Goal: Task Accomplishment & Management: Use online tool/utility

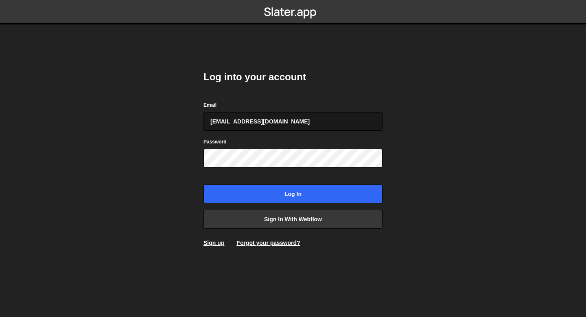
type input "[EMAIL_ADDRESS][DOMAIN_NAME]"
click at [204, 184] on input "Log in" at bounding box center [293, 193] width 179 height 19
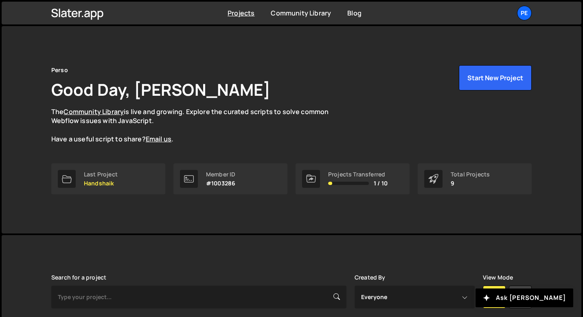
scroll to position [124, 0]
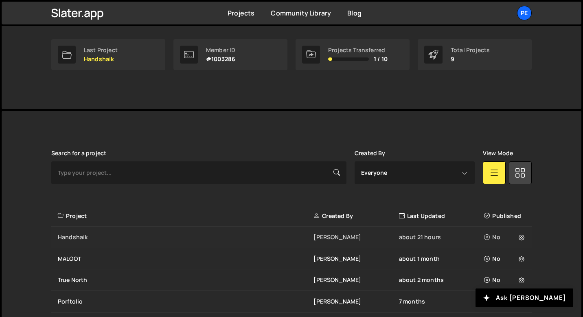
click at [106, 239] on div "Handshaik" at bounding box center [186, 237] width 256 height 8
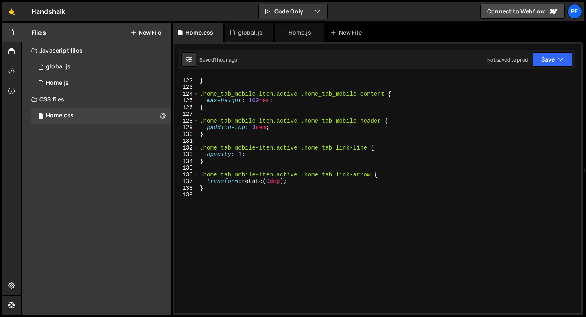
scroll to position [812, 0]
click at [210, 199] on div "} } .home_tab_mobile-item.active .home_tab_mobile-content { max-height : 100 re…" at bounding box center [388, 195] width 380 height 250
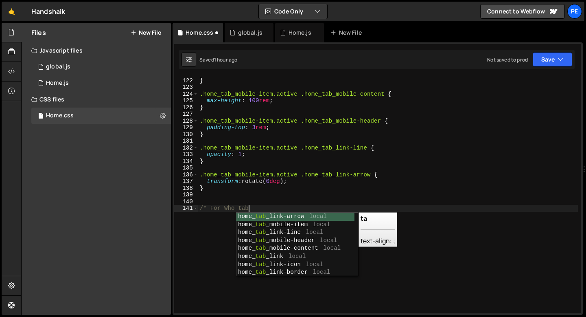
type textarea "/* For Who tabs"
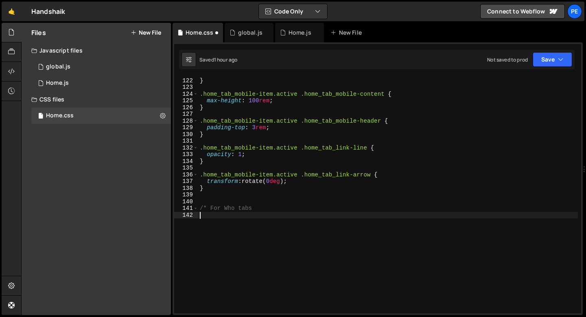
scroll to position [0, 0]
paste textarea "}"
type textarea "}"
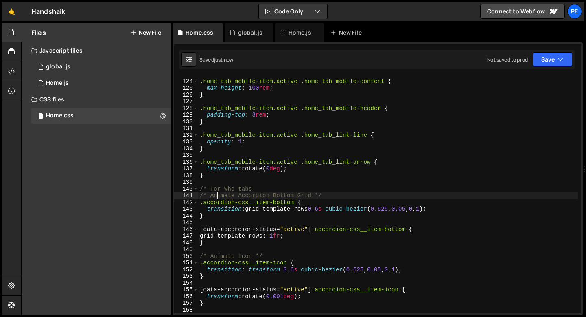
click at [219, 197] on div ".home_tab_mobile-item.active .home_tab_mobile-content { max-height : 100 rem ; …" at bounding box center [388, 196] width 380 height 250
click at [219, 196] on div ".home_tab_mobile-item.active .home_tab_mobile-content { max-height : 100 rem ; …" at bounding box center [388, 196] width 380 height 250
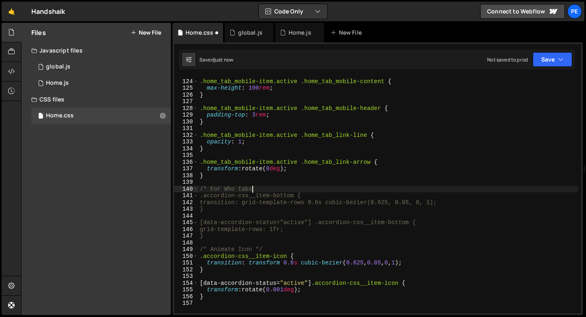
click at [251, 192] on div ".home_tab_mobile-item.active .home_tab_mobile-content { max-height : 100 rem ; …" at bounding box center [388, 196] width 380 height 250
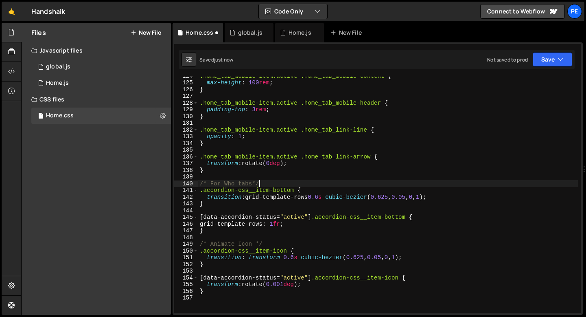
scroll to position [0, 4]
click at [266, 245] on div ".home_tab_mobile-item.active .home_tab_mobile-content { max-height : 100 rem ; …" at bounding box center [388, 197] width 380 height 250
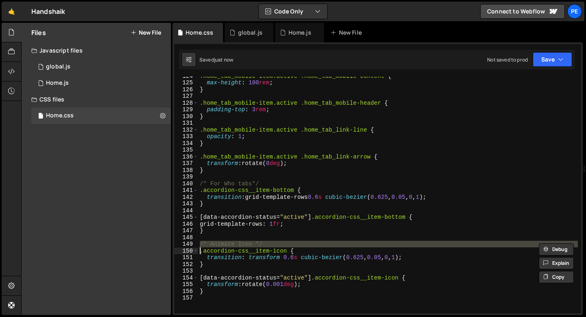
click at [266, 245] on div ".home_tab_mobile-item.active .home_tab_mobile-content { max-height : 100 rem ; …" at bounding box center [388, 197] width 380 height 250
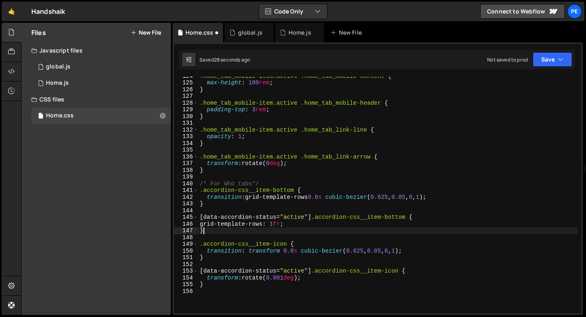
click at [242, 228] on div ".home_tab_mobile-item.active .home_tab_mobile-content { max-height : 100 rem ; …" at bounding box center [388, 197] width 380 height 250
type textarea "}"
click at [230, 212] on div ".home_tab_mobile-item.active .home_tab_mobile-content { max-height : 100 rem ; …" at bounding box center [388, 197] width 380 height 250
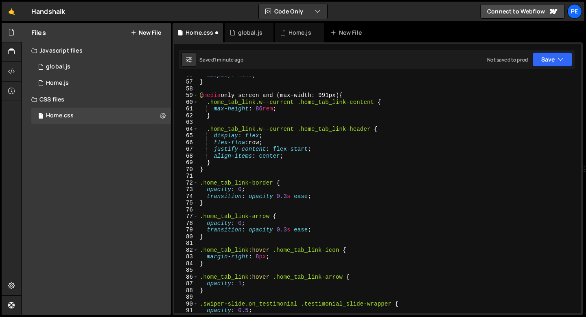
scroll to position [373, 0]
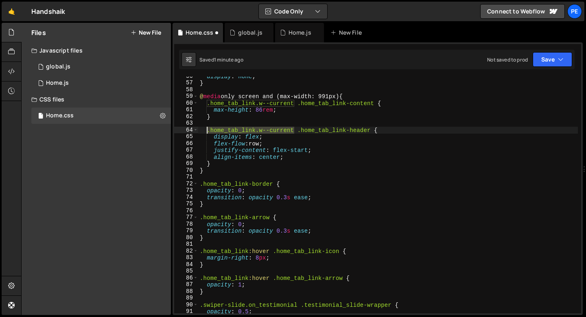
drag, startPoint x: 293, startPoint y: 130, endPoint x: 208, endPoint y: 130, distance: 85.1
click at [208, 130] on div "display : none ; } @ media only screen and (max-width: 991px) { .home_tab_link.…" at bounding box center [388, 198] width 380 height 250
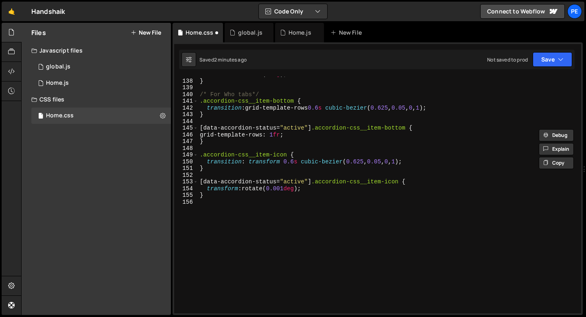
scroll to position [918, 0]
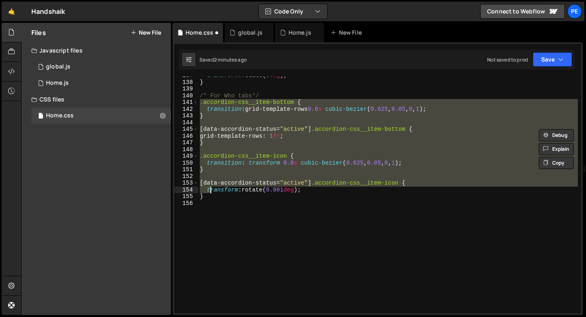
drag, startPoint x: 201, startPoint y: 103, endPoint x: 208, endPoint y: 195, distance: 92.3
click at [208, 195] on div "transform : rotate( 0 deg ) ; } /* For Who tabs*/ .accordion-css__item-bottom {…" at bounding box center [388, 197] width 380 height 250
type textarea "transform: rotate(0.001deg); }"
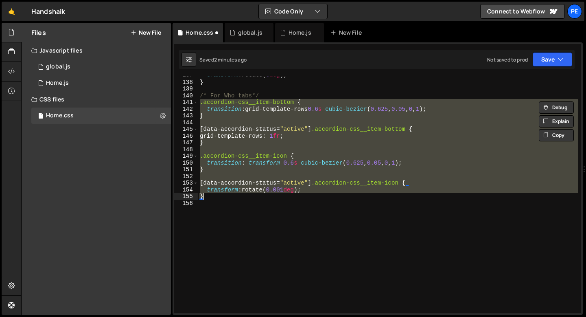
paste textarea
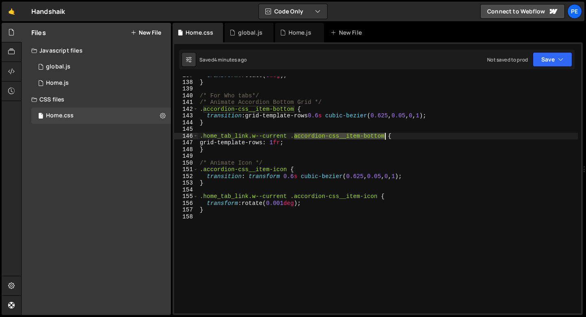
drag, startPoint x: 293, startPoint y: 136, endPoint x: 383, endPoint y: 136, distance: 89.5
click at [384, 136] on div "transform : rotate( 0 deg ) ; } /* For Who tabs*/ /* Animate Accordion Bottom G…" at bounding box center [388, 197] width 380 height 250
paste textarea "home_tab_link-content"
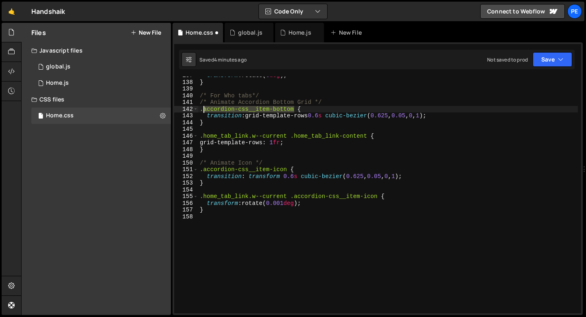
drag, startPoint x: 294, startPoint y: 109, endPoint x: 204, endPoint y: 109, distance: 89.9
click at [204, 109] on div "transform : rotate( 0 deg ) ; } /* For Who tabs*/ /* Animate Accordion Bottom G…" at bounding box center [388, 197] width 380 height 250
paste textarea "home_tab_link-content"
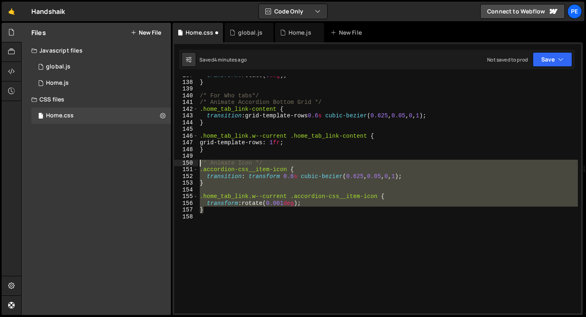
drag, startPoint x: 204, startPoint y: 210, endPoint x: 193, endPoint y: 161, distance: 49.8
click at [193, 161] on div ".home_tab_link-content { 137 138 139 140 141 142 143 144 145 146 147 148 149 15…" at bounding box center [377, 195] width 407 height 236
type textarea "/* Animate Icon */ .accordion-css__item-icon {"
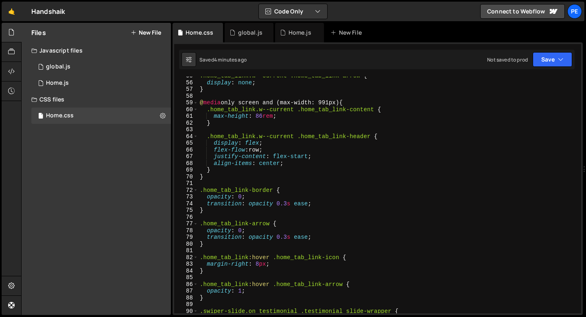
scroll to position [353, 0]
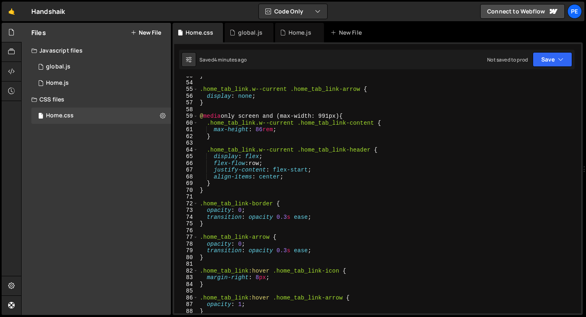
click at [212, 186] on div "} .home_tab_link.w--current .home_tab_link-arrow { display : none ; } @ media o…" at bounding box center [388, 197] width 380 height 250
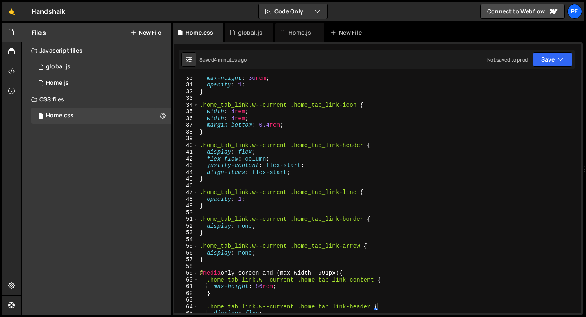
scroll to position [197, 0]
click at [210, 259] on div "max-height : 30 rem ; opacity : 1 ; } .home_tab_link.w--current .home_tab_link-…" at bounding box center [388, 199] width 380 height 250
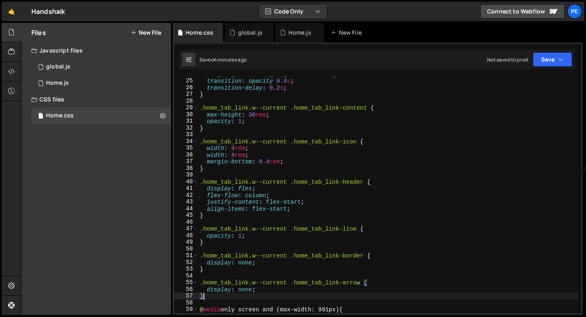
scroll to position [158, 0]
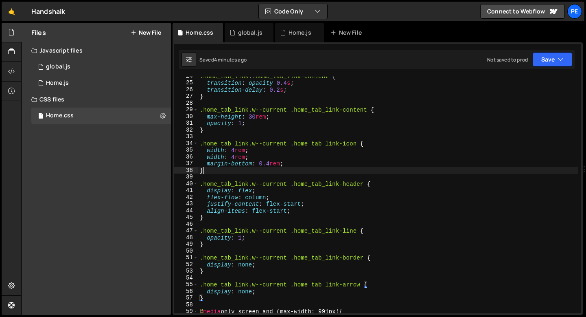
click at [217, 173] on div ".home_tab_link . .home_tab_link-content { transition : opacity 0.4 s ; transiti…" at bounding box center [388, 198] width 380 height 250
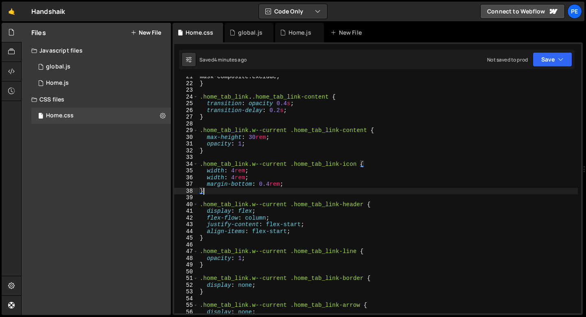
scroll to position [137, 0]
click at [208, 150] on div "mask-composite : exclude ; } .home_tab_link . .home_tab_link-content { transiti…" at bounding box center [388, 198] width 380 height 250
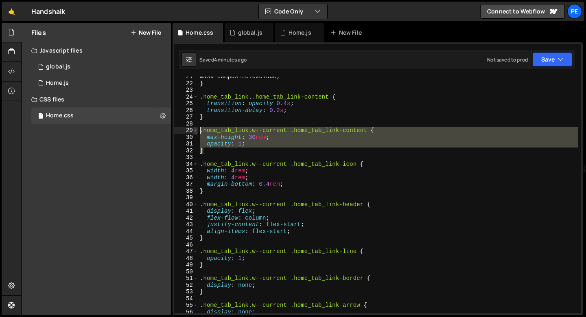
drag, startPoint x: 206, startPoint y: 150, endPoint x: 194, endPoint y: 129, distance: 24.2
click at [195, 129] on div "} 21 22 23 24 25 26 27 28 29 30 31 32 33 34 35 36 37 38 39 40 41 42 43 44 45 46…" at bounding box center [377, 195] width 407 height 236
type textarea ".home_tab_link.w--current .home_tab_link-content { max-height: 30rem;"
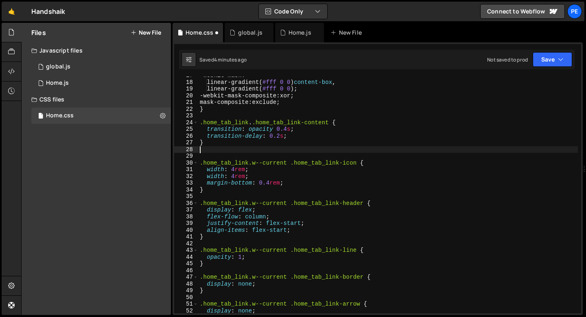
scroll to position [111, 0]
type textarea "}"
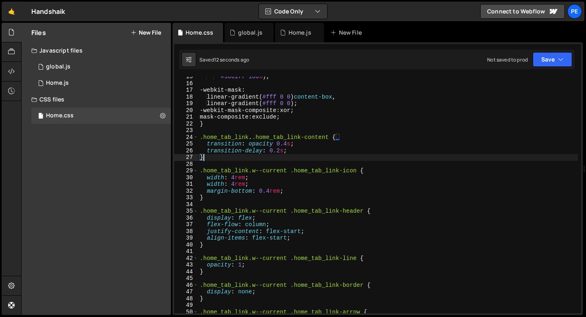
scroll to position [97, 0]
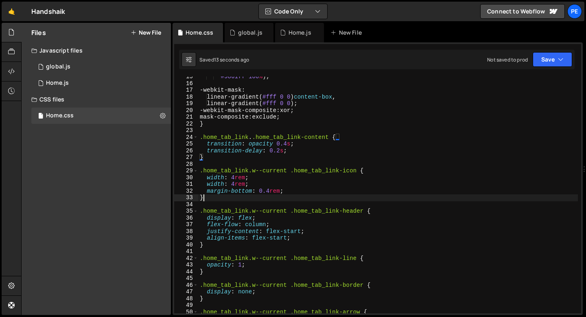
click at [245, 199] on div "#9861ff 100 % ) ; -webkit-mask : linear-gradient( #fff 0 0 ) content-box , line…" at bounding box center [388, 198] width 380 height 250
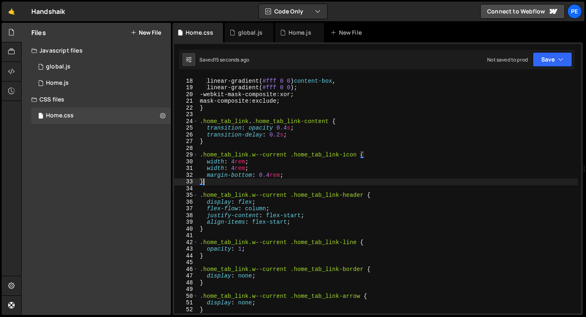
scroll to position [114, 0]
click at [227, 226] on div "-webkit-mask : linear-gradient( #fff 0 0 ) content-box , linear-gradient( #fff …" at bounding box center [388, 195] width 380 height 250
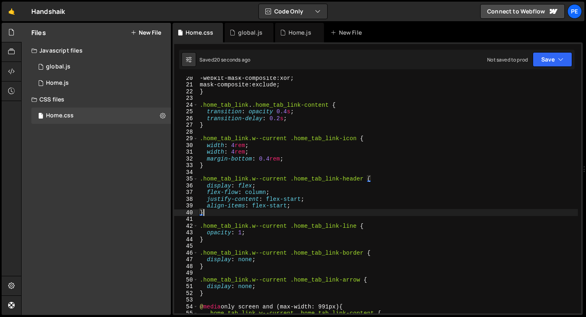
scroll to position [129, 0]
click at [224, 168] on div "-webkit-mask-composite : xor ; mask-composite : exclude ; } .home_tab_link . .h…" at bounding box center [388, 199] width 380 height 250
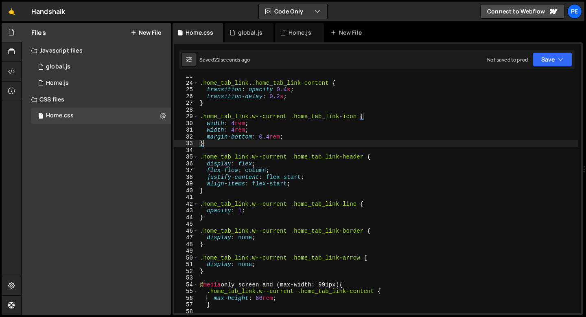
scroll to position [151, 0]
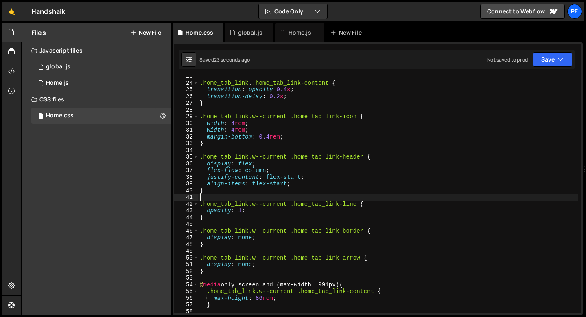
click at [222, 195] on div ".home_tab_link . .home_tab_link-content { transition : opacity 0.4 s ; transiti…" at bounding box center [388, 198] width 380 height 250
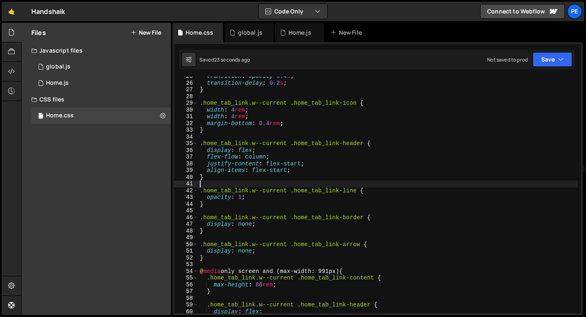
scroll to position [165, 0]
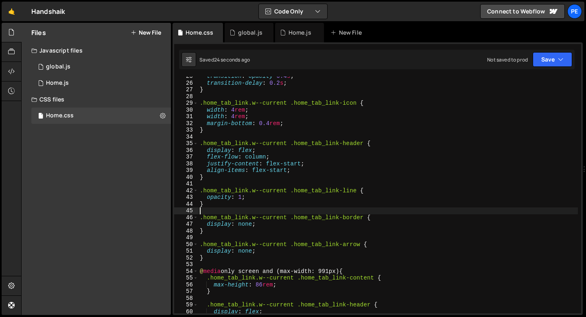
click at [220, 209] on div "transition : opacity 0.4 s ; transition-delay : 0.2 s ; } .home_tab_link.w--cur…" at bounding box center [388, 198] width 380 height 250
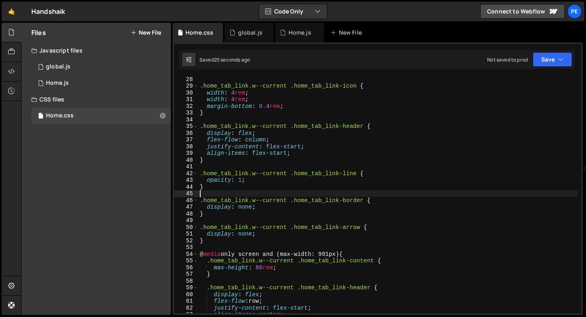
scroll to position [182, 0]
click at [218, 212] on div ".home_tab_link.w--current .home_tab_link-icon { width : 4 rem ; width : 4 rem ;…" at bounding box center [388, 200] width 380 height 250
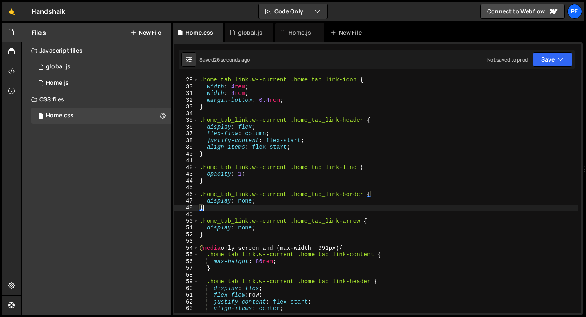
scroll to position [188, 0]
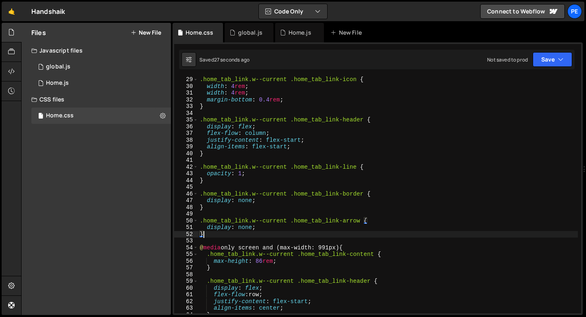
click at [216, 235] on div ".home_tab_link.w--current .home_tab_link-icon { width : 4 rem ; width : 4 rem ;…" at bounding box center [388, 201] width 380 height 250
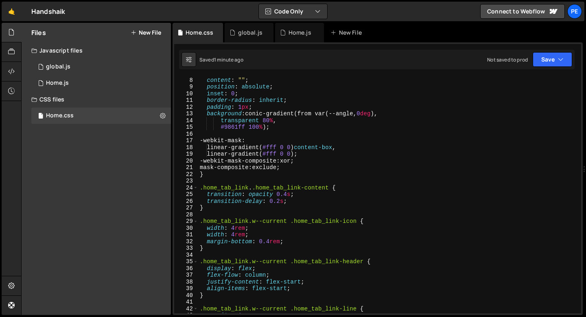
scroll to position [45, 0]
click at [227, 178] on div ".home_hero-form-w : :before { content : " " ; position : absolute ; inset : 0 ;…" at bounding box center [388, 197] width 380 height 250
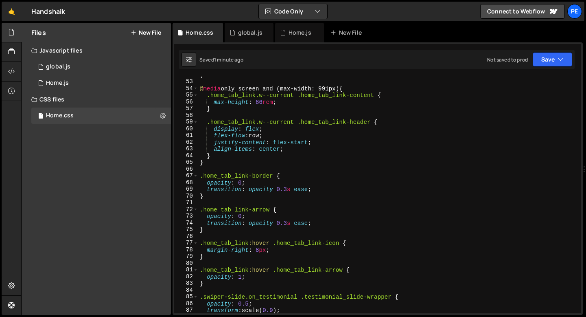
scroll to position [395, 0]
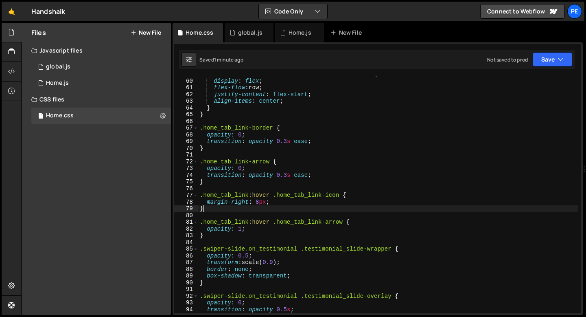
click at [216, 211] on div ".home_tab_link.w--current .home_tab_link-header { display : flex ; flex-flow : …" at bounding box center [388, 196] width 380 height 250
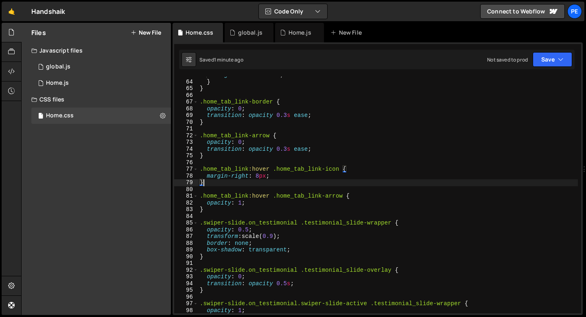
click at [213, 211] on div "align-items : center ; } } .home_tab_link-border { opacity : 0 ; transition : o…" at bounding box center [388, 197] width 380 height 250
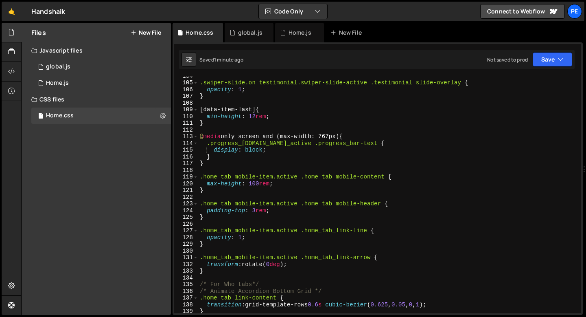
scroll to position [696, 0]
click at [217, 189] on div ".swiper-slide.on_testimonial.swiper-slide-active .testimonial_slide-overlay { o…" at bounding box center [388, 197] width 380 height 250
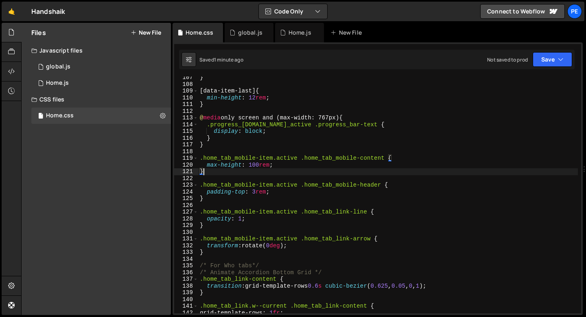
click at [217, 197] on div "} [ data-item-last ] { min-height : 12 rem ; } @ media only screen and (max-wid…" at bounding box center [388, 199] width 380 height 250
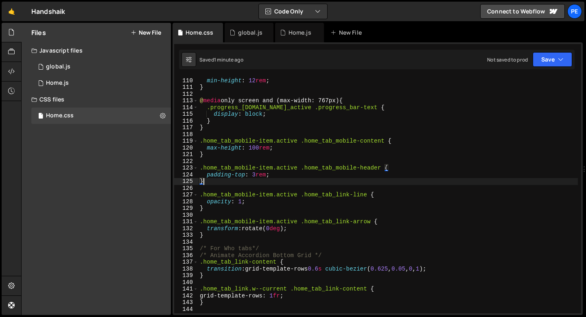
scroll to position [764, 0]
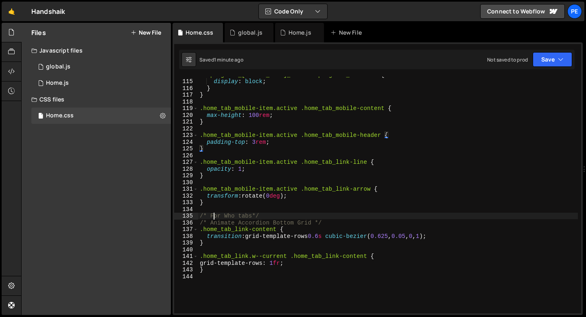
click at [213, 219] on div ".progress_[DOMAIN_NAME]_active .progress_bar-text { display : block ; } } .home…" at bounding box center [388, 196] width 380 height 250
type textarea "/* For Who tabs*/"
click at [207, 212] on div ".progress_[DOMAIN_NAME]_active .progress_bar-text { display : block ; } } .home…" at bounding box center [388, 196] width 380 height 250
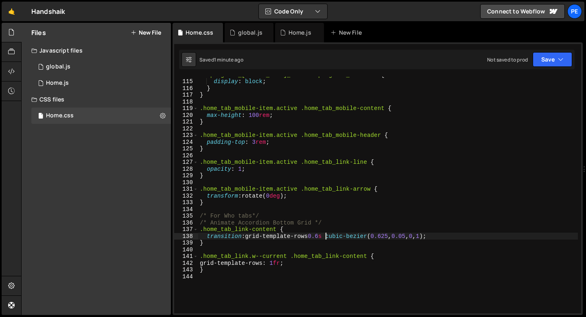
click at [326, 236] on div ".progress_[DOMAIN_NAME]_active .progress_bar-text { display : block ; } } .home…" at bounding box center [388, 196] width 380 height 250
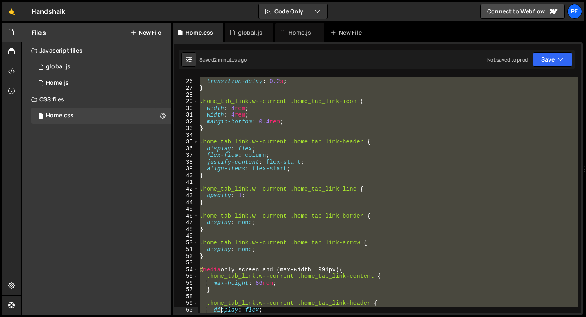
scroll to position [193, 0]
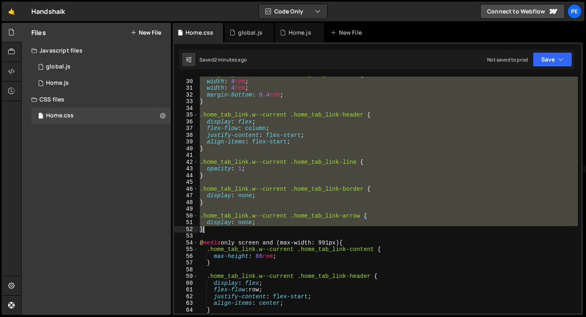
drag, startPoint x: 200, startPoint y: 171, endPoint x: 231, endPoint y: 231, distance: 67.4
click at [231, 231] on div ".home_tab_link.w--current .home_tab_link-icon { width : 4 rem ; width : 4 rem ;…" at bounding box center [388, 196] width 380 height 250
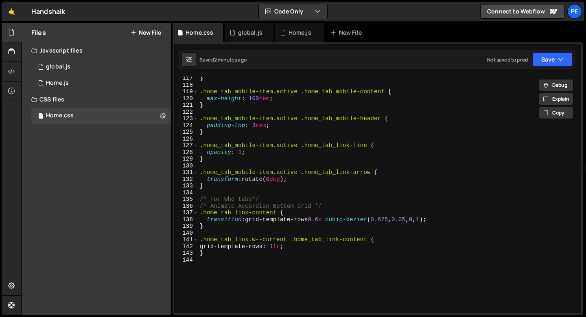
scroll to position [781, 0]
click at [218, 256] on div "} .home_tab_mobile-item.active .home_tab_mobile-content { max-height : 100 rem …" at bounding box center [388, 200] width 380 height 250
type textarea "}"
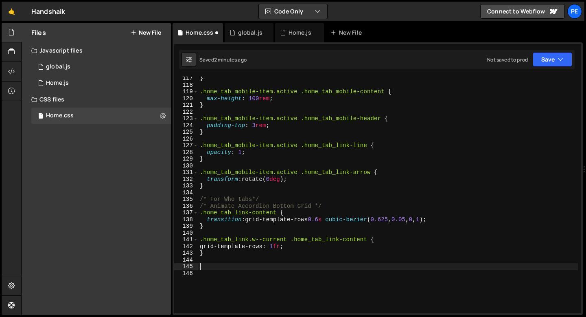
paste textarea "}"
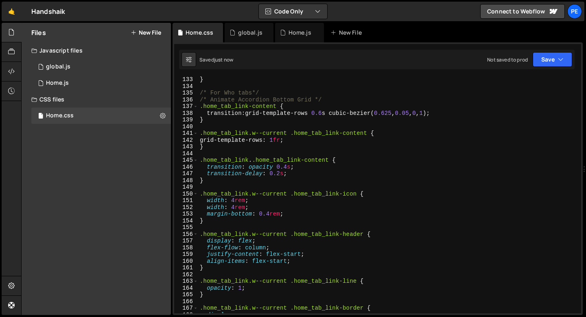
scroll to position [864, 0]
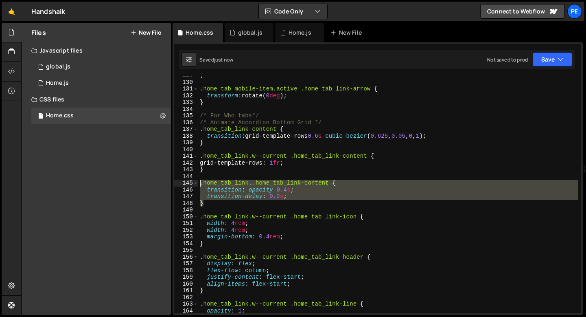
drag, startPoint x: 205, startPoint y: 203, endPoint x: 186, endPoint y: 177, distance: 31.7
click at [186, 177] on div "} 129 130 131 132 133 134 135 136 137 138 139 140 141 142 143 144 145 146 147 1…" at bounding box center [377, 195] width 407 height 236
type textarea ".home_tab_link. .home_tab_link-content {"
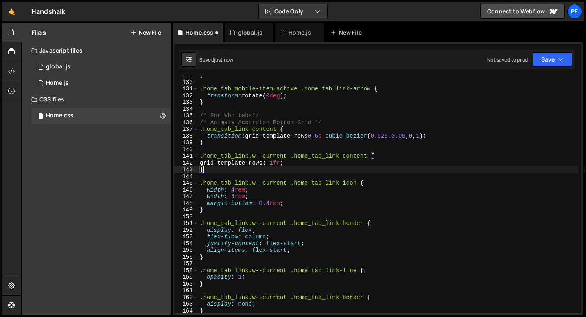
click at [262, 197] on div "} .home_tab_mobile-item.active .home_tab_link-arrow { transform : rotate( 0 deg…" at bounding box center [388, 197] width 380 height 250
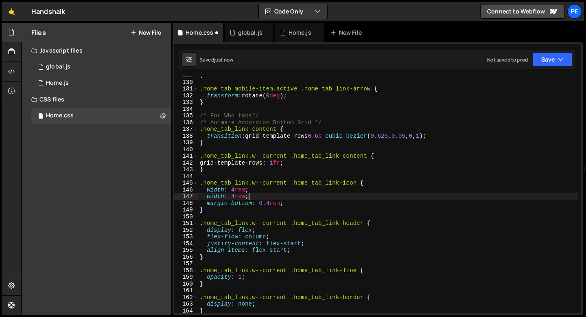
click at [262, 197] on div "} .home_tab_mobile-item.active .home_tab_link-arrow { transform : rotate( 0 deg…" at bounding box center [388, 197] width 380 height 250
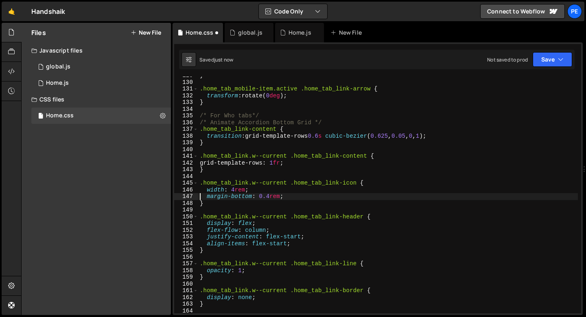
click at [225, 203] on div "} .home_tab_mobile-item.active .home_tab_link-arrow { transform : rotate( 0 deg…" at bounding box center [388, 197] width 380 height 250
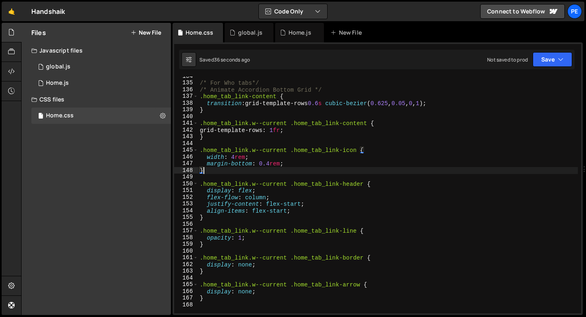
scroll to position [897, 0]
click at [280, 110] on div "/* For Who tabs*/ /* Animate Accordion Bottom Grid */ .home_tab_link-content { …" at bounding box center [388, 198] width 380 height 250
click at [255, 111] on div "/* For Who tabs*/ /* Animate Accordion Bottom Grid */ .home_tab_link-content { …" at bounding box center [388, 198] width 380 height 250
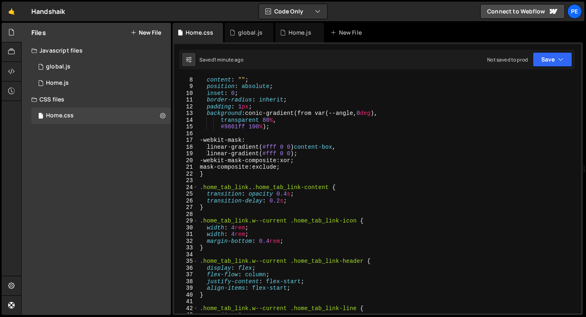
scroll to position [0, 0]
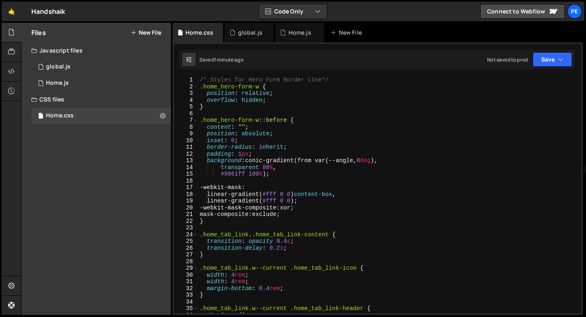
click at [337, 80] on div "/* Styles for Hero Form Border Line*/ .home_hero-form-w { position : relative ;…" at bounding box center [388, 202] width 380 height 250
click at [200, 80] on div "/* Styles for Hero Form Border Line*/ .home_hero-form-w { position : relative ;…" at bounding box center [388, 202] width 380 height 250
type textarea "/* Styles for Hero Form Border Line*/"
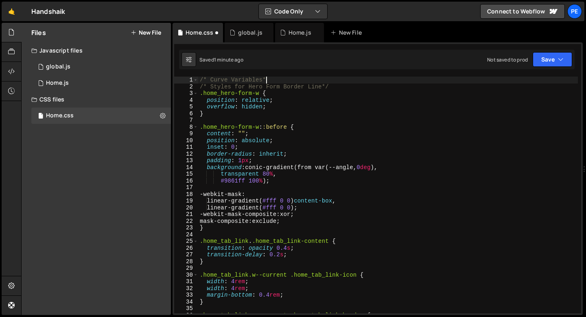
type textarea "/* Curve Variables*/"
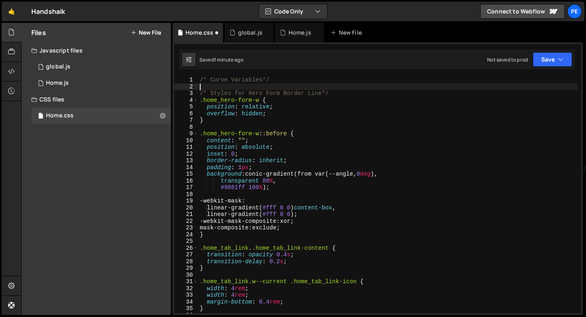
paste textarea
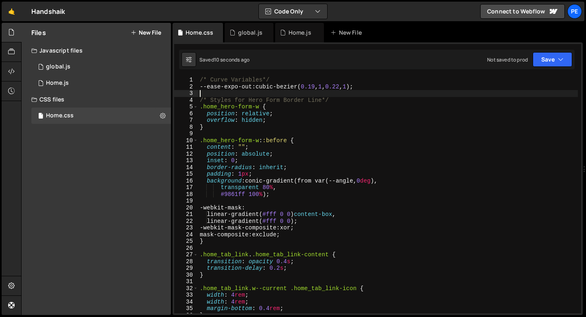
click at [273, 81] on div "/* Curve Variables*/ --ease-expo-out : cubic-bezier ( 0.19 , 1 , 0.22 , 1 ); /*…" at bounding box center [388, 202] width 380 height 250
type textarea "/* Curve Variables*/"
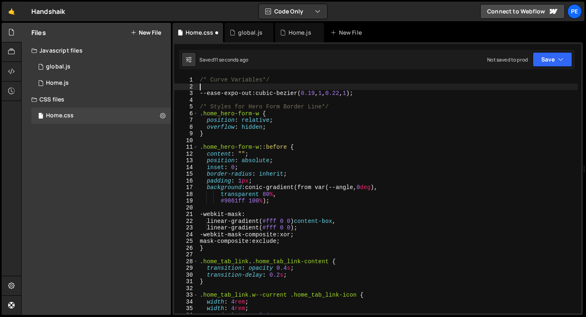
paste textarea ":root"
type textarea ":root {"
click at [233, 102] on div "/* Curve Variables*/ :root { --ease-expo-out : cubic-bezier ( 0.19 , 1 , 0.22 ,…" at bounding box center [388, 202] width 380 height 250
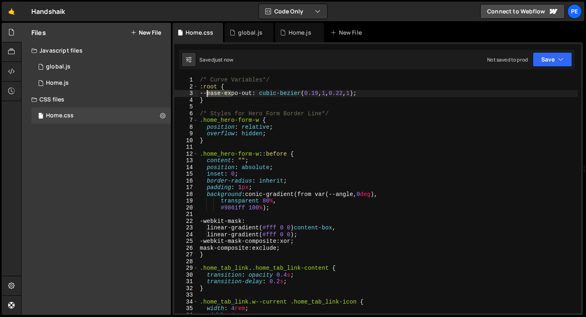
drag, startPoint x: 232, startPoint y: 95, endPoint x: 207, endPoint y: 94, distance: 24.8
click at [207, 94] on div "/* Curve Variables*/ :root { --ease-expo-out : cubic-bezier ( 0.19 , 1 , 0.22 ,…" at bounding box center [388, 202] width 380 height 250
click at [229, 101] on div "/* Curve Variables*/ :root { expo-out : cubic-bezier ( 0.19 , 1 , 0.22 , 1 ) ; …" at bounding box center [388, 202] width 380 height 250
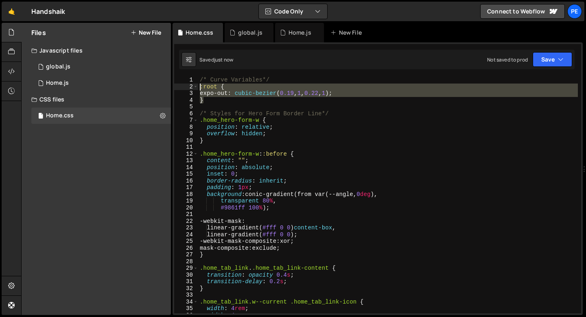
drag, startPoint x: 205, startPoint y: 97, endPoint x: 199, endPoint y: 88, distance: 11.2
click at [199, 88] on div "/* Curve Variables*/ :root { expo-out : cubic-bezier ( 0.19 , 1 , 0.22 , 1 ) ; …" at bounding box center [388, 202] width 380 height 250
click at [208, 93] on div "/* Curve Variables*/ :root { expo-out : cubic-bezier ( 0.19 , 1 , 0.22 , 1 ) ; …" at bounding box center [388, 195] width 380 height 236
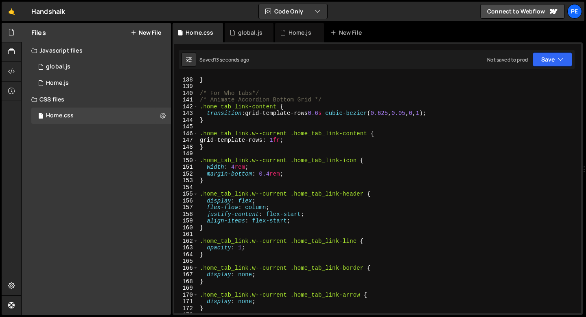
scroll to position [920, 0]
click at [293, 221] on div "} /* For Who tabs*/ /* Animate Accordion Bottom Grid */ .home_tab_link-content …" at bounding box center [388, 201] width 380 height 250
click at [278, 203] on div "} /* For Who tabs*/ /* Animate Accordion Bottom Grid */ .home_tab_link-content …" at bounding box center [388, 201] width 380 height 250
click at [274, 208] on div "} /* For Who tabs*/ /* Animate Accordion Bottom Grid */ .home_tab_link-content …" at bounding box center [388, 201] width 380 height 250
click at [291, 177] on div "} /* For Who tabs*/ /* Animate Accordion Bottom Grid */ .home_tab_link-content …" at bounding box center [388, 201] width 380 height 250
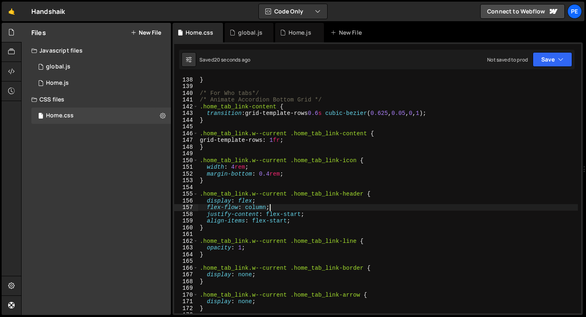
scroll to position [0, 0]
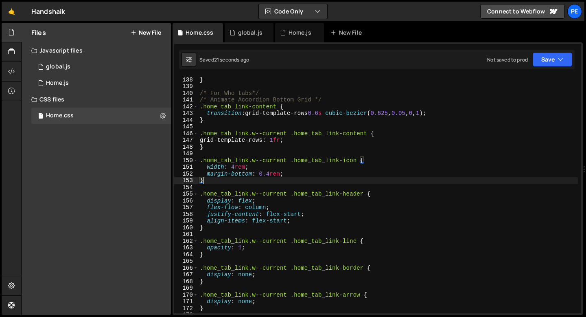
click at [281, 168] on div "} /* For Who tabs*/ /* Animate Accordion Bottom Grid */ .home_tab_link-content …" at bounding box center [388, 201] width 380 height 250
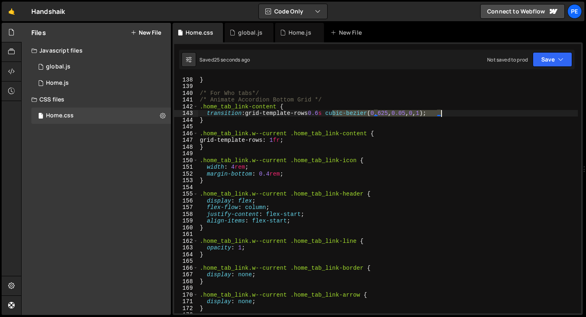
drag, startPoint x: 332, startPoint y: 112, endPoint x: 438, endPoint y: 115, distance: 105.9
click at [440, 115] on div "} /* For Who tabs*/ /* Animate Accordion Bottom Grid */ .home_tab_link-content …" at bounding box center [388, 201] width 380 height 250
paste textarea
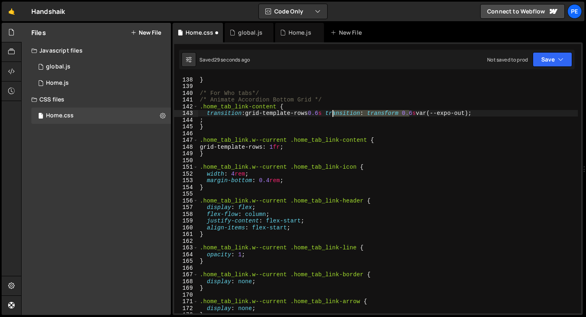
drag, startPoint x: 410, startPoint y: 114, endPoint x: 334, endPoint y: 115, distance: 76.1
click at [334, 115] on div "} /* For Who tabs*/ /* Animate Accordion Bottom Grid */ .home_tab_link-content …" at bounding box center [388, 201] width 380 height 250
click at [311, 127] on div "} /* For Who tabs*/ /* Animate Accordion Bottom Grid */ .home_tab_link-content …" at bounding box center [388, 201] width 380 height 250
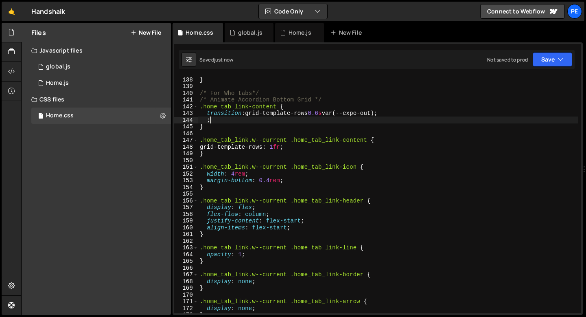
click at [228, 118] on div "} /* For Who tabs*/ /* Animate Accordion Bottom Grid */ .home_tab_link-content …" at bounding box center [388, 201] width 380 height 250
type textarea ";"
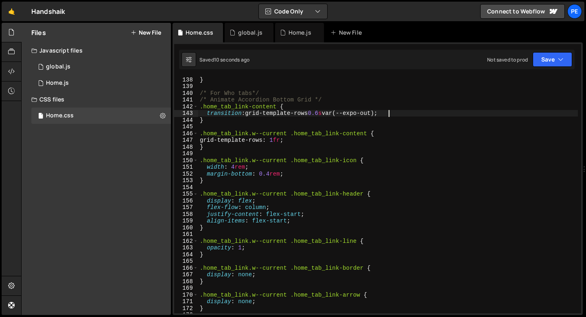
click at [325, 112] on div "} /* For Who tabs*/ /* Animate Accordion Bottom Grid */ .home_tab_link-content …" at bounding box center [388, 201] width 380 height 250
type textarea "transition: grid-template-rows 0.8s var(--expo-out);"
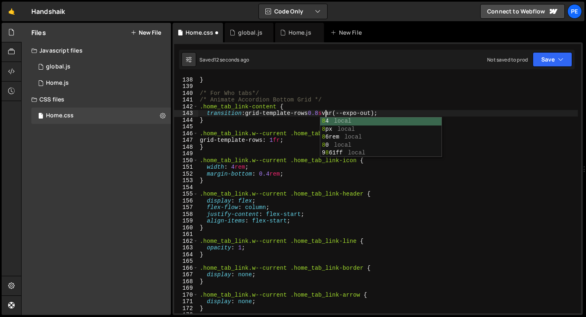
click at [241, 124] on div "} /* For Who tabs*/ /* Animate Accordion Bottom Grid */ .home_tab_link-content …" at bounding box center [388, 201] width 380 height 250
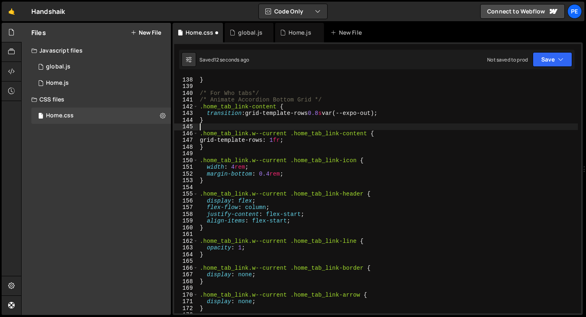
scroll to position [0, 0]
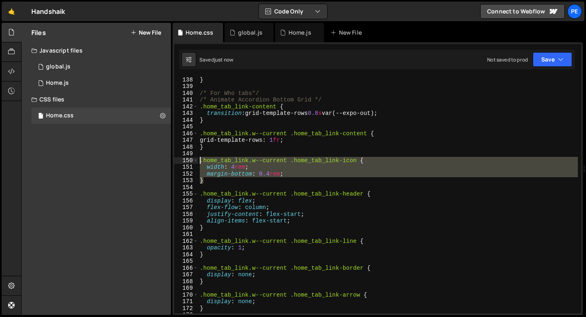
drag, startPoint x: 206, startPoint y: 182, endPoint x: 199, endPoint y: 162, distance: 20.7
click at [199, 162] on div "} /* For Who tabs*/ /* Animate Accordion Bottom Grid */ .home_tab_link-content …" at bounding box center [388, 201] width 380 height 250
type textarea ".home_tab_link.w--current .home_tab_link-icon { width: 4rem;"
click at [230, 151] on div "} /* For Who tabs*/ /* Animate Accordion Bottom Grid */ .home_tab_link-content …" at bounding box center [388, 201] width 380 height 250
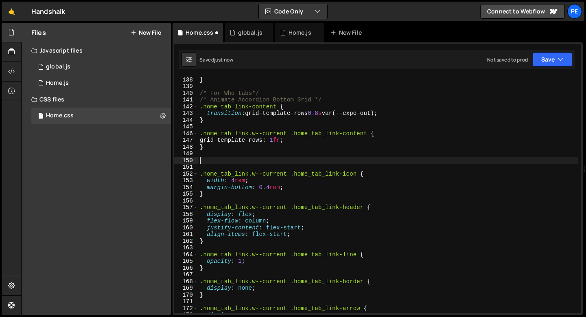
paste textarea "}"
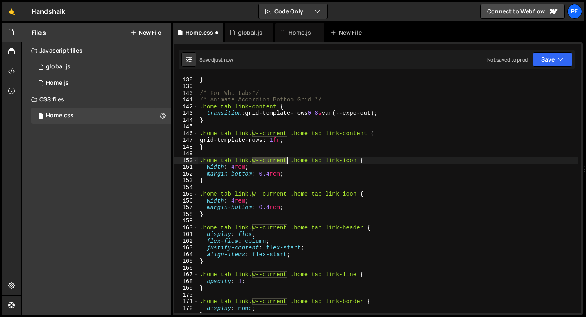
drag, startPoint x: 251, startPoint y: 161, endPoint x: 287, endPoint y: 160, distance: 35.8
click at [287, 160] on div "} /* For Who tabs*/ /* Animate Accordion Bottom Grid */ .home_tab_link-content …" at bounding box center [388, 201] width 380 height 250
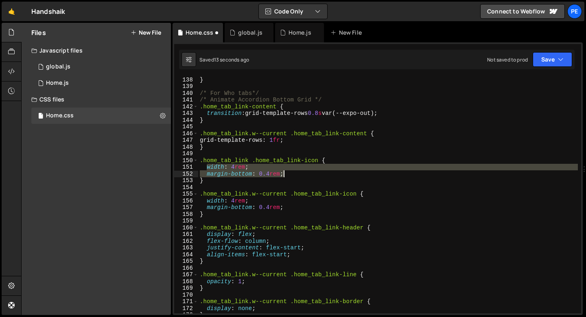
drag, startPoint x: 207, startPoint y: 166, endPoint x: 292, endPoint y: 173, distance: 85.3
click at [292, 173] on div "} /* For Who tabs*/ /* Animate Accordion Bottom Grid */ .home_tab_link-content …" at bounding box center [388, 201] width 380 height 250
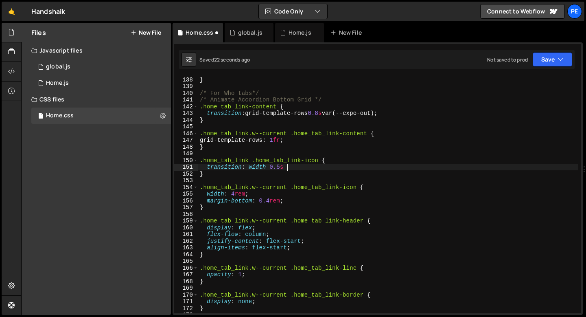
scroll to position [0, 6]
paste textarea "}"
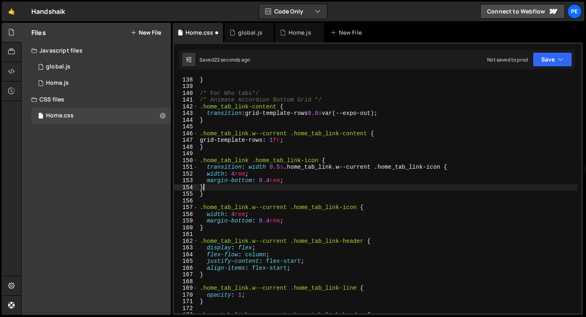
scroll to position [0, 0]
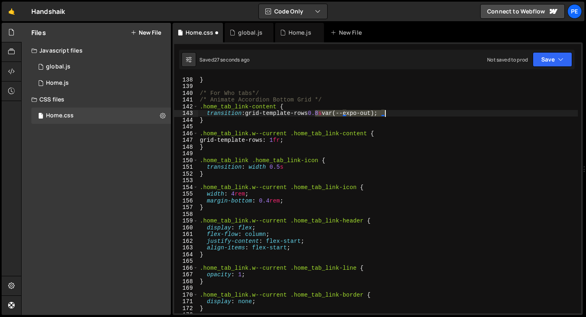
drag, startPoint x: 315, startPoint y: 112, endPoint x: 384, endPoint y: 114, distance: 68.4
click at [383, 114] on div "} /* For Who tabs*/ /* Animate Accordion Bottom Grid */ .home_tab_link-content …" at bounding box center [388, 201] width 380 height 250
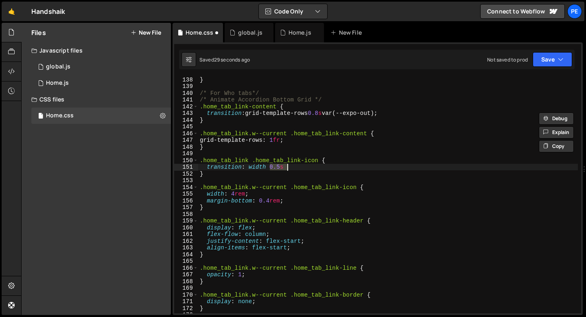
drag, startPoint x: 270, startPoint y: 167, endPoint x: 290, endPoint y: 166, distance: 19.9
click at [290, 166] on div "} /* For Who tabs*/ /* Animate Accordion Bottom Grid */ .home_tab_link-content …" at bounding box center [388, 201] width 380 height 250
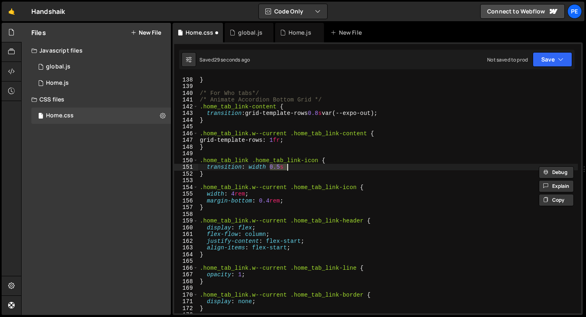
paste textarea "8s var(--expo-out)"
type textarea "transition: width 0.8s var(--expo-out),"
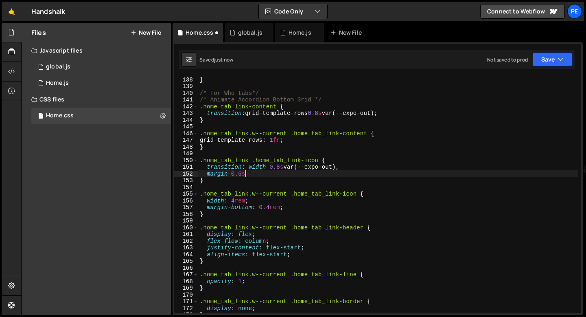
scroll to position [0, 3]
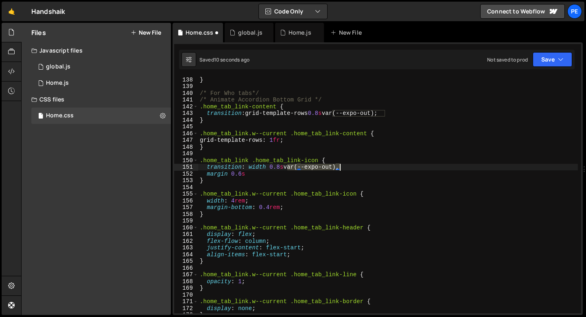
drag, startPoint x: 287, startPoint y: 167, endPoint x: 338, endPoint y: 168, distance: 50.9
click at [338, 168] on div "} /* For Who tabs*/ /* Animate Accordion Bottom Grid */ .home_tab_link-content …" at bounding box center [388, 201] width 380 height 250
click at [260, 174] on div "} /* For Who tabs*/ /* Animate Accordion Bottom Grid */ .home_tab_link-content …" at bounding box center [388, 201] width 380 height 250
paste textarea "var(--expo-out)"
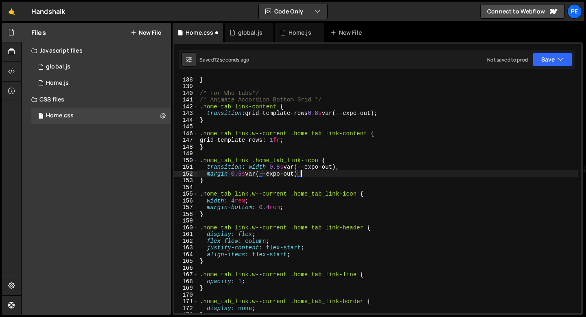
scroll to position [0, 7]
click at [280, 167] on div "} /* For Who tabs*/ /* Animate Accordion Bottom Grid */ .home_tab_link-content …" at bounding box center [388, 201] width 380 height 250
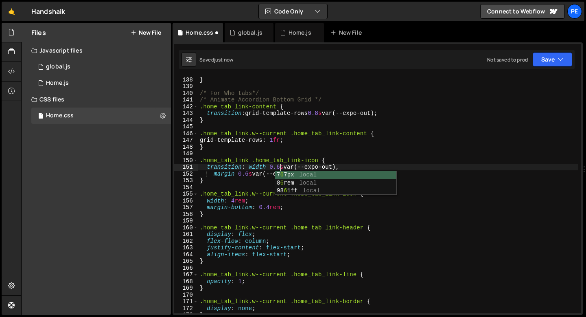
scroll to position [0, 6]
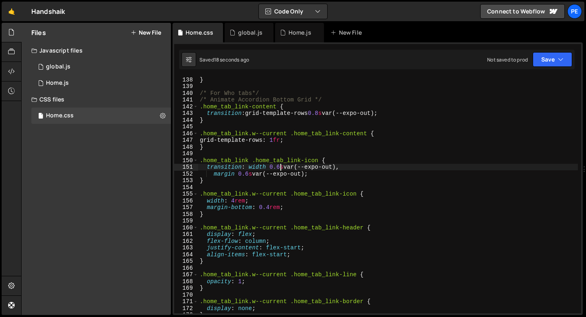
click at [270, 206] on div "} /* For Who tabs*/ /* Animate Accordion Bottom Grid */ .home_tab_link-content …" at bounding box center [388, 201] width 380 height 250
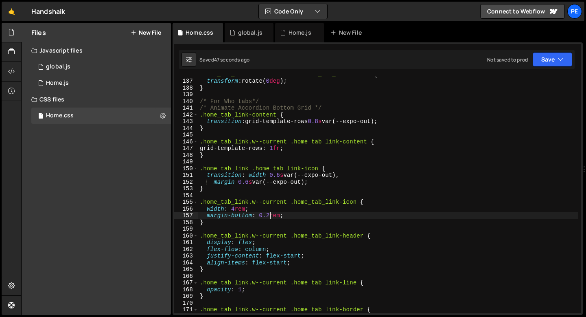
scroll to position [912, 0]
click at [228, 189] on div ".home_tab_mobile-item.active .home_tab_link-arrow { transform : rotate( 0 deg )…" at bounding box center [388, 196] width 380 height 250
type textarea "}"
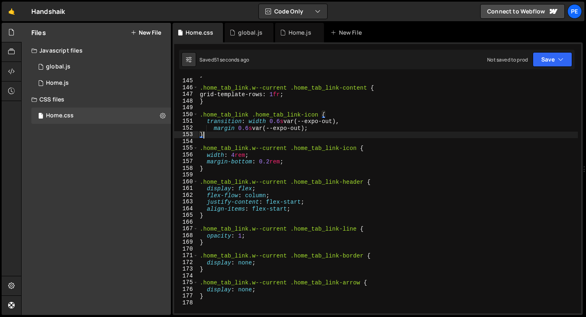
scroll to position [928, 0]
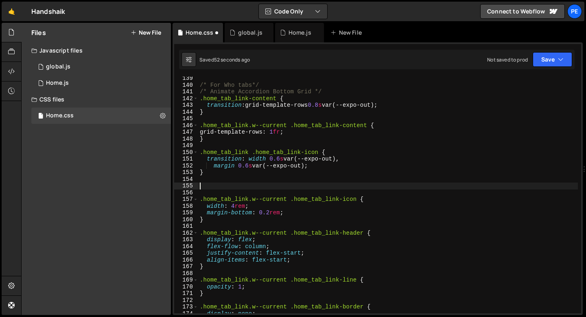
paste textarea "home_tab_link-header"
click at [200, 185] on div "/* For Who tabs*/ /* Animate Accordion Bottom Grid */ .home_tab_link-content { …" at bounding box center [388, 200] width 380 height 250
click at [293, 187] on div "/* For Who tabs*/ /* Animate Accordion Bottom Grid */ .home_tab_link-content { …" at bounding box center [388, 200] width 380 height 250
type textarea ".home_tab_link-header {"
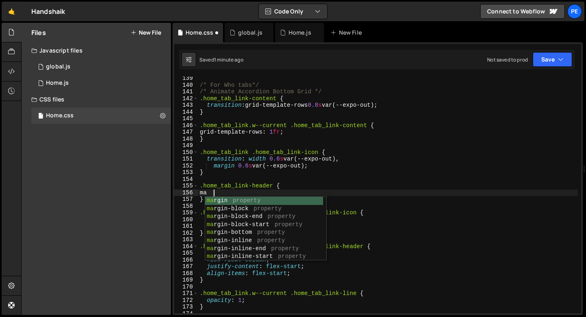
scroll to position [0, 0]
type textarea "m"
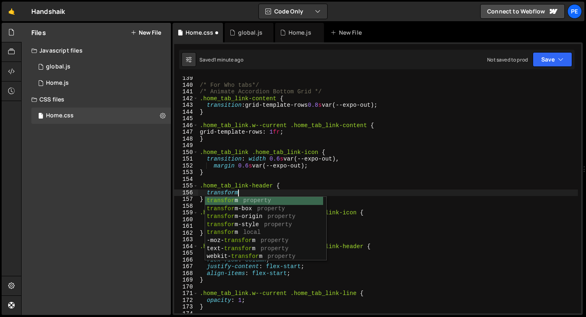
scroll to position [0, 2]
click at [225, 167] on div "/* For Who tabs*/ /* Animate Accordion Bottom Grid */ .home_tab_link-content { …" at bounding box center [388, 200] width 380 height 250
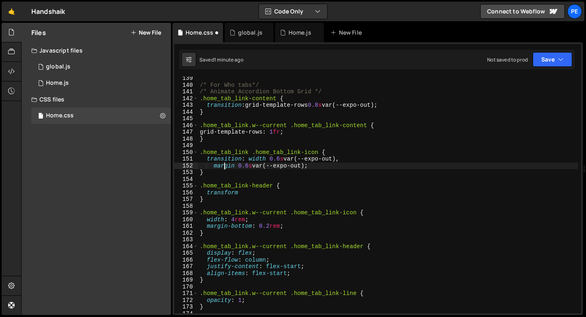
click at [225, 167] on div "/* For Who tabs*/ /* Animate Accordion Bottom Grid */ .home_tab_link-content { …" at bounding box center [388, 200] width 380 height 250
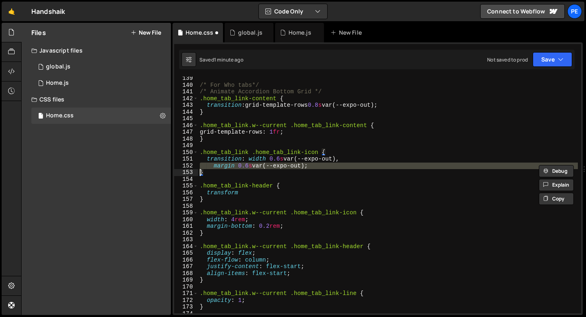
click at [225, 167] on div "/* For Who tabs*/ /* Animate Accordion Bottom Grid */ .home_tab_link-content { …" at bounding box center [388, 200] width 380 height 250
click at [230, 192] on div "/* For Who tabs*/ /* Animate Accordion Bottom Grid */ .home_tab_link-content { …" at bounding box center [388, 200] width 380 height 250
type textarea "transform"
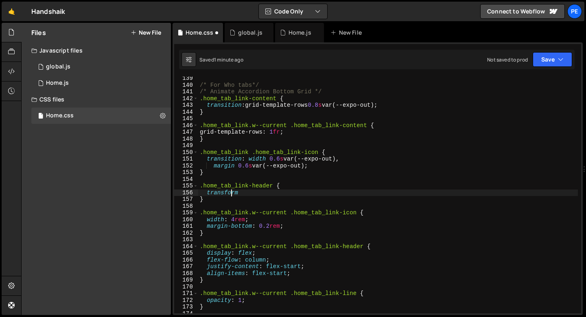
click at [230, 192] on div "/* For Who tabs*/ /* Animate Accordion Bottom Grid */ .home_tab_link-content { …" at bounding box center [388, 200] width 380 height 250
paste textarea
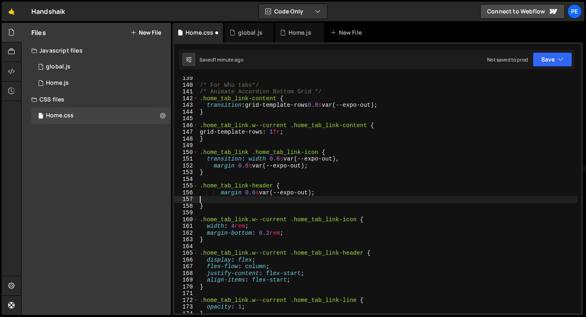
click at [221, 193] on div "/* For Who tabs*/ /* Animate Accordion Bottom Grid */ .home_tab_link-content { …" at bounding box center [388, 200] width 380 height 250
type textarea "margin 0.6s var(--expo-out);"
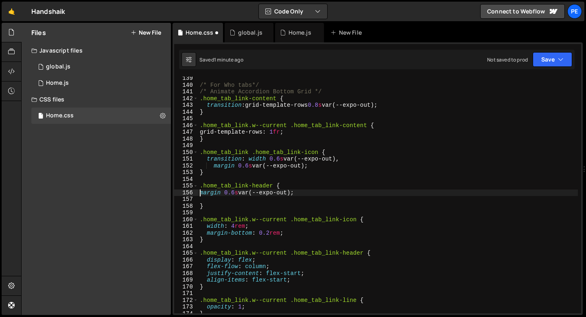
click at [215, 199] on div "/* For Who tabs*/ /* Animate Accordion Bottom Grid */ .home_tab_link-content { …" at bounding box center [388, 200] width 380 height 250
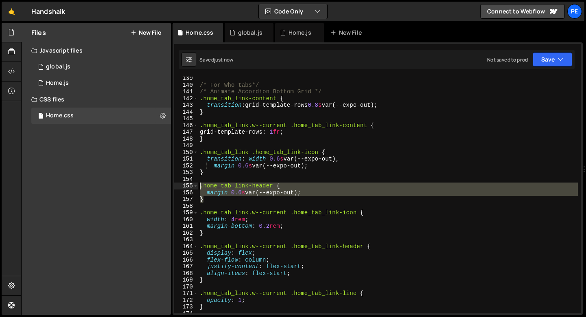
drag, startPoint x: 205, startPoint y: 199, endPoint x: 199, endPoint y: 185, distance: 15.9
click at [199, 185] on div "/* For Who tabs*/ /* Animate Accordion Bottom Grid */ .home_tab_link-content { …" at bounding box center [388, 200] width 380 height 250
type textarea ".home_tab_link-header { margin 0.6s var(--expo-out);"
click at [214, 207] on div "/* For Who tabs*/ /* Animate Accordion Bottom Grid */ .home_tab_link-content { …" at bounding box center [388, 200] width 380 height 250
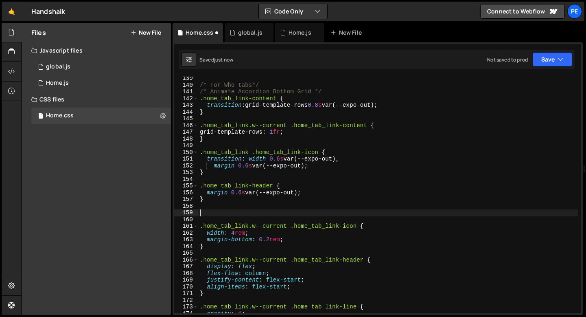
paste textarea "}"
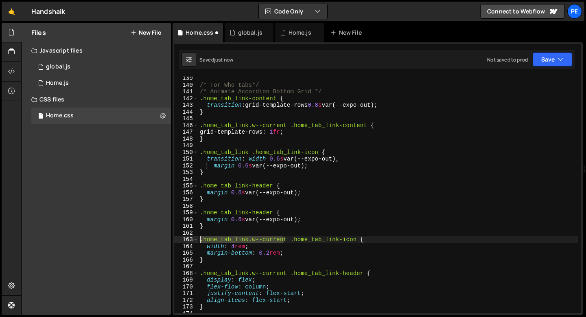
drag, startPoint x: 285, startPoint y: 240, endPoint x: 200, endPoint y: 239, distance: 85.1
click at [200, 240] on div "/* For Who tabs*/ /* Animate Accordion Bottom Grid */ .home_tab_link-content { …" at bounding box center [388, 200] width 380 height 250
click at [200, 239] on div "/* For Who tabs*/ /* Animate Accordion Bottom Grid */ .home_tab_link-content { …" at bounding box center [388, 195] width 380 height 236
drag, startPoint x: 200, startPoint y: 239, endPoint x: 286, endPoint y: 237, distance: 85.5
click at [286, 237] on div "/* For Who tabs*/ /* Animate Accordion Bottom Grid */ .home_tab_link-content { …" at bounding box center [388, 200] width 380 height 250
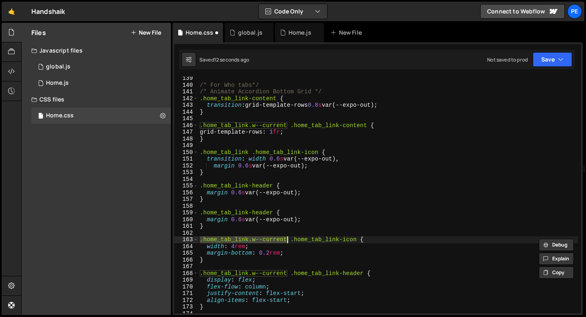
click at [201, 213] on div "/* For Who tabs*/ /* Animate Accordion Bottom Grid */ .home_tab_link-content { …" at bounding box center [388, 200] width 380 height 250
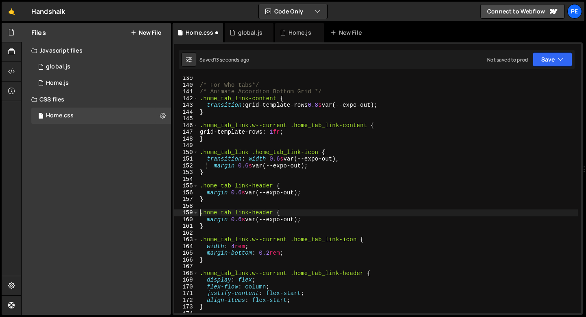
paste textarea ".home_tab_link.w--current"
click at [206, 193] on div "/* For Who tabs*/ /* Animate Accordion Bottom Grid */ .home_tab_link-content { …" at bounding box center [388, 200] width 380 height 250
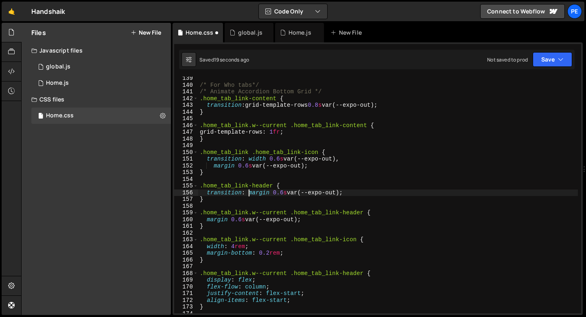
scroll to position [0, 3]
click at [258, 190] on div "/* For Who tabs*/ /* Animate Accordion Bottom Grid */ .home_tab_link-content { …" at bounding box center [388, 200] width 380 height 250
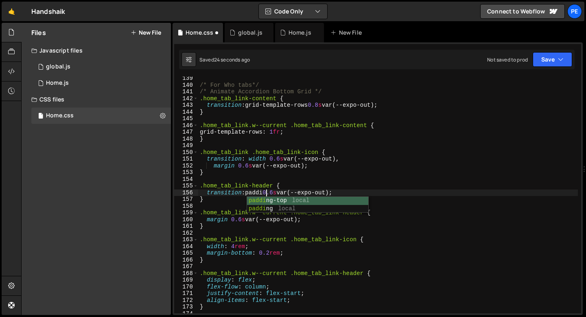
scroll to position [0, 5]
click at [220, 219] on div "/* For Who tabs*/ /* Animate Accordion Bottom Grid */ .home_tab_link-content { …" at bounding box center [388, 200] width 380 height 250
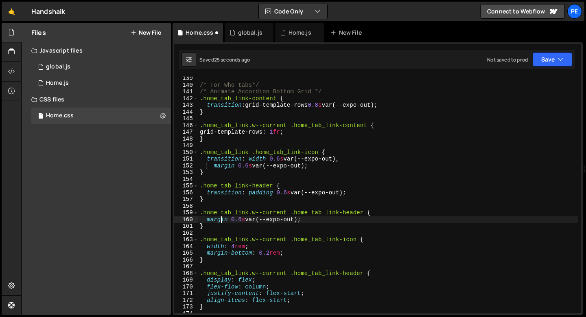
click at [219, 219] on div "/* For Who tabs*/ /* Animate Accordion Bottom Grid */ .home_tab_link-content { …" at bounding box center [388, 200] width 380 height 250
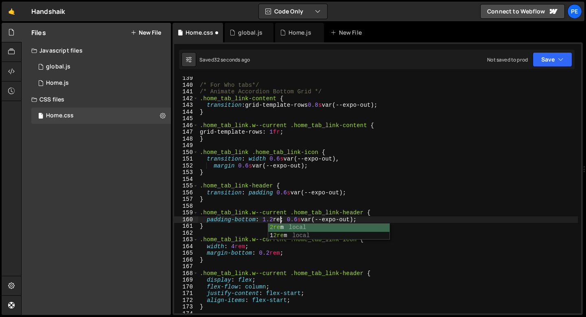
scroll to position [0, 6]
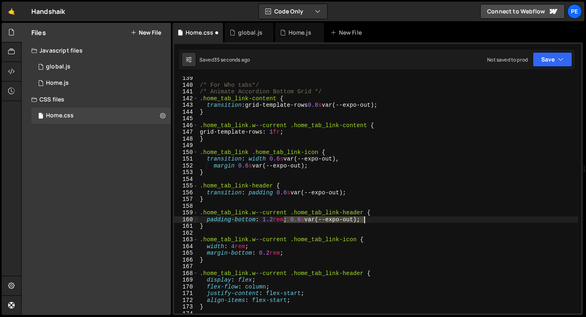
drag, startPoint x: 285, startPoint y: 219, endPoint x: 365, endPoint y: 221, distance: 79.8
click at [365, 221] on div "/* For Who tabs*/ /* Animate Accordion Bottom Grid */ .home_tab_link-content { …" at bounding box center [388, 200] width 380 height 250
click at [272, 219] on div "/* For Who tabs*/ /* Animate Accordion Bottom Grid */ .home_tab_link-content { …" at bounding box center [388, 200] width 380 height 250
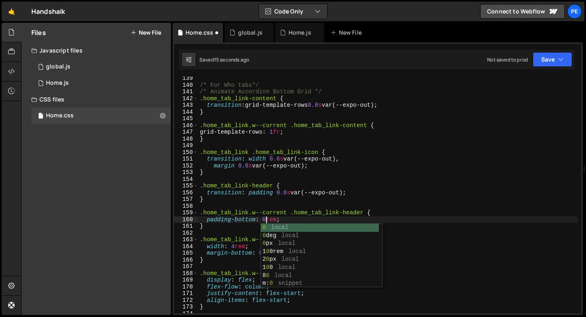
scroll to position [0, 5]
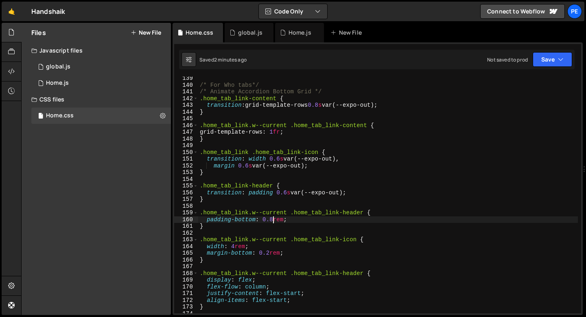
click at [269, 252] on div "/* For Who tabs*/ /* Animate Accordion Bottom Grid */ .home_tab_link-content { …" at bounding box center [388, 200] width 380 height 250
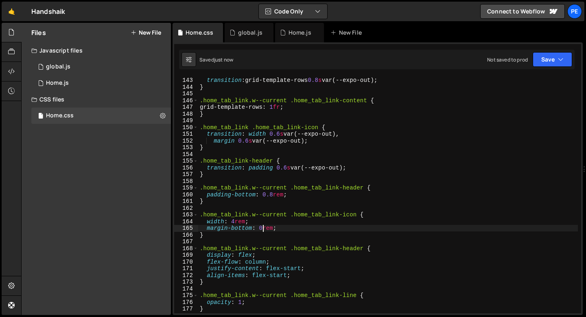
scroll to position [956, 0]
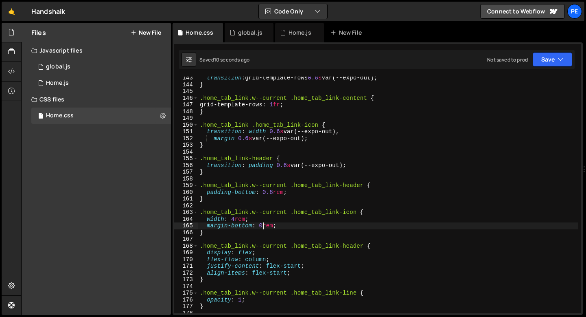
click at [291, 228] on div "transition : grid-template-rows 0.8 s var(--expo-out) ; } .home_tab_link.w--cur…" at bounding box center [388, 199] width 380 height 250
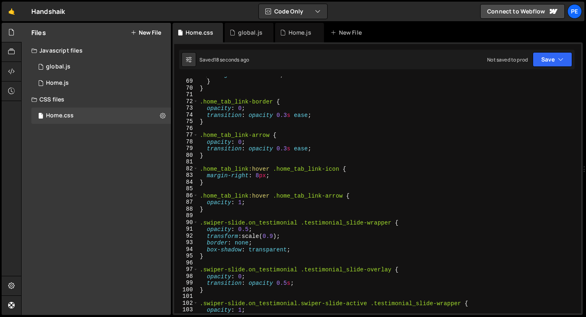
scroll to position [454, 0]
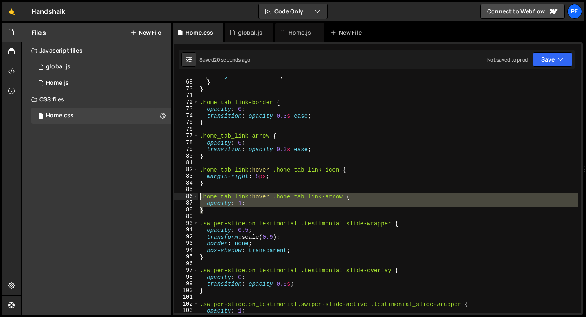
drag, startPoint x: 204, startPoint y: 208, endPoint x: 199, endPoint y: 197, distance: 11.7
click at [199, 197] on div "align-items : center ; } } .home_tab_link-border { opacity : 0 ; transition : o…" at bounding box center [388, 197] width 380 height 250
click at [201, 170] on div "align-items : center ; } } .home_tab_link-border { opacity : 0 ; transition : o…" at bounding box center [388, 197] width 380 height 250
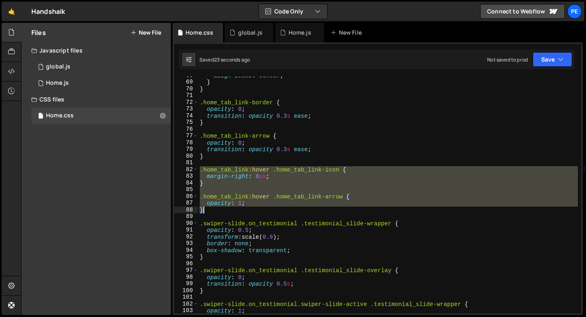
drag, startPoint x: 201, startPoint y: 170, endPoint x: 210, endPoint y: 210, distance: 41.8
click at [210, 210] on div "align-items : center ; } } .home_tab_link-border { opacity : 0 ; transition : o…" at bounding box center [388, 197] width 380 height 250
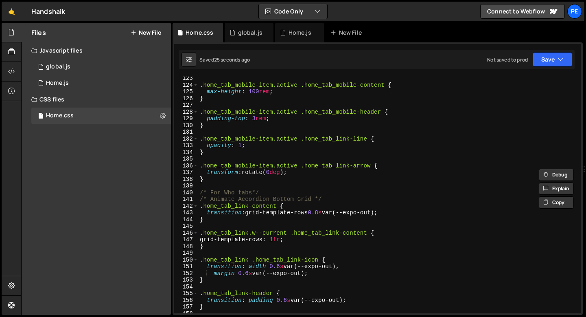
scroll to position [821, 0]
click at [333, 199] on div ".home_tab_mobile-item.active .home_tab_mobile-content { max-height : 100 rem ; …" at bounding box center [388, 200] width 380 height 250
type textarea "/* Animate Accordion Bottom Grid */"
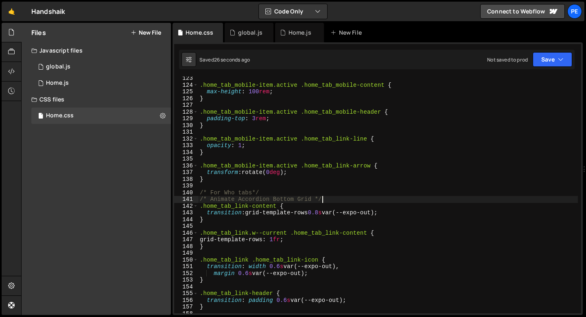
scroll to position [0, 0]
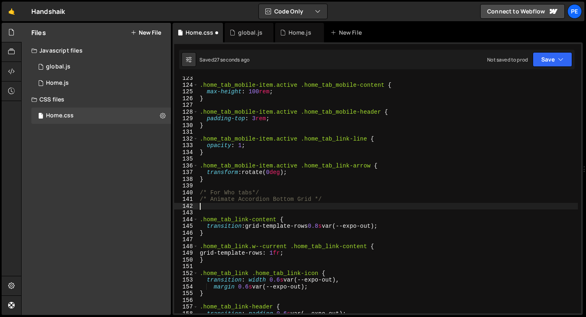
paste textarea "}"
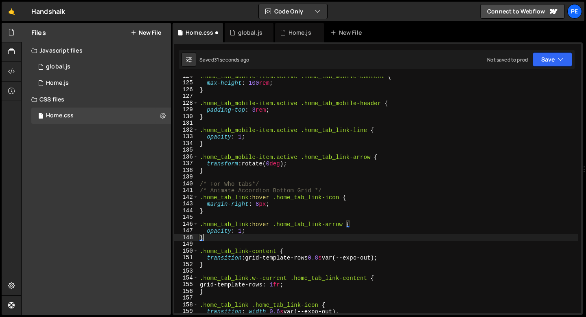
scroll to position [833, 0]
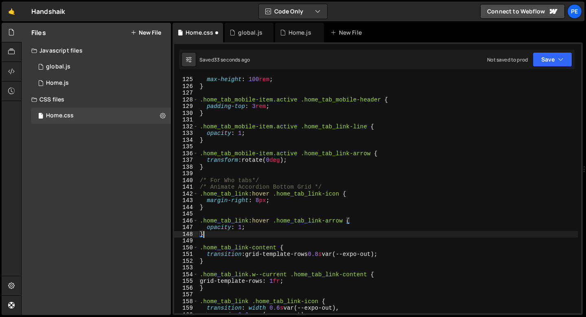
click at [247, 227] on div "max-height : 100 rem ; } .home_tab_mobile-item.active .home_tab_mobile-header {…" at bounding box center [388, 201] width 380 height 250
type textarea "opacity: 1;"
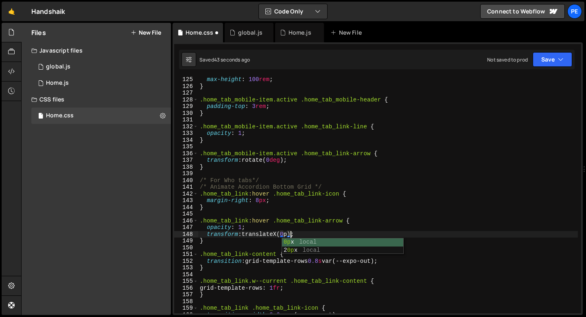
scroll to position [0, 6]
type textarea "transform: translateX(0px);"
click at [214, 214] on div "max-height : 100 rem ; } .home_tab_mobile-item.active .home_tab_mobile-header {…" at bounding box center [388, 201] width 380 height 250
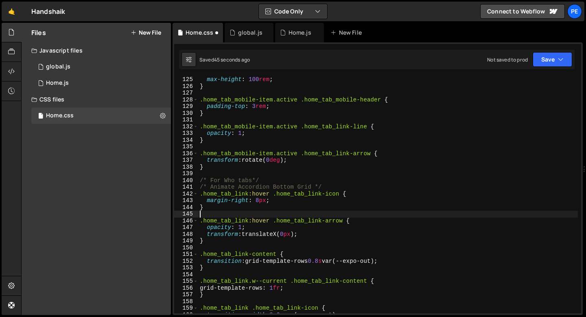
scroll to position [0, 0]
click at [210, 210] on div "max-height : 100 rem ; } .home_tab_mobile-item.active .home_tab_mobile-header {…" at bounding box center [388, 201] width 380 height 250
type textarea "}"
click at [207, 215] on div "max-height : 100 rem ; } .home_tab_mobile-item.active .home_tab_mobile-header {…" at bounding box center [388, 201] width 380 height 250
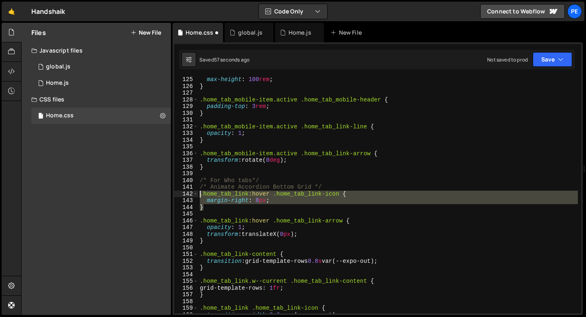
drag, startPoint x: 208, startPoint y: 206, endPoint x: 200, endPoint y: 196, distance: 13.1
click at [200, 196] on div "max-height : 100 rem ; } .home_tab_mobile-item.active .home_tab_mobile-header {…" at bounding box center [388, 201] width 380 height 250
click at [333, 189] on div "max-height : 100 rem ; } .home_tab_mobile-item.active .home_tab_mobile-header {…" at bounding box center [388, 201] width 380 height 250
type textarea "/* Animate Accordion Bottom Grid */"
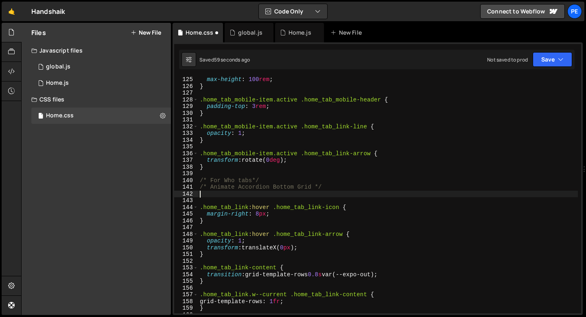
paste textarea "}"
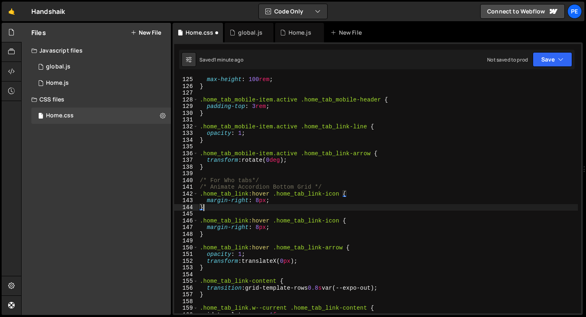
click at [260, 193] on div "max-height : 100 rem ; } .home_tab_mobile-item.active .home_tab_mobile-header {…" at bounding box center [388, 201] width 380 height 250
click at [239, 202] on div "max-height : 100 rem ; } .home_tab_mobile-item.active .home_tab_mobile-header {…" at bounding box center [388, 201] width 380 height 250
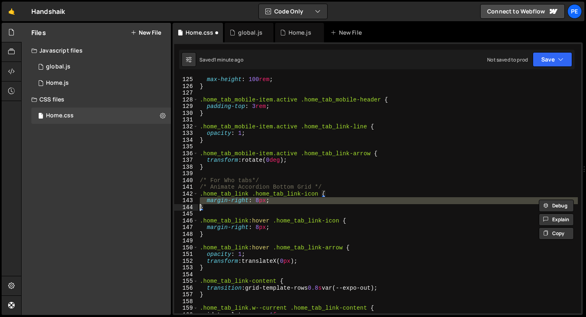
click at [248, 201] on div "max-height : 100 rem ; } .home_tab_mobile-item.active .home_tab_mobile-header {…" at bounding box center [388, 201] width 380 height 250
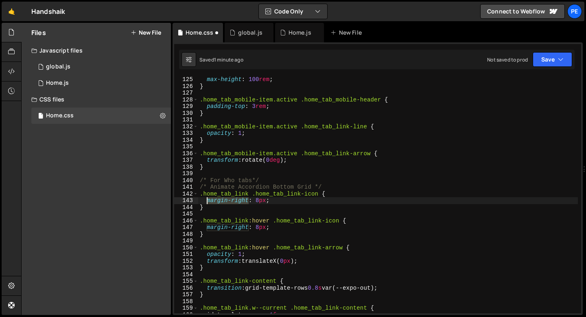
drag, startPoint x: 249, startPoint y: 200, endPoint x: 207, endPoint y: 201, distance: 41.9
click at [207, 201] on div "max-height : 100 rem ; } .home_tab_mobile-item.active .home_tab_mobile-header {…" at bounding box center [388, 201] width 380 height 250
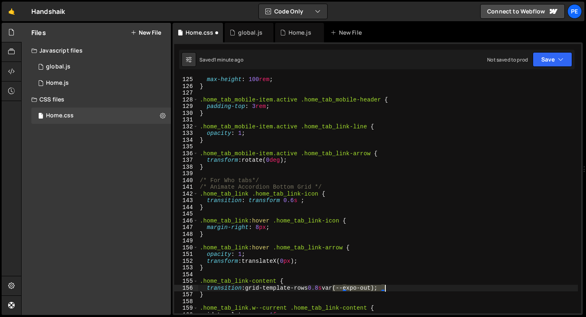
drag, startPoint x: 332, startPoint y: 287, endPoint x: 384, endPoint y: 285, distance: 52.1
click at [384, 286] on div "max-height : 100 rem ; } .home_tab_mobile-item.active .home_tab_mobile-header {…" at bounding box center [388, 201] width 380 height 250
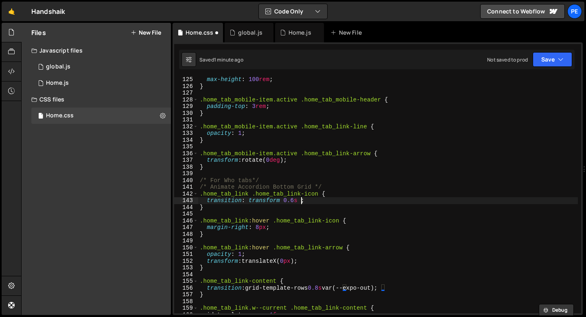
click at [301, 202] on div "max-height : 100 rem ; } .home_tab_mobile-item.active .home_tab_mobile-header {…" at bounding box center [388, 201] width 380 height 250
paste textarea "var(--expo-out)"
click at [256, 209] on div "max-height : 100 rem ; } .home_tab_mobile-item.active .home_tab_mobile-header {…" at bounding box center [388, 201] width 380 height 250
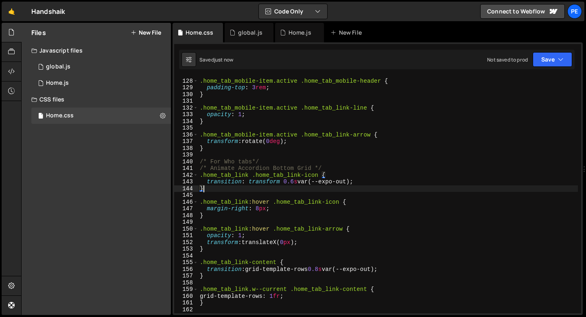
scroll to position [852, 0]
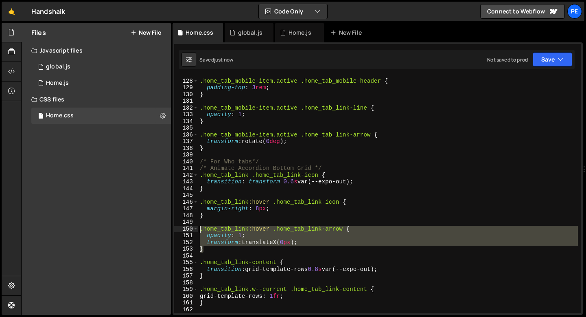
drag, startPoint x: 206, startPoint y: 249, endPoint x: 201, endPoint y: 229, distance: 21.1
click at [201, 229] on div ".home_tab_mobile-item.active .home_tab_mobile-header { padding-top : 3 rem ; } …" at bounding box center [388, 196] width 380 height 250
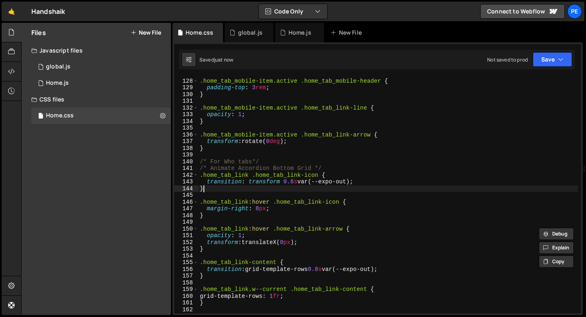
click at [208, 185] on div ".home_tab_mobile-item.active .home_tab_mobile-header { padding-top : 3 rem ; } …" at bounding box center [388, 196] width 380 height 250
type textarea "}"
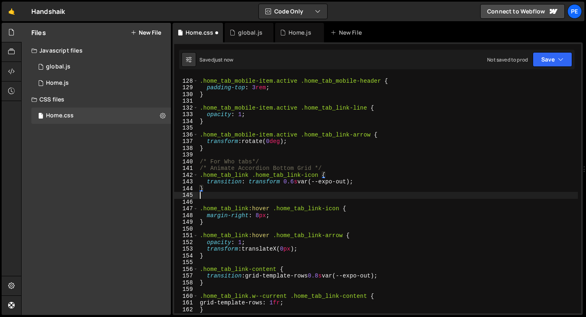
paste textarea "}"
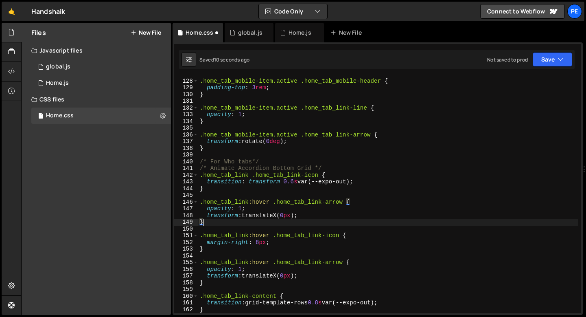
click at [256, 199] on div ".home_tab_mobile-item.active .home_tab_mobile-header { padding-top : 3 rem ; } …" at bounding box center [388, 196] width 380 height 250
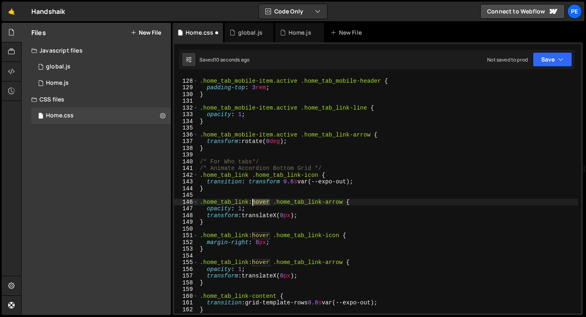
click at [256, 199] on div ".home_tab_mobile-item.active .home_tab_mobile-header { padding-top : 3 rem ; } …" at bounding box center [388, 196] width 380 height 250
click at [209, 209] on div ".home_tab_mobile-item.active .home_tab_mobile-header { padding-top : 3 rem ; } …" at bounding box center [388, 196] width 380 height 250
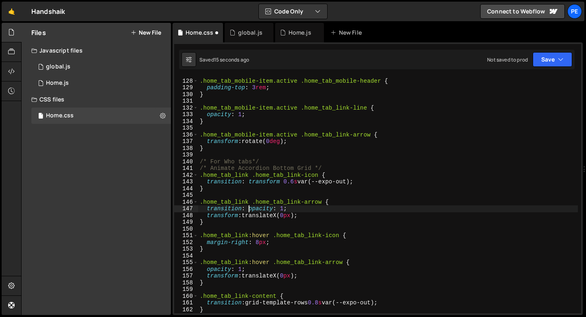
scroll to position [0, 3]
click at [283, 207] on div ".home_tab_mobile-item.active .home_tab_mobile-header { padding-top : 3 rem ; } …" at bounding box center [388, 196] width 380 height 250
type textarea "transition: opacity 0.2s ease,"
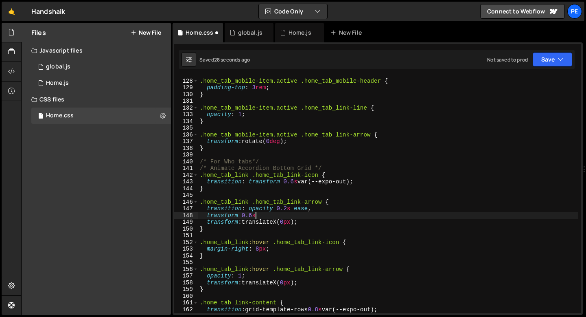
scroll to position [0, 4]
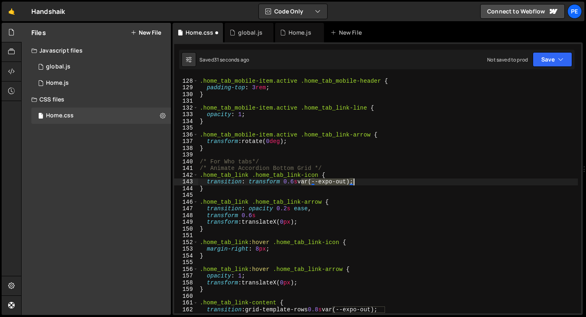
drag, startPoint x: 302, startPoint y: 184, endPoint x: 352, endPoint y: 182, distance: 50.5
click at [352, 182] on div ".home_tab_mobile-item.active .home_tab_mobile-header { padding-top : 3 rem ; } …" at bounding box center [388, 196] width 380 height 250
click at [266, 213] on div ".home_tab_mobile-item.active .home_tab_mobile-header { padding-top : 3 rem ; } …" at bounding box center [388, 196] width 380 height 250
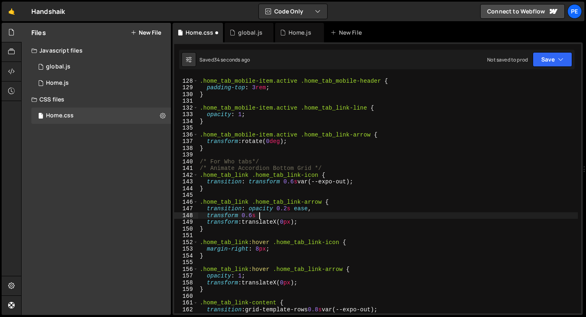
paste textarea "var(--expo-out)"
click at [286, 221] on div ".home_tab_mobile-item.active .home_tab_mobile-header { padding-top : 3 rem ; } …" at bounding box center [388, 196] width 380 height 250
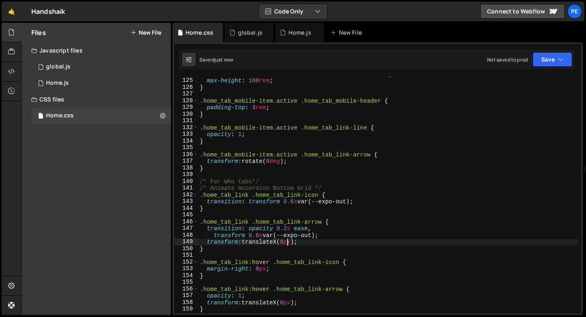
scroll to position [832, 0]
click at [239, 169] on div ".home_tab_mobile-item.active .home_tab_mobile-content { max-height : 100 rem ; …" at bounding box center [388, 195] width 380 height 250
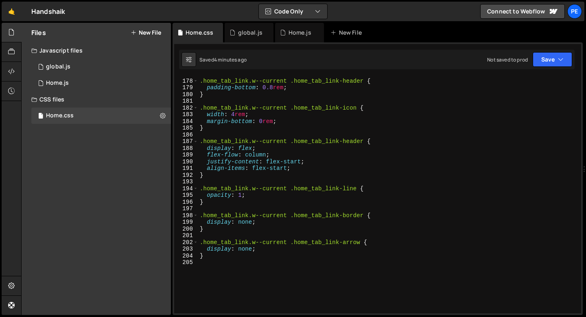
scroll to position [1188, 0]
click at [217, 204] on div ".home_tab_link.w--current .home_tab_link-header { padding-bottom : 0.8 rem ; } …" at bounding box center [388, 196] width 380 height 250
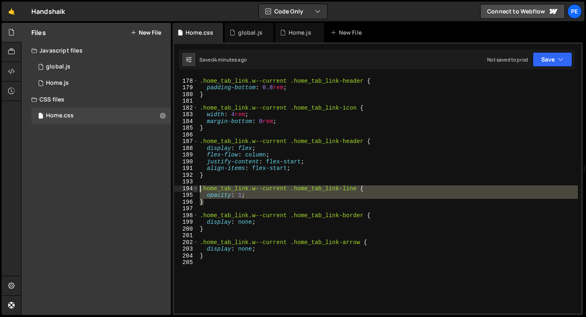
drag, startPoint x: 212, startPoint y: 204, endPoint x: 193, endPoint y: 188, distance: 24.2
click at [193, 188] on div "} 177 178 179 180 181 182 183 184 185 186 187 188 189 190 191 192 193 194 195 1…" at bounding box center [377, 195] width 407 height 236
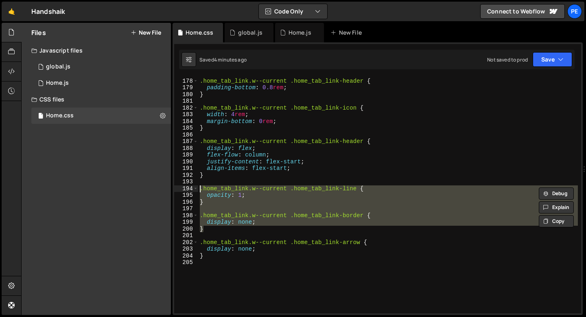
drag, startPoint x: 207, startPoint y: 229, endPoint x: 199, endPoint y: 190, distance: 40.4
click at [199, 190] on div ".home_tab_link.w--current .home_tab_link-header { padding-bottom : 0.8 rem ; } …" at bounding box center [388, 196] width 380 height 250
click at [211, 228] on div ".home_tab_link.w--current .home_tab_link-header { padding-bottom : 0.8 rem ; } …" at bounding box center [388, 195] width 380 height 236
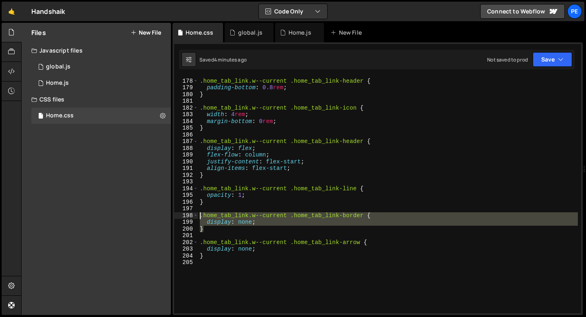
drag, startPoint x: 208, startPoint y: 229, endPoint x: 198, endPoint y: 214, distance: 18.1
click at [199, 214] on div ".home_tab_link.w--current .home_tab_link-header { padding-bottom : 0.8 rem ; } …" at bounding box center [388, 196] width 380 height 250
type textarea ".home_tab_link.w--current .home_tab_link-border { display: none;"
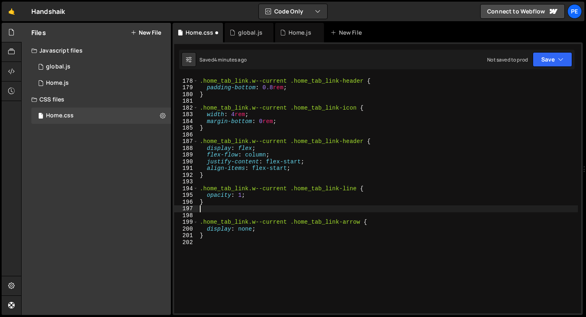
type textarea "}"
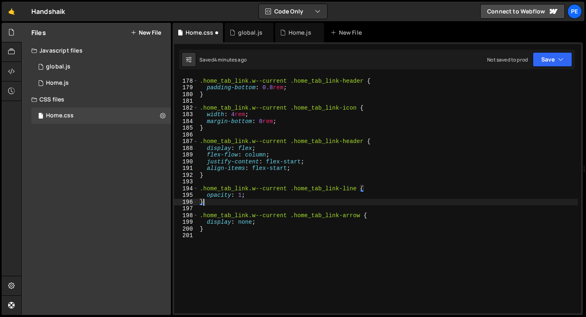
click at [218, 182] on div ".home_tab_link.w--current .home_tab_link-header { padding-bottom : 0.8 rem ; } …" at bounding box center [388, 196] width 380 height 250
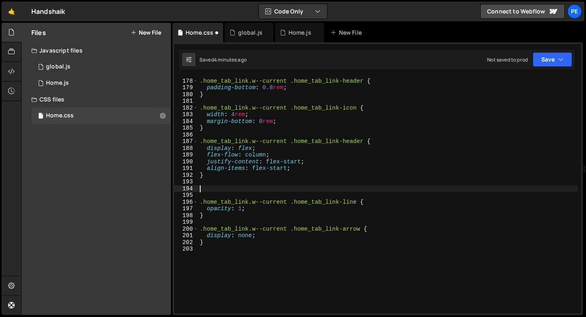
paste textarea "home_tab_link-block"
click at [199, 189] on div ".home_tab_link.w--current .home_tab_link-header { padding-bottom : 0.8 rem ; } …" at bounding box center [388, 196] width 380 height 250
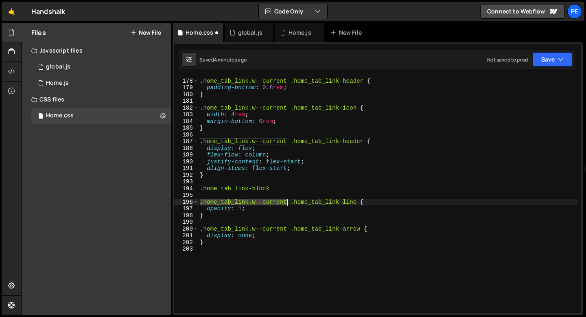
drag, startPoint x: 201, startPoint y: 203, endPoint x: 287, endPoint y: 203, distance: 86.7
click at [288, 203] on div ".home_tab_link.w--current .home_tab_link-header { padding-bottom : 0.8 rem ; } …" at bounding box center [388, 196] width 380 height 250
type textarea ".home_tab_link.w--current .home_tab_link-line {"
click at [203, 194] on div ".home_tab_link.w--current .home_tab_link-header { padding-bottom : 0.8 rem ; } …" at bounding box center [388, 196] width 380 height 250
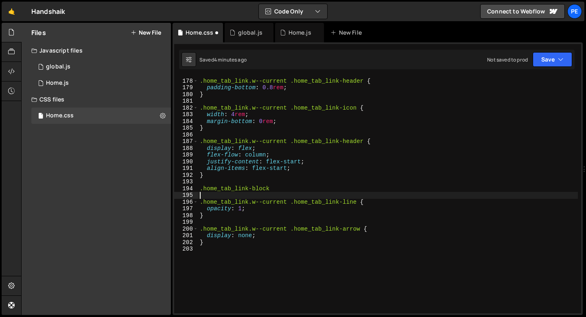
click at [274, 192] on div ".home_tab_link.w--current .home_tab_link-header { padding-bottom : 0.8 rem ; } …" at bounding box center [388, 196] width 380 height 250
click at [276, 190] on div ".home_tab_link.w--current .home_tab_link-header { padding-bottom : 0.8 rem ; } …" at bounding box center [388, 196] width 380 height 250
type textarea ".home_tab_link-block"
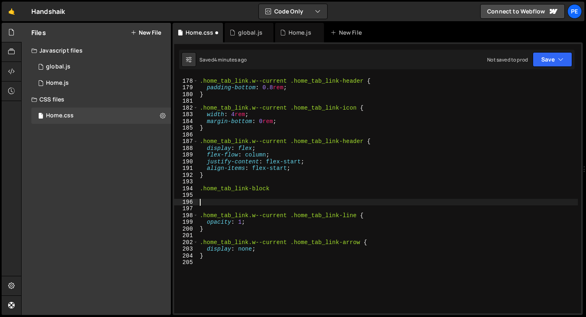
paste textarea ".home_tab_link.w--current"
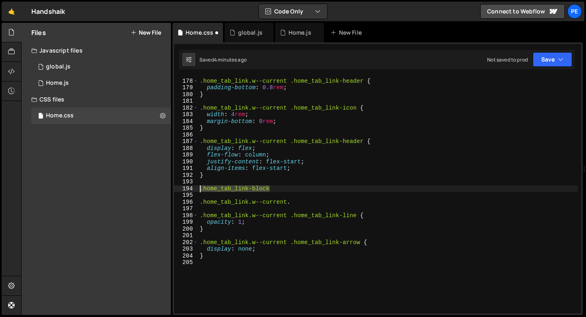
drag, startPoint x: 270, startPoint y: 188, endPoint x: 199, endPoint y: 188, distance: 70.8
click at [199, 188] on div ".home_tab_link.w--current .home_tab_link-header { padding-bottom : 0.8 rem ; } …" at bounding box center [388, 196] width 380 height 250
click at [298, 201] on div ".home_tab_link.w--current .home_tab_link-header { padding-bottom : 0.8 rem ; } …" at bounding box center [388, 196] width 380 height 250
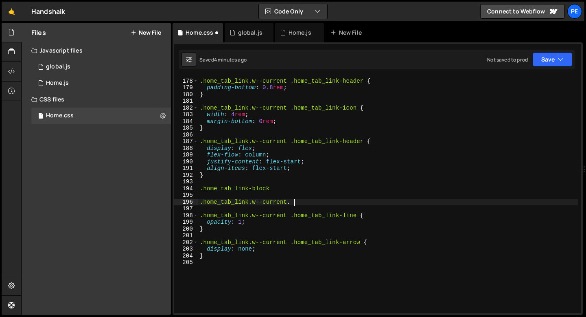
paste textarea ".home_tab_link-block"
click at [278, 190] on div ".home_tab_link.w--current .home_tab_link-header { padding-bottom : 0.8 rem ; } …" at bounding box center [388, 196] width 380 height 250
type textarea ".home_tab_link-block {"
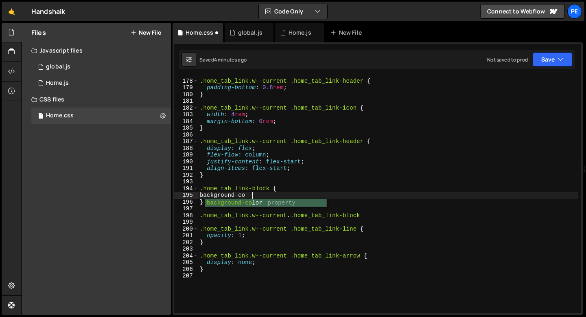
scroll to position [0, 3]
drag, startPoint x: 206, startPoint y: 195, endPoint x: 263, endPoint y: 193, distance: 57.1
click at [263, 193] on div ".home_tab_link.w--current .home_tab_link-header { padding-bottom : 0.8 rem ; } …" at bounding box center [388, 196] width 380 height 250
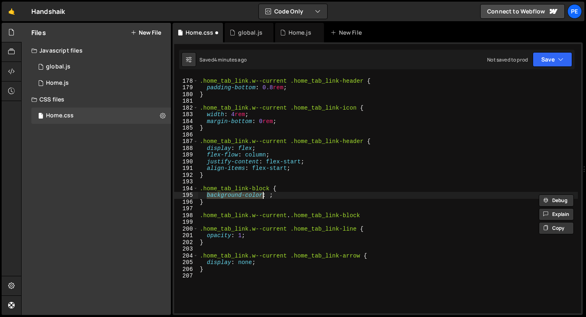
click at [207, 194] on div ".home_tab_link.w--current .home_tab_link-header { padding-bottom : 0.8 rem ; } …" at bounding box center [388, 195] width 380 height 236
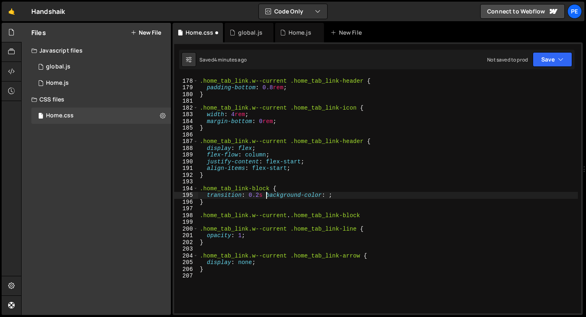
scroll to position [0, 4]
drag, startPoint x: 265, startPoint y: 196, endPoint x: 320, endPoint y: 196, distance: 54.9
click at [321, 196] on div ".home_tab_link.w--current .home_tab_link-header { padding-bottom : 0.8 rem ; } …" at bounding box center [388, 196] width 380 height 250
click at [250, 195] on div ".home_tab_link.w--current .home_tab_link-header { padding-bottom : 0.8 rem ; } …" at bounding box center [388, 196] width 380 height 250
paste textarea "background-color"
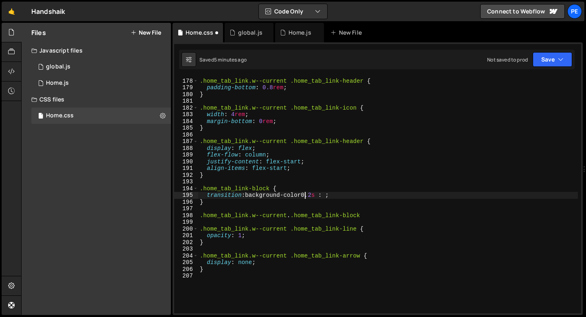
scroll to position [0, 7]
click at [333, 195] on div ".home_tab_link.w--current .home_tab_link-header { padding-bottom : 0.8 rem ; } …" at bounding box center [388, 196] width 380 height 250
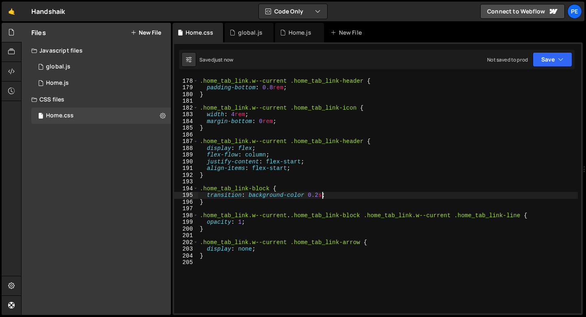
scroll to position [0, 0]
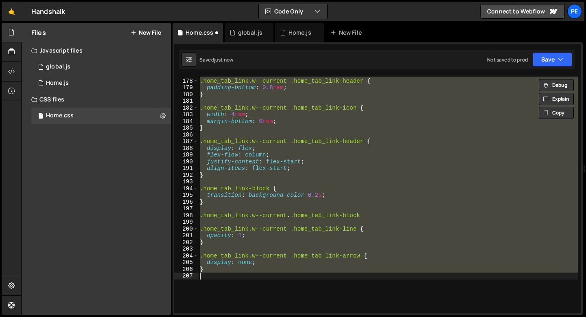
click at [315, 214] on div ".home_tab_link.w--current .home_tab_link-header { padding-bottom : 0.8 rem ; } …" at bounding box center [388, 195] width 380 height 236
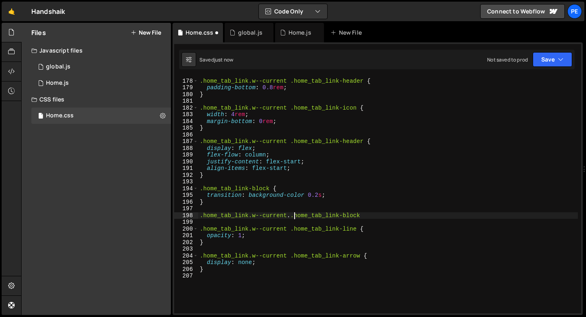
click at [293, 214] on div ".home_tab_link.w--current .home_tab_link-header { padding-bottom : 0.8 rem ; } …" at bounding box center [388, 196] width 380 height 250
click at [370, 214] on div ".home_tab_link.w--current .home_tab_link-header { padding-bottom : 0.8 rem ; } …" at bounding box center [388, 196] width 380 height 250
type textarea ".home_tab_link.w--current .home_tab_link-block {"
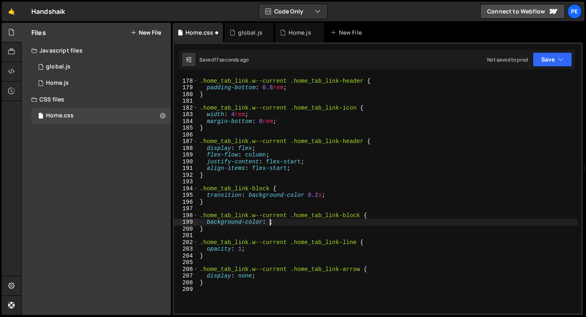
scroll to position [0, 4]
paste textarea "var(--_color---transparent)"
click at [266, 229] on div ".home_tab_link.w--current .home_tab_link-header { padding-bottom : 0.8 rem ; } …" at bounding box center [388, 196] width 380 height 250
type textarea "}"
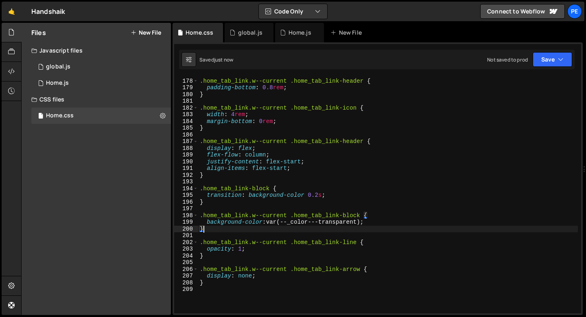
scroll to position [0, 0]
click at [215, 205] on div ".home_tab_link.w--current .home_tab_link-header { padding-bottom : 0.8 rem ; } …" at bounding box center [388, 196] width 380 height 250
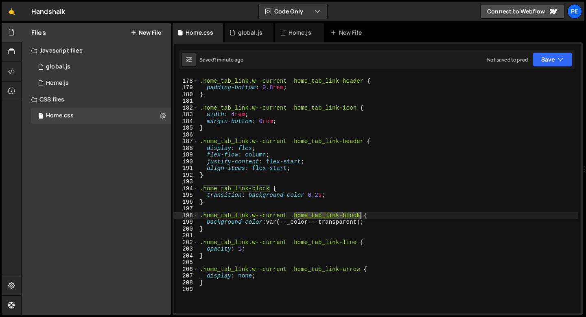
drag, startPoint x: 295, startPoint y: 216, endPoint x: 360, endPoint y: 218, distance: 65.2
click at [360, 218] on div ".home_tab_link.w--current .home_tab_link-header { padding-bottom : 0.8 rem ; } …" at bounding box center [388, 196] width 380 height 250
click at [360, 217] on div ".home_tab_link.w--current .home_tab_link-header { padding-bottom : 0.8 rem ; } …" at bounding box center [388, 196] width 380 height 250
drag, startPoint x: 360, startPoint y: 217, endPoint x: 289, endPoint y: 218, distance: 71.2
click at [289, 218] on div ".home_tab_link.w--current .home_tab_link-header { padding-bottom : 0.8 rem ; } …" at bounding box center [388, 196] width 380 height 250
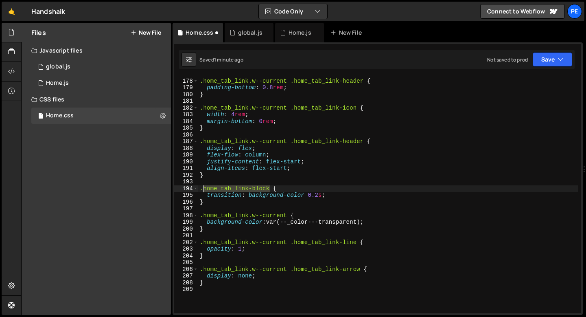
drag, startPoint x: 269, startPoint y: 187, endPoint x: 203, endPoint y: 189, distance: 66.4
click at [204, 189] on div ".home_tab_link.w--current .home_tab_link-header { padding-bottom : 0.8 rem ; } …" at bounding box center [388, 196] width 380 height 250
click at [263, 189] on div ".home_tab_link.w--current .home_tab_link-header { padding-bottom : 0.8 rem ; } …" at bounding box center [388, 195] width 380 height 236
click at [263, 189] on div ".home_tab_link.w--current .home_tab_link-header { padding-bottom : 0.8 rem ; } …" at bounding box center [388, 196] width 380 height 250
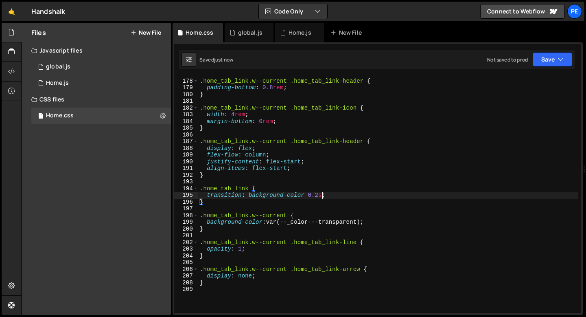
click at [322, 195] on div ".home_tab_link.w--current .home_tab_link-header { padding-bottom : 0.8 rem ; } …" at bounding box center [388, 196] width 380 height 250
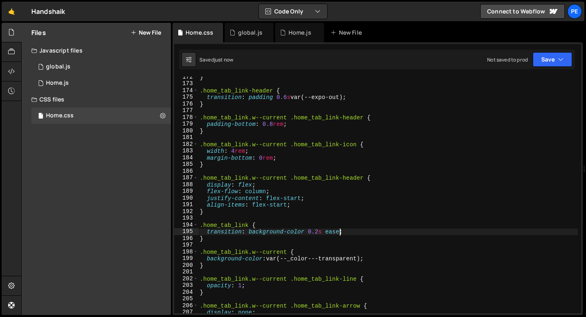
scroll to position [1151, 0]
click at [251, 225] on div "} .home_tab_link-header { transition : padding 0.6 s var(--expo-out) ; } .home_…" at bounding box center [388, 199] width 380 height 250
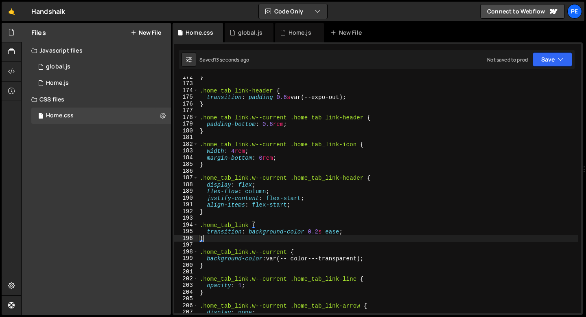
click at [253, 240] on div "} .home_tab_link-header { transition : padding 0.6 s var(--expo-out) ; } .home_…" at bounding box center [388, 199] width 380 height 250
click at [348, 230] on div "} .home_tab_link-header { transition : padding 0.6 s var(--expo-out) ; } .home_…" at bounding box center [388, 199] width 380 height 250
type textarea "transition: background-color 0.2s ease;"
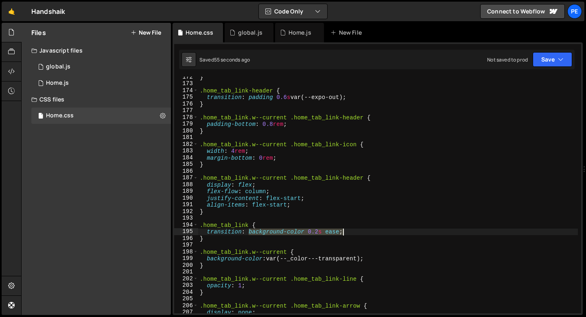
drag, startPoint x: 249, startPoint y: 232, endPoint x: 354, endPoint y: 233, distance: 104.6
click at [354, 233] on div "} .home_tab_link-header { transition : padding 0.6 s var(--expo-out) ; } .home_…" at bounding box center [388, 199] width 380 height 250
click at [353, 233] on div "} .home_tab_link-header { transition : padding 0.6 s var(--expo-out) ; } .home_…" at bounding box center [388, 195] width 380 height 236
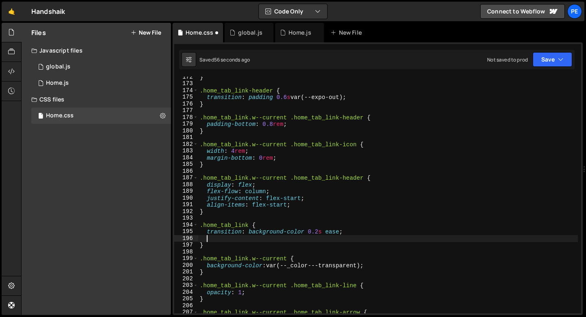
paste textarea "background-color 0.2s ease;"
click at [218, 239] on div "} .home_tab_link-header { transition : padding 0.6 s var(--expo-out) ; } .home_…" at bounding box center [388, 199] width 380 height 250
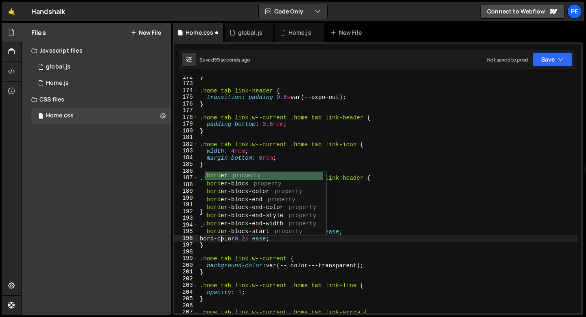
scroll to position [0, 2]
click at [304, 242] on div "} .home_tab_link-header { transition : padding 0.6 s var(--expo-out) ; } .home_…" at bounding box center [388, 199] width 380 height 250
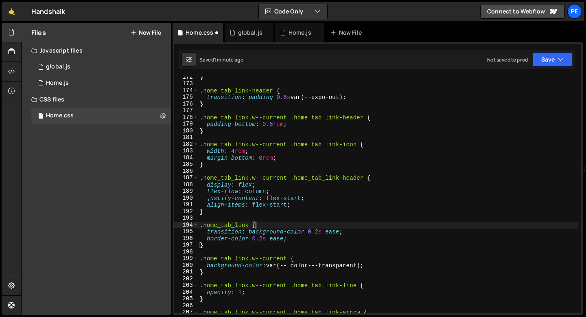
click at [356, 228] on div "} .home_tab_link-header { transition : padding 0.6 s var(--expo-out) ; } .home_…" at bounding box center [388, 199] width 380 height 250
click at [355, 230] on div "} .home_tab_link-header { transition : padding 0.6 s var(--expo-out) ; } .home_…" at bounding box center [388, 199] width 380 height 250
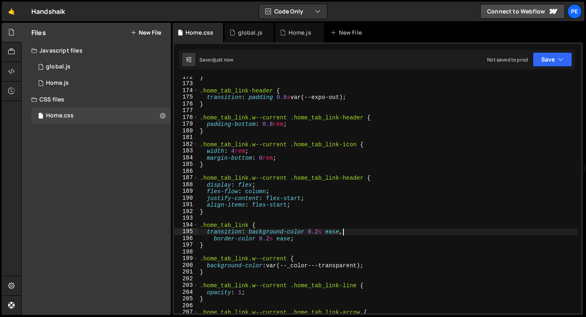
scroll to position [1162, 0]
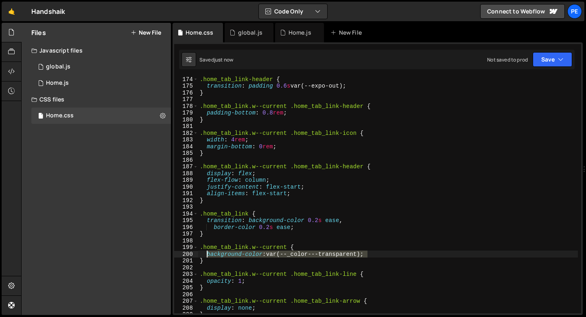
drag, startPoint x: 367, startPoint y: 254, endPoint x: 206, endPoint y: 254, distance: 160.8
click at [206, 254] on div ".home_tab_link-header { transition : padding 0.6 s var(--expo-out) ; } .home_ta…" at bounding box center [388, 201] width 380 height 250
type textarea "background-color: var(--_color---transparent);"
click at [374, 256] on div ".home_tab_link-header { transition : padding 0.6 s var(--expo-out) ; } .home_ta…" at bounding box center [388, 201] width 380 height 250
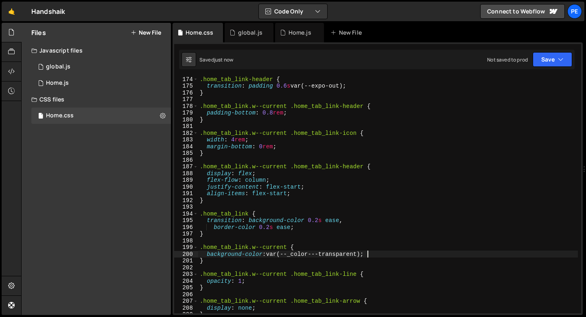
paste textarea "background-color: var(--_color---transparent);"
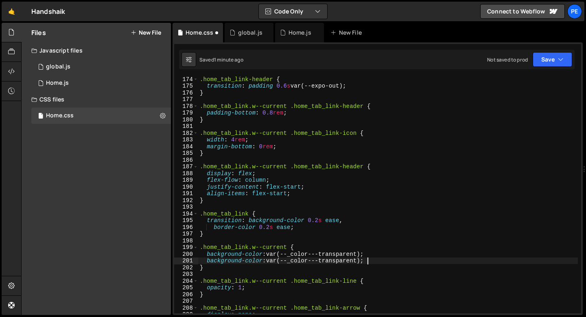
click at [224, 265] on div ".home_tab_link-header { transition : padding 0.6 s var(--expo-out) ; } .home_ta…" at bounding box center [388, 201] width 380 height 250
click at [224, 264] on div ".home_tab_link-header { transition : padding 0.6 s var(--expo-out) ; } .home_ta…" at bounding box center [388, 201] width 380 height 250
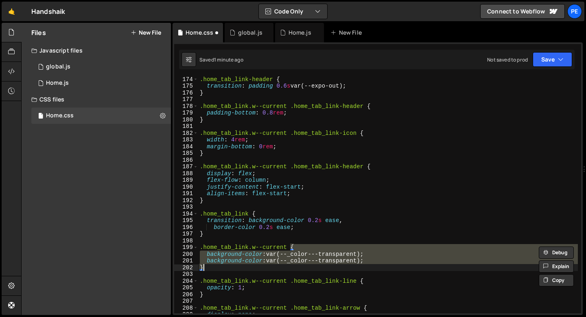
click at [225, 262] on div ".home_tab_link-header { transition : padding 0.6 s var(--expo-out) ; } .home_ta…" at bounding box center [388, 195] width 380 height 236
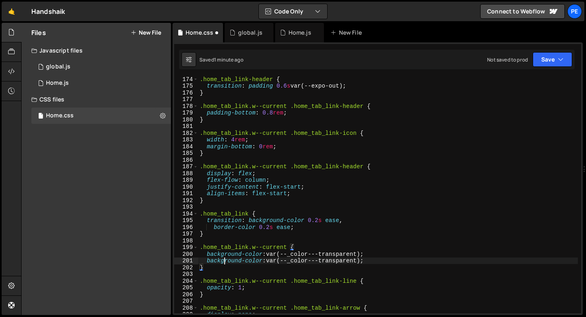
click at [225, 261] on div ".home_tab_link-header { transition : padding 0.6 s var(--expo-out) ; } .home_ta…" at bounding box center [388, 201] width 380 height 250
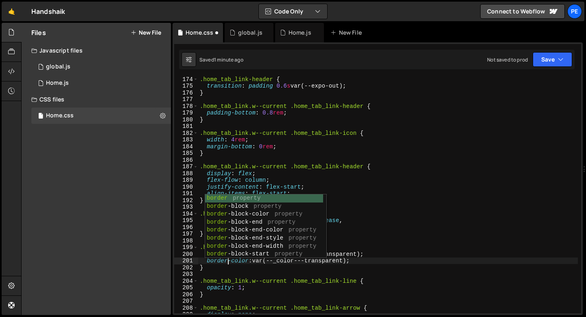
scroll to position [0, 2]
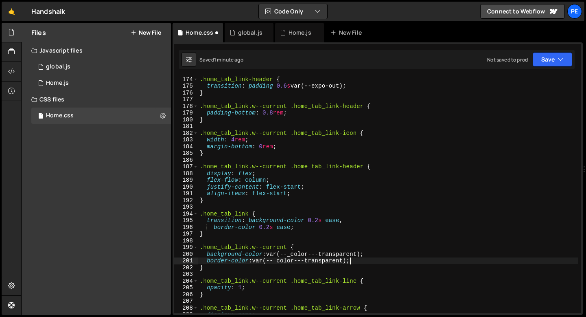
click at [349, 262] on div ".home_tab_link-header { transition : padding 0.6 s var(--expo-out) ; } .home_ta…" at bounding box center [388, 201] width 380 height 250
drag, startPoint x: 349, startPoint y: 262, endPoint x: 255, endPoint y: 262, distance: 94.0
click at [255, 263] on div ".home_tab_link-header { transition : padding 0.6 s var(--expo-out) ; } .home_ta…" at bounding box center [388, 201] width 380 height 250
paste textarea "border-color"
click at [298, 229] on div ".home_tab_link-header { transition : padding 0.6 s var(--expo-out) ; } .home_ta…" at bounding box center [388, 201] width 380 height 250
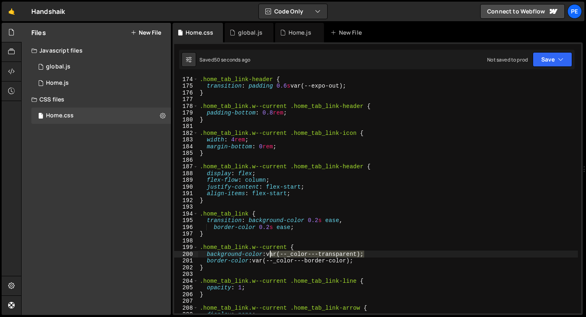
drag, startPoint x: 363, startPoint y: 253, endPoint x: 271, endPoint y: 254, distance: 92.4
click at [271, 254] on div ".home_tab_link-header { transition : padding 0.6 s var(--expo-out) ; } .home_ta…" at bounding box center [388, 201] width 380 height 250
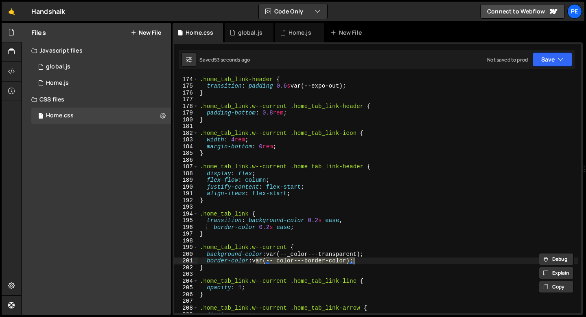
drag, startPoint x: 255, startPoint y: 260, endPoint x: 354, endPoint y: 261, distance: 98.5
click at [354, 261] on div ".home_tab_link-header { transition : padding 0.6 s var(--expo-out) ; } .home_ta…" at bounding box center [388, 201] width 380 height 250
paste textarea "transparent"
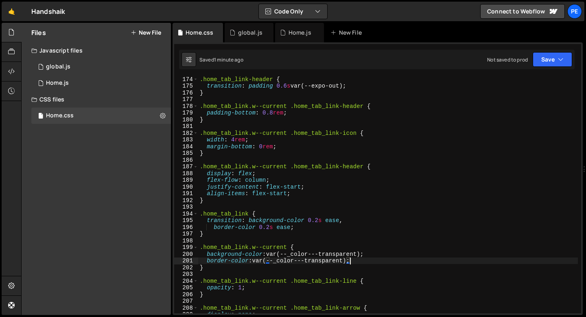
click at [260, 213] on div ".home_tab_link-header { transition : padding 0.6 s var(--expo-out) ; } .home_ta…" at bounding box center [388, 201] width 380 height 250
type textarea ".home_tab_link {"
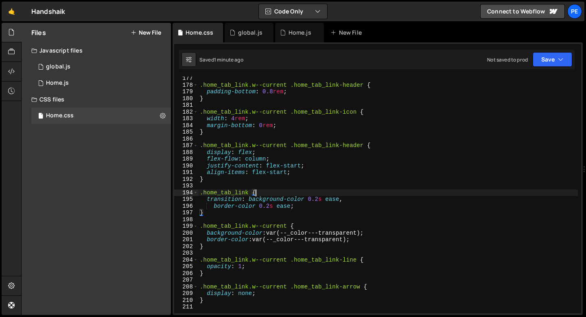
scroll to position [1185, 0]
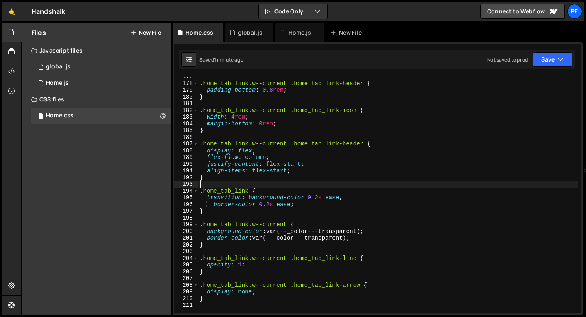
click at [245, 184] on div ".home_tab_link.w--current .home_tab_link-header { padding-bottom : 0.8 rem ; } …" at bounding box center [388, 198] width 380 height 250
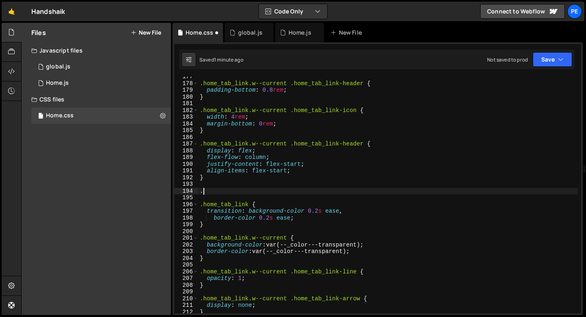
paste textarea "var(--_color---transparent)"
paste textarea "tag-wrapper"
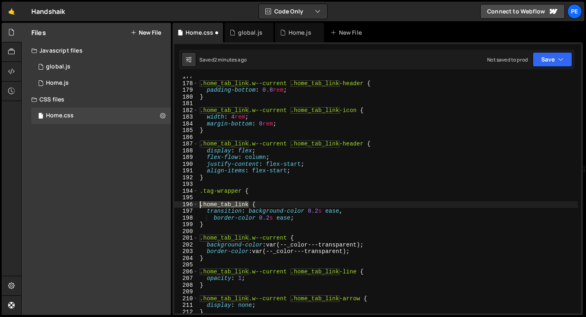
drag, startPoint x: 249, startPoint y: 205, endPoint x: 199, endPoint y: 207, distance: 49.7
click at [199, 207] on div ".home_tab_link.w--current .home_tab_link-header { padding-bottom : 0.8 rem ; } …" at bounding box center [388, 198] width 380 height 250
click at [201, 194] on div ".home_tab_link.w--current .home_tab_link-header { padding-bottom : 0.8 rem ; } …" at bounding box center [388, 198] width 380 height 250
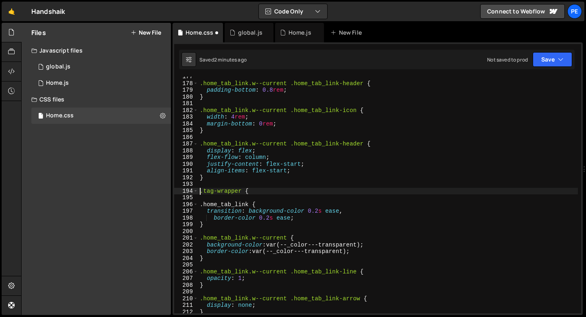
paste textarea ".home_tab_link"
type textarea ".home_tab_link .tag-wrapper {"
click at [307, 193] on div ".home_tab_link.w--current .home_tab_link-header { padding-bottom : 0.8 rem ; } …" at bounding box center [388, 198] width 380 height 250
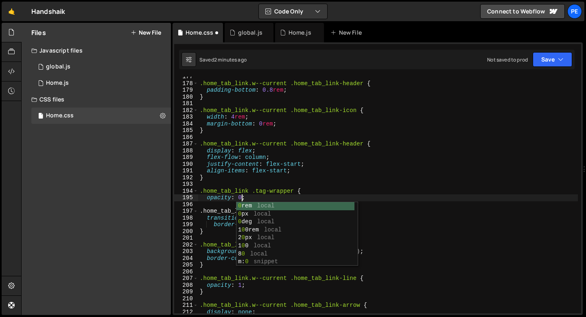
scroll to position [0, 2]
type textarea "opacity: 0;"
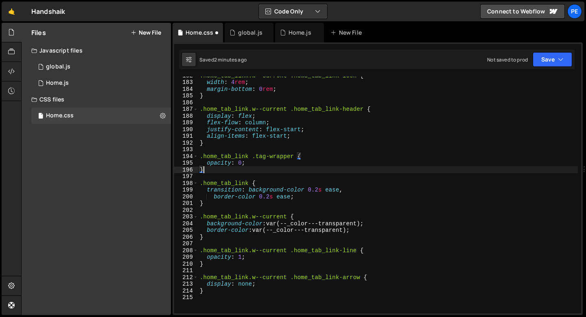
scroll to position [1220, 0]
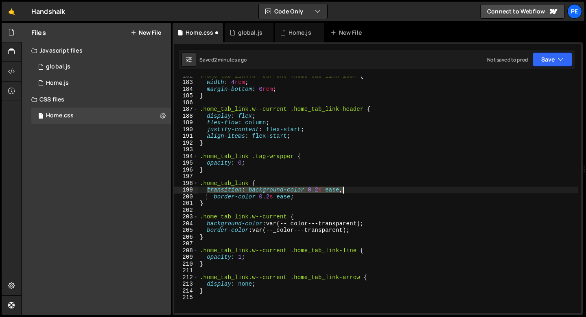
drag, startPoint x: 206, startPoint y: 190, endPoint x: 342, endPoint y: 189, distance: 135.9
click at [343, 189] on div ".home_tab_link.w--current .home_tab_link-icon { width : 4 rem ; margin-bottom :…" at bounding box center [388, 197] width 380 height 250
click at [254, 164] on div ".home_tab_link.w--current .home_tab_link-icon { width : 4 rem ; margin-bottom :…" at bounding box center [388, 197] width 380 height 250
type textarea "opacity: 0;"
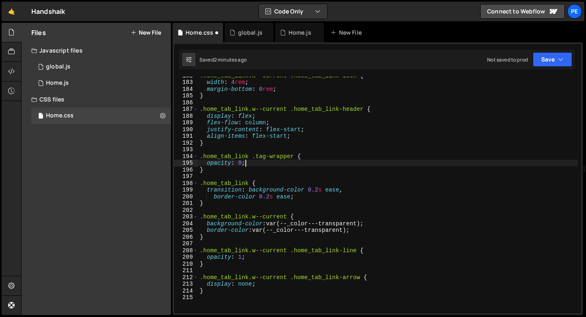
scroll to position [0, 0]
paste textarea "transition: background-color 0.2s ease,"
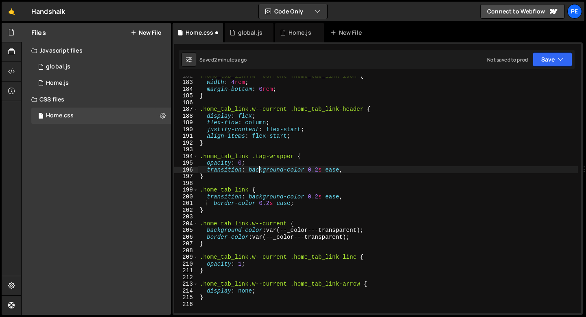
click at [260, 167] on div ".home_tab_link.w--current .home_tab_link-icon { width : 4 rem ; margin-bottom :…" at bounding box center [388, 197] width 380 height 250
click at [261, 167] on div ".home_tab_link.w--current .home_tab_link-icon { width : 4 rem ; margin-bottom :…" at bounding box center [388, 197] width 380 height 250
click at [288, 175] on div ".home_tab_link.w--current .home_tab_link-icon { width : 4 rem ; margin-bottom :…" at bounding box center [388, 197] width 380 height 250
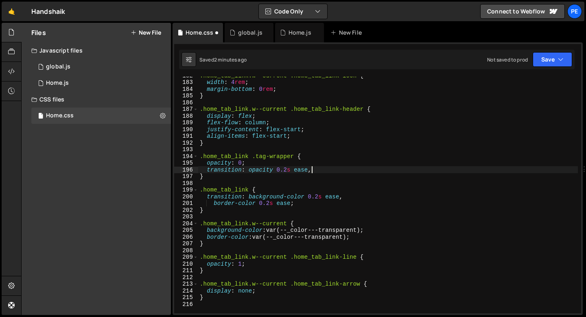
click at [311, 172] on div ".home_tab_link.w--current .home_tab_link-icon { width : 4 rem ; margin-bottom :…" at bounding box center [388, 197] width 380 height 250
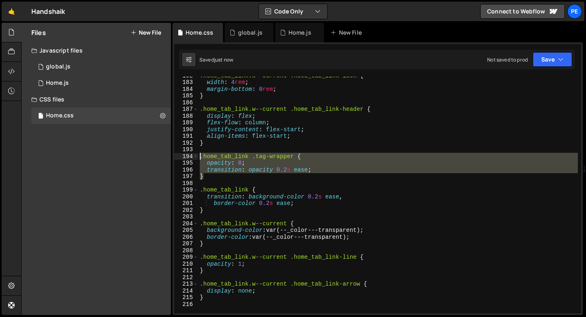
drag, startPoint x: 211, startPoint y: 175, endPoint x: 199, endPoint y: 158, distance: 20.9
click at [199, 158] on div ".home_tab_link.w--current .home_tab_link-icon { width : 4 rem ; margin-bottom :…" at bounding box center [388, 197] width 380 height 250
click at [208, 178] on div ".home_tab_link.w--current .home_tab_link-icon { width : 4 rem ; margin-bottom :…" at bounding box center [388, 195] width 380 height 236
type textarea "}"
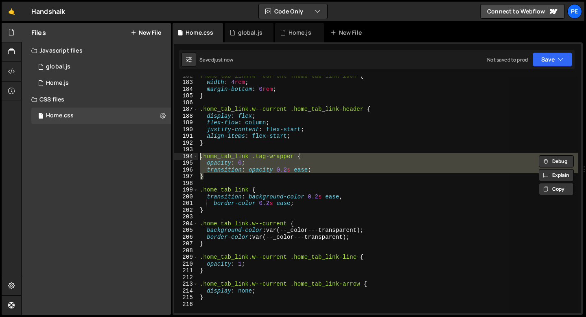
scroll to position [0, 0]
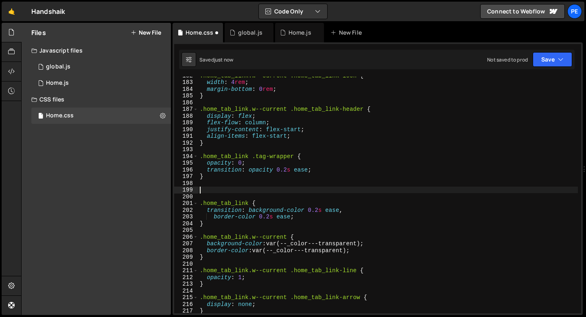
paste textarea "}"
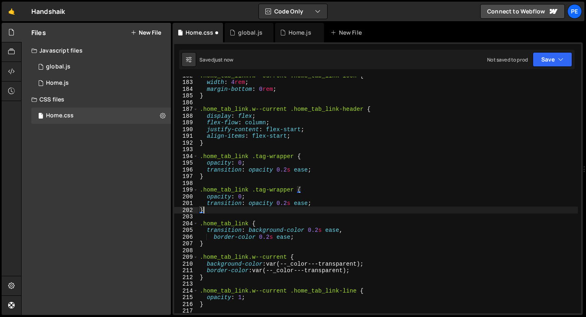
click at [247, 186] on div ".home_tab_link.w--current .home_tab_link-icon { width : 4 rem ; margin-bottom :…" at bounding box center [388, 197] width 380 height 250
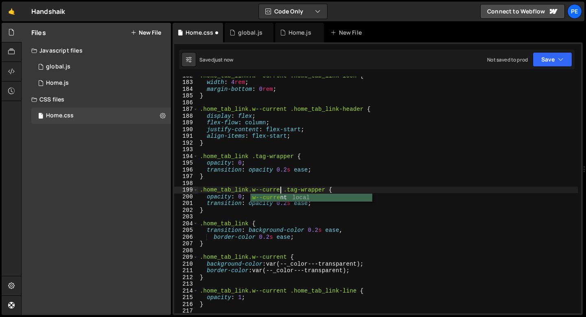
scroll to position [0, 6]
click at [241, 197] on div ".home_tab_link.w--current .home_tab_link-icon { width : 4 rem ; margin-bottom :…" at bounding box center [388, 197] width 380 height 250
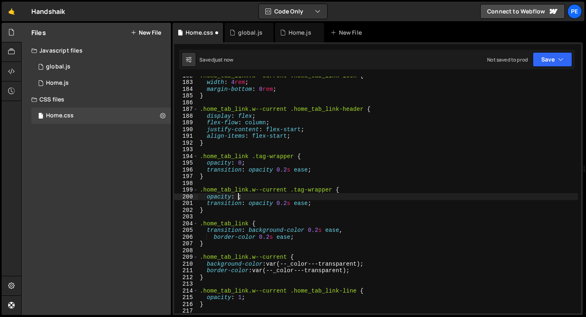
scroll to position [0, 2]
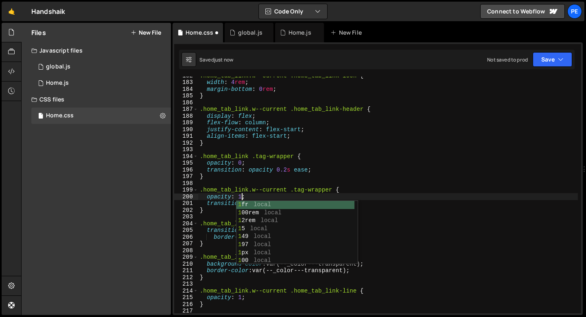
click at [236, 202] on div "1 fr local 1 00rem local 1 2rem local 1 5 local 1 49 local 1 97 local 1 px loca…" at bounding box center [296, 241] width 121 height 80
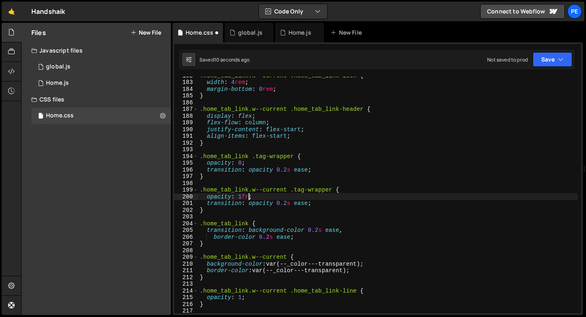
click at [231, 203] on div ".home_tab_link.w--current .home_tab_link-icon { width : 4 rem ; margin-bottom :…" at bounding box center [388, 197] width 380 height 250
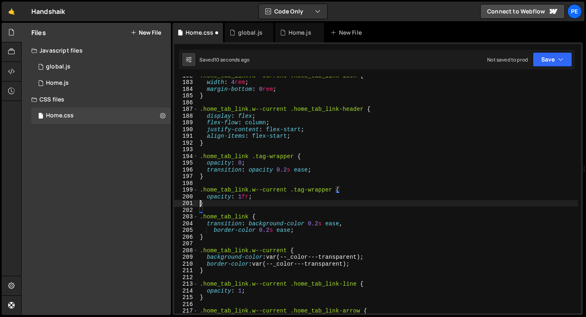
scroll to position [0, 0]
type textarea "}"
click at [269, 207] on div ".home_tab_link.w--current .home_tab_link-icon { width : 4 rem ; margin-bottom :…" at bounding box center [388, 197] width 380 height 250
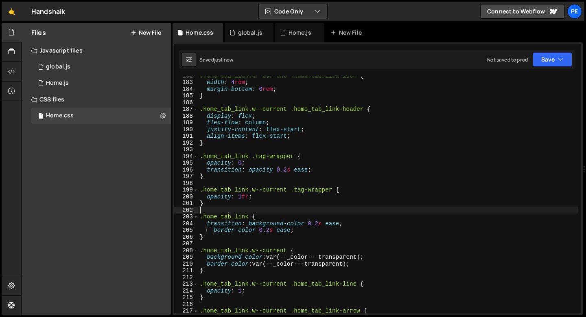
click at [248, 196] on div ".home_tab_link.w--current .home_tab_link-icon { width : 4 rem ; margin-bottom :…" at bounding box center [388, 197] width 380 height 250
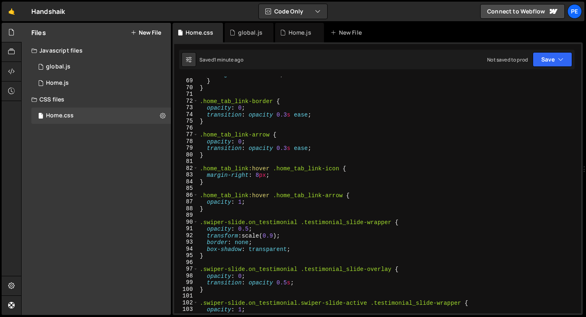
scroll to position [455, 0]
click at [249, 206] on div "align-items : center ; } } .home_tab_link-border { opacity : 0 ; transition : o…" at bounding box center [388, 196] width 380 height 250
type textarea "}"
click at [235, 210] on div "align-items : center ; } } .home_tab_link-border { opacity : 0 ; transition : o…" at bounding box center [388, 196] width 380 height 250
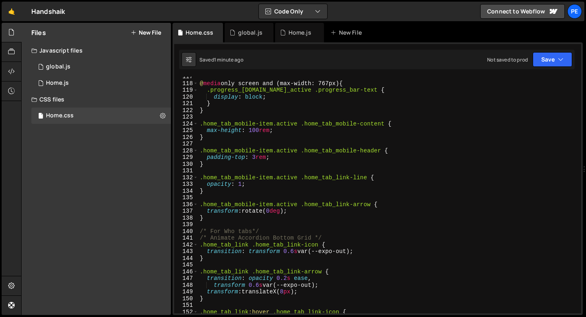
scroll to position [782, 0]
click at [208, 195] on div "@ media only screen and (max-width: 767px) { .progress_[DOMAIN_NAME]_active .pr…" at bounding box center [388, 198] width 380 height 250
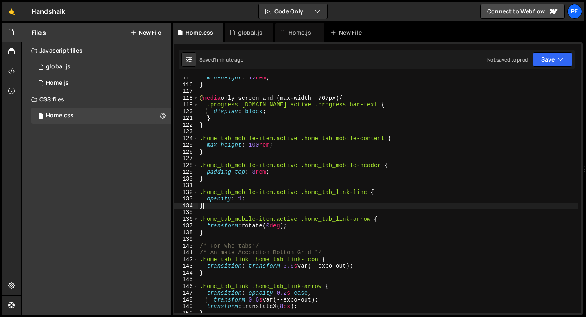
click at [208, 208] on div "min-height : 12 rem ; } @ media only screen and (max-width: 767px) { .progress_…" at bounding box center [388, 199] width 380 height 250
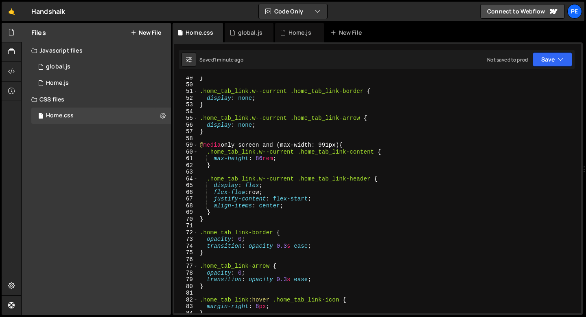
scroll to position [324, 0]
click at [201, 153] on div "} .home_tab_link.w--current .home_tab_link-border { display : none ; } .home_ta…" at bounding box center [388, 199] width 380 height 250
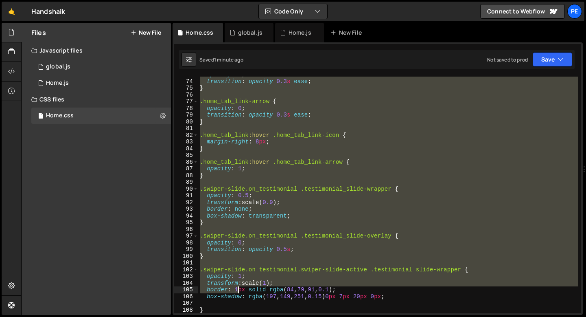
scroll to position [489, 0]
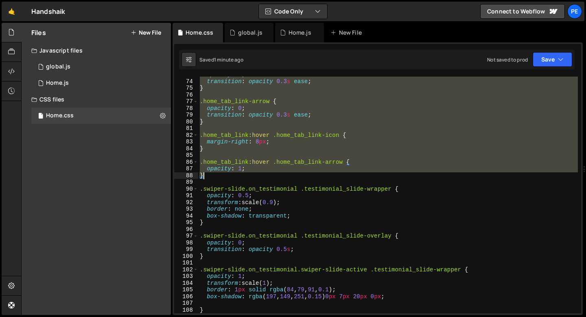
drag, startPoint x: 200, startPoint y: 184, endPoint x: 227, endPoint y: 175, distance: 28.4
click at [227, 175] on div "opacity : 0 ; transition : opacity 0.3 s ease ; } .home_tab_link-arrow { opacit…" at bounding box center [388, 196] width 380 height 250
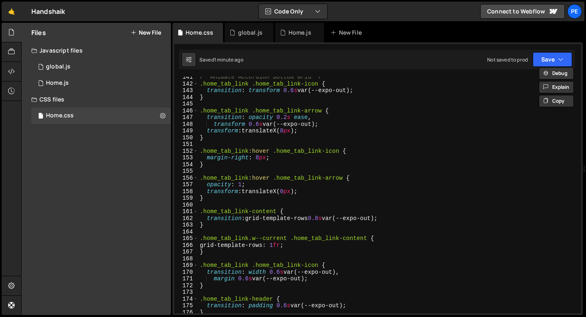
scroll to position [950, 0]
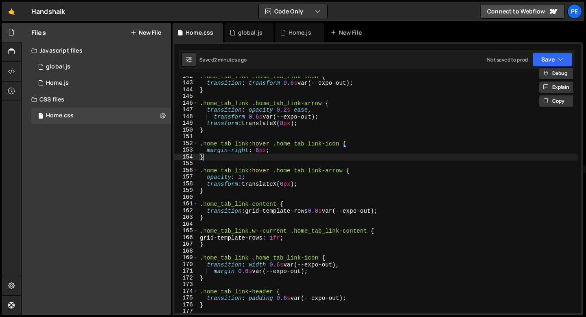
click at [253, 158] on div ".home_tab_link .home_tab_link-icon { transition : transform 0.6 s var(--expo-ou…" at bounding box center [388, 198] width 380 height 250
type textarea "}"
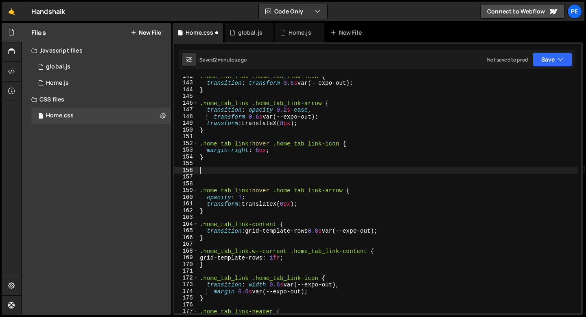
paste textarea "}"
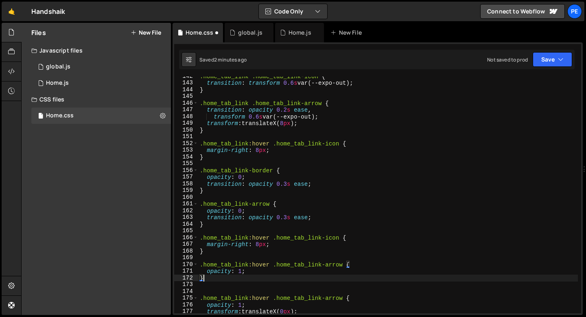
click at [260, 184] on div ".home_tab_link .home_tab_link-icon { transition : transform 0.6 s var(--expo-ou…" at bounding box center [388, 198] width 380 height 250
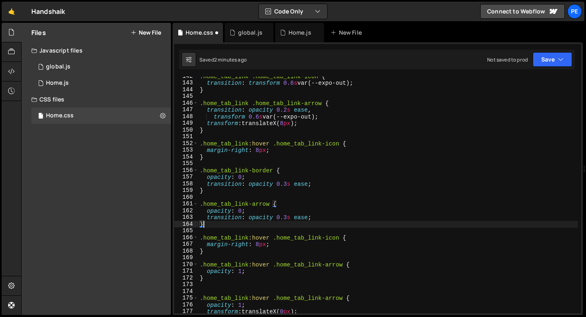
click at [228, 223] on div ".home_tab_link .home_tab_link-icon { transition : transform 0.6 s var(--expo-ou…" at bounding box center [388, 198] width 380 height 250
click at [287, 216] on div ".home_tab_link .home_tab_link-icon { transition : transform 0.6 s var(--expo-ou…" at bounding box center [388, 198] width 380 height 250
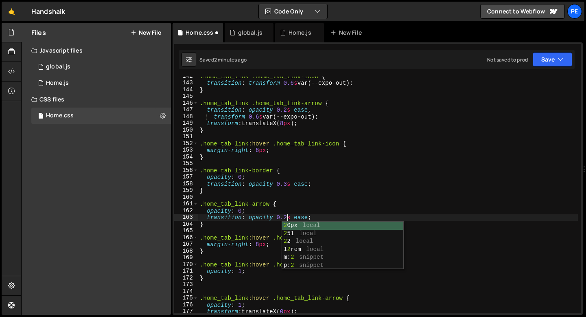
click at [286, 182] on div ".home_tab_link .home_tab_link-icon { transition : transform 0.6 s var(--expo-ou…" at bounding box center [388, 198] width 380 height 250
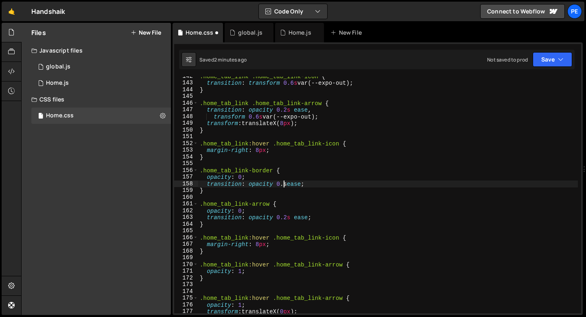
type textarea "transition: opacity 0.2s ease;"
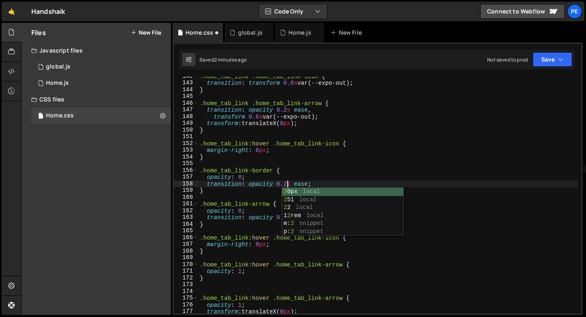
click at [230, 162] on div ".home_tab_link .home_tab_link-icon { transition : transform 0.6 s var(--expo-ou…" at bounding box center [388, 198] width 380 height 250
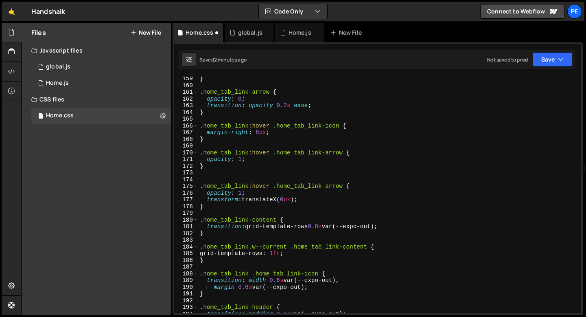
scroll to position [1072, 0]
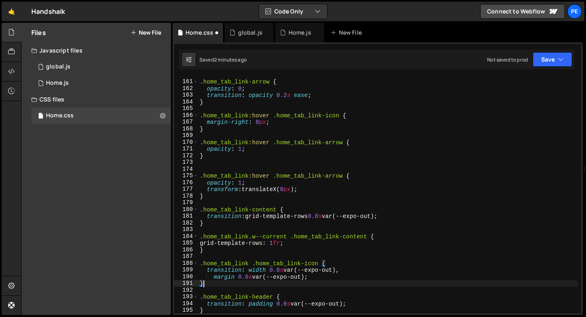
click at [208, 284] on div ".home_tab_link-arrow { opacity : 0 ; transition : opacity 0.2 s ease ; } .home_…" at bounding box center [388, 197] width 380 height 250
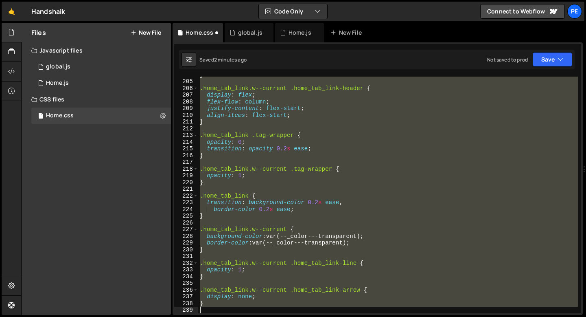
scroll to position [1368, 0]
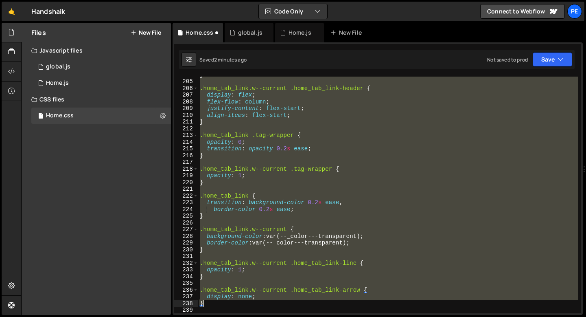
drag, startPoint x: 200, startPoint y: 206, endPoint x: 364, endPoint y: 303, distance: 190.8
click at [364, 303] on div "} .home_tab_link.w--current .home_tab_link-header { display : flex ; flex-flow …" at bounding box center [388, 196] width 380 height 250
type textarea "display: none; }"
paste textarea
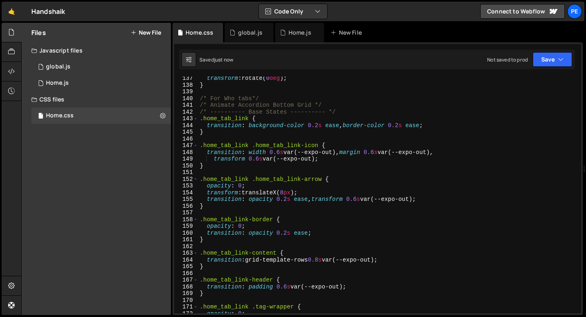
scroll to position [904, 0]
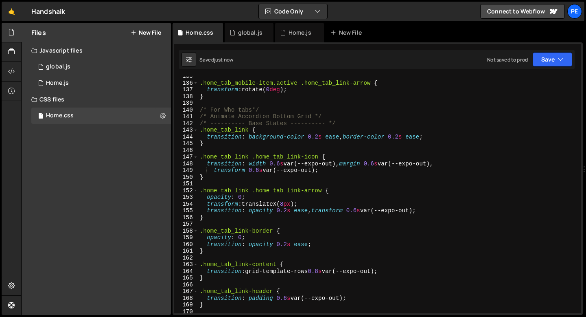
click at [310, 123] on div ".home_tab_mobile-item.active .home_tab_link-arrow { transform : rotate( 0 deg )…" at bounding box center [388, 198] width 380 height 250
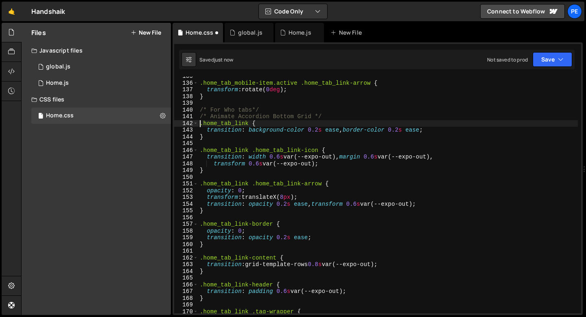
click at [248, 138] on div ".home_tab_mobile-item.active .home_tab_link-arrow { transform : rotate( 0 deg )…" at bounding box center [388, 198] width 380 height 250
type textarea "}"
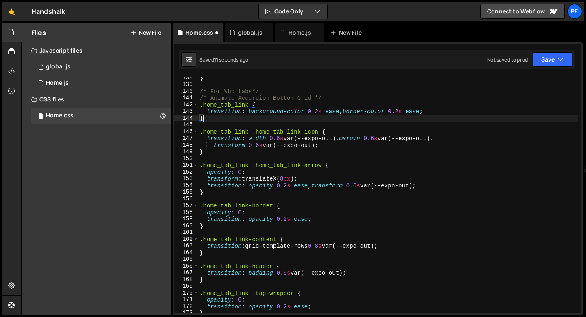
click at [239, 157] on div "} /* For Who tabs*/ /* Animate Accordion Bottom Grid */ .home_tab_link { transi…" at bounding box center [388, 199] width 380 height 250
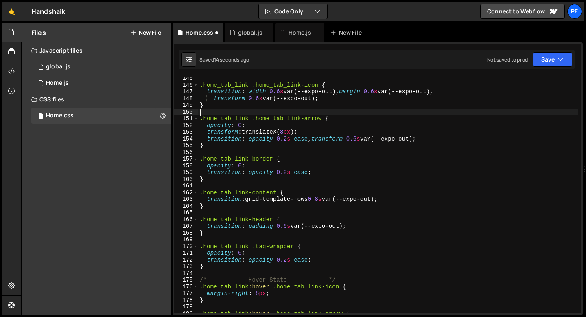
scroll to position [997, 0]
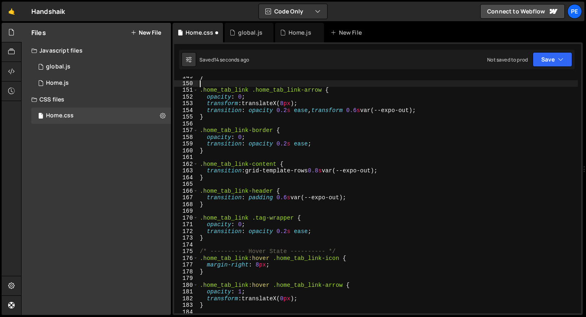
click at [227, 181] on div "} .home_tab_link .home_tab_link-arrow { opacity : 0 ; transform : translateX( 8…" at bounding box center [388, 198] width 380 height 250
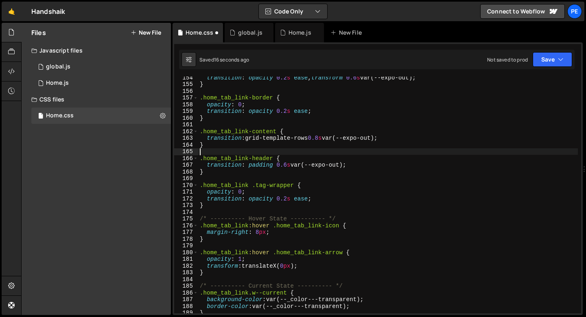
scroll to position [1030, 0]
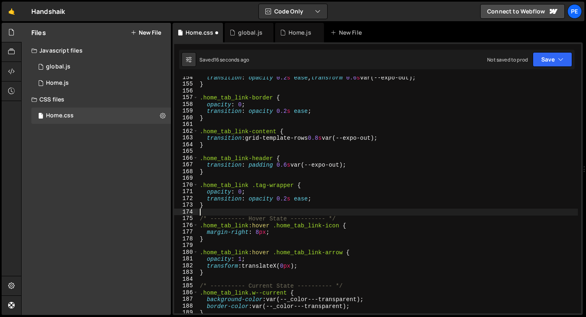
click at [217, 209] on div "transition : opacity 0.2 s ease , transform 0.6 s var(--expo-out) ; } .home_tab…" at bounding box center [388, 199] width 380 height 250
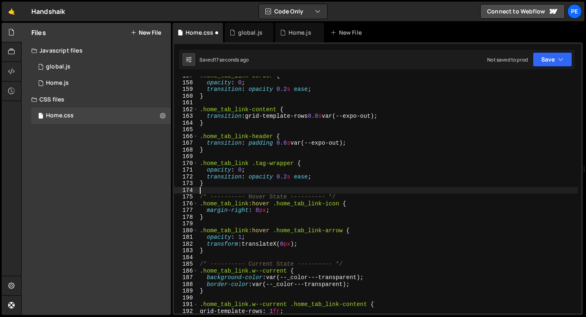
scroll to position [1052, 0]
click at [216, 218] on div ".home_tab_link-border { opacity : 0 ; transition : opacity 0.2 s ease ; } .home…" at bounding box center [388, 197] width 380 height 250
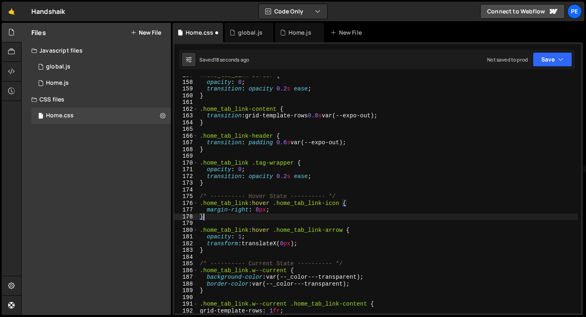
scroll to position [1104, 0]
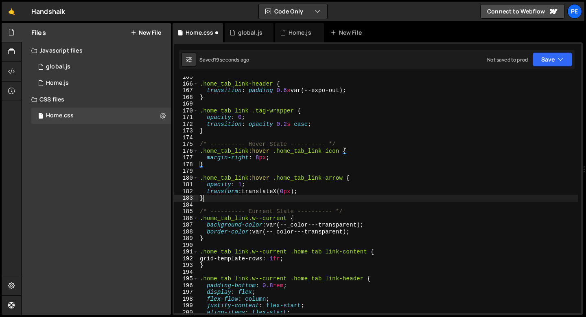
click at [214, 201] on div ".home_tab_link-header { transition : padding 0.6 s var(--expo-out) ; } .home_ta…" at bounding box center [388, 199] width 380 height 250
click at [238, 177] on div ".home_tab_link-header { transition : padding 0.6 s var(--expo-out) ; } .home_ta…" at bounding box center [388, 199] width 380 height 250
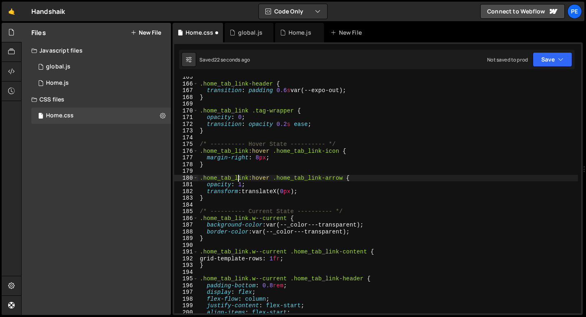
click at [294, 179] on div ".home_tab_link-header { transition : padding 0.6 s var(--expo-out) ; } .home_ta…" at bounding box center [388, 199] width 380 height 250
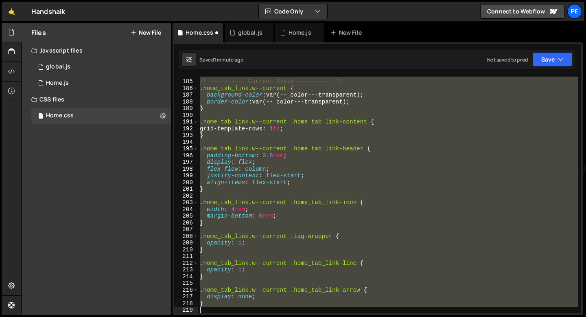
scroll to position [1234, 0]
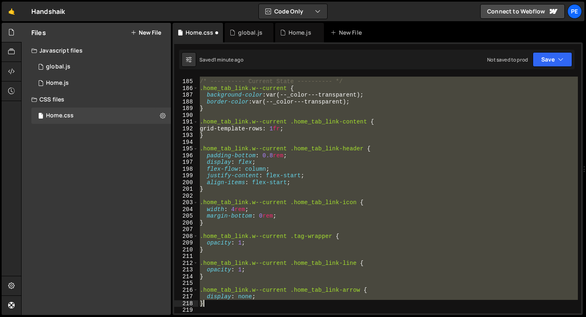
drag, startPoint x: 199, startPoint y: 179, endPoint x: 227, endPoint y: 303, distance: 127.1
click at [227, 303] on div "/* ---------- Current State ---------- */ .home_tab_link.w--current { backgroun…" at bounding box center [388, 196] width 380 height 250
type textarea "display: none; }"
paste textarea
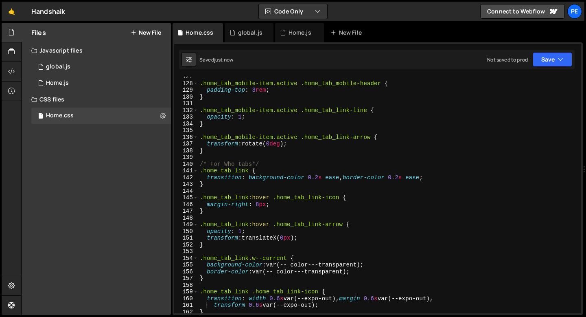
scroll to position [849, 0]
click at [258, 188] on div ".home_tab_mobile-item.active .home_tab_mobile-header { padding-top : 3 rem ; } …" at bounding box center [388, 198] width 380 height 250
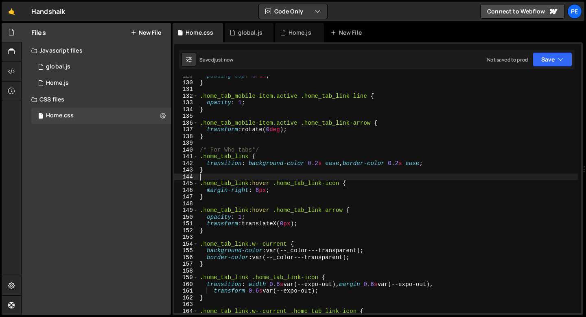
scroll to position [867, 0]
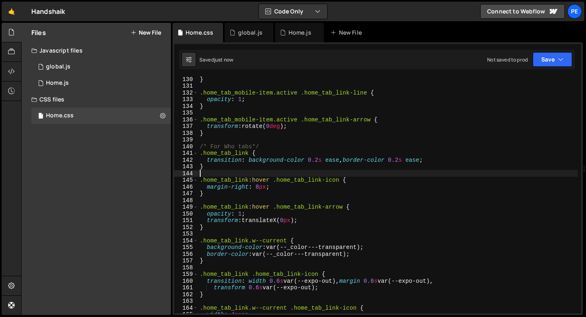
click at [250, 193] on div "} .home_tab_mobile-item.active .home_tab_link-line { opacity : 1 ; } .home_tab_…" at bounding box center [388, 201] width 380 height 250
type textarea "}"
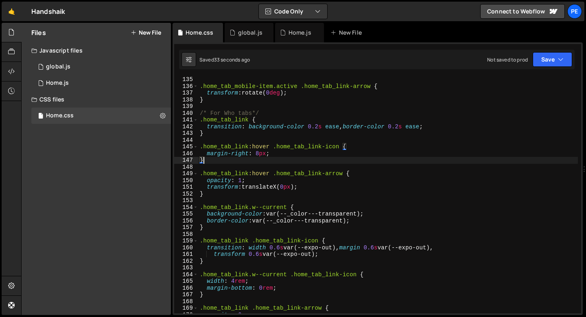
scroll to position [902, 0]
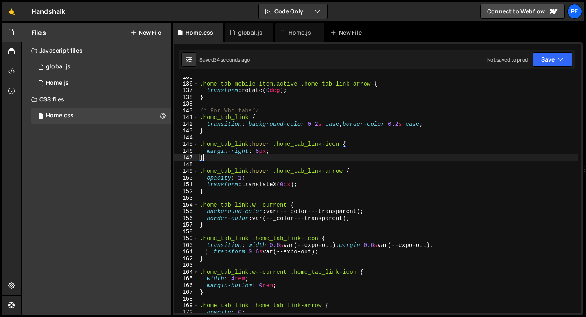
click at [248, 165] on div ".home_tab_mobile-item.active .home_tab_link-arrow { transform : rotate( 0 deg )…" at bounding box center [388, 199] width 380 height 250
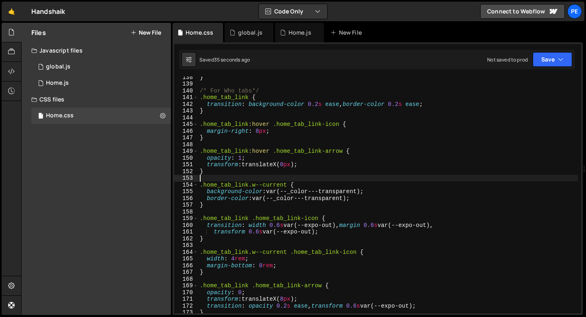
click at [242, 177] on div "} /* For Who tabs*/ .home_tab_link { transition : background-color 0.2 s ease ,…" at bounding box center [388, 199] width 380 height 250
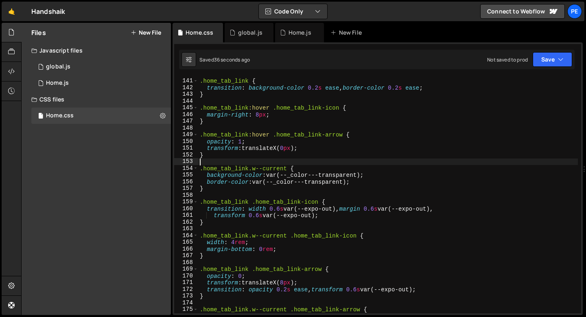
click at [238, 190] on div "/* For Who tabs*/ .home_tab_link { transition : background-color 0.2 s ease , b…" at bounding box center [388, 196] width 380 height 250
type textarea "}"
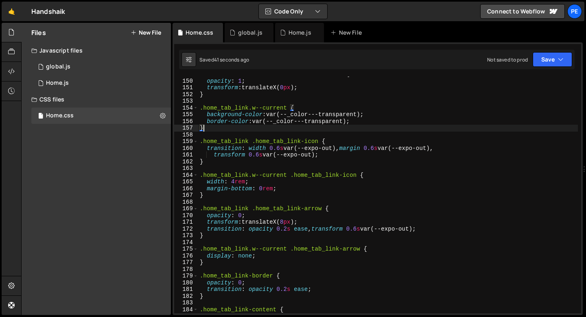
scroll to position [1000, 0]
click at [246, 236] on div ".home_tab_link :hover .home_tab_link-arrow { opacity : 1 ; transform : translat…" at bounding box center [388, 195] width 380 height 250
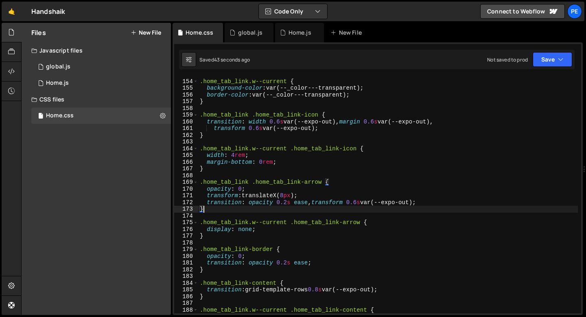
scroll to position [1031, 0]
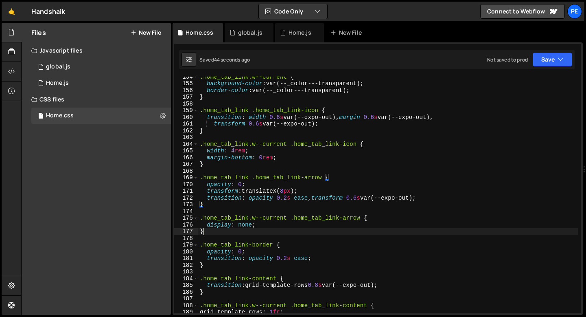
click at [236, 234] on div ".home_tab_link.w--current { background-color : var(--_color---transparent) ; bo…" at bounding box center [388, 198] width 380 height 250
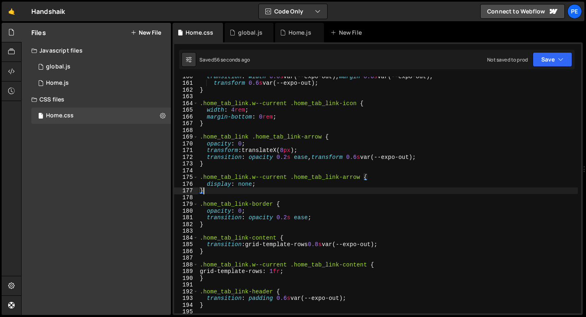
click at [250, 250] on div "transition : width 0.6 s var(--expo-out), margin 0.6 s var(--expo-out), transfo…" at bounding box center [388, 198] width 380 height 250
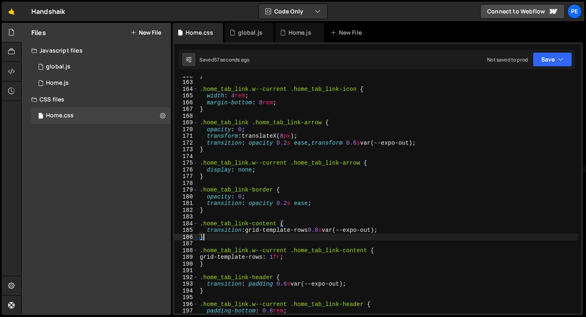
scroll to position [1086, 0]
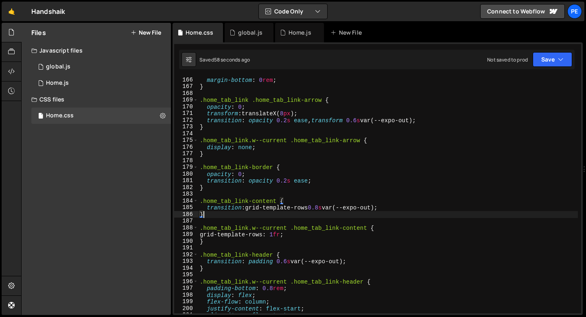
click at [238, 243] on div "margin-bottom : 0 rem ; } .home_tab_link .home_tab_link-arrow { opacity : 0 ; t…" at bounding box center [388, 202] width 380 height 250
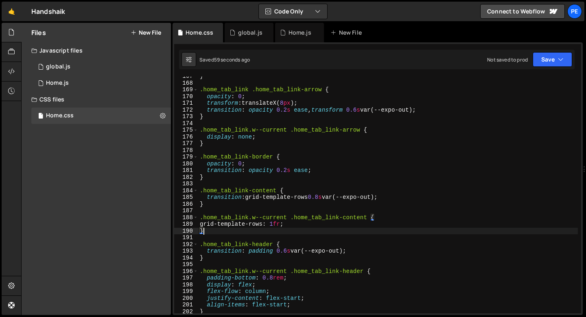
scroll to position [1127, 0]
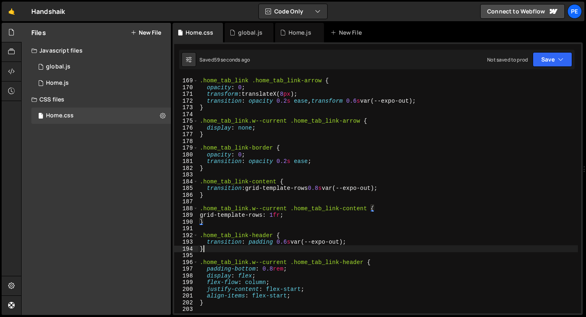
click at [228, 247] on div ".home_tab_link .home_tab_link-arrow { opacity : 0 ; transform : translateX( 8 p…" at bounding box center [388, 195] width 380 height 250
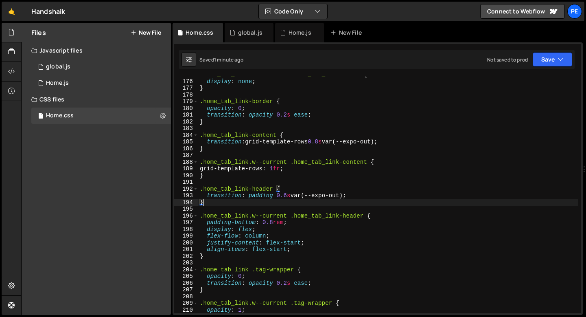
scroll to position [1173, 0]
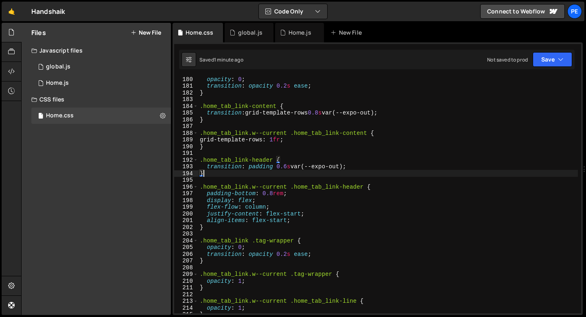
click at [223, 261] on div "opacity : 0 ; transition : opacity 0.2 s ease ; } .home_tab_link-content { tran…" at bounding box center [388, 201] width 380 height 250
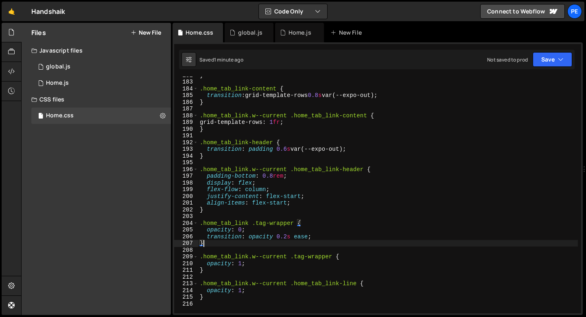
scroll to position [1228, 0]
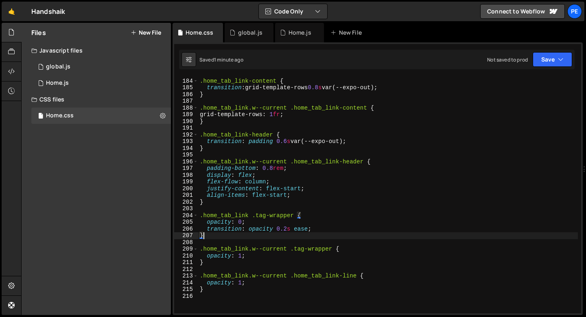
click at [217, 265] on div ".home_tab_link-content { transition : grid-template-rows 0.8 s var(--expo-out) …" at bounding box center [388, 196] width 380 height 250
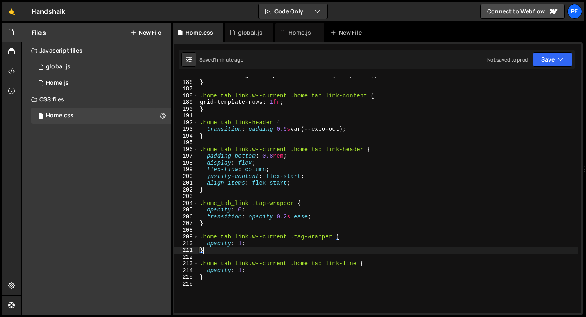
scroll to position [1241, 0]
click at [211, 279] on div "transition : grid-template-rows 0.8 s var(--expo-out) ; } .home_tab_link.w--cur…" at bounding box center [388, 196] width 380 height 250
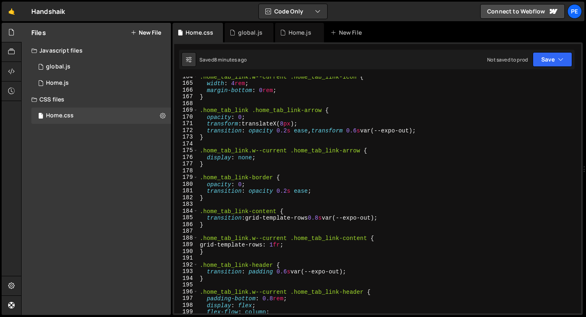
scroll to position [1044, 0]
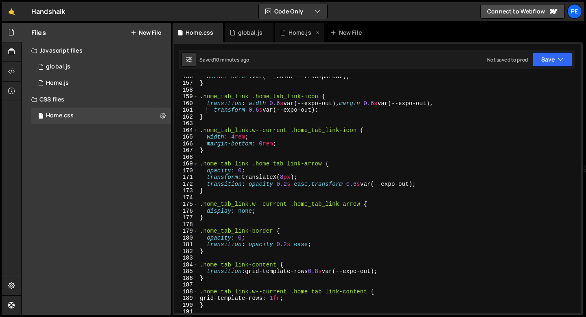
click at [288, 41] on div "Home.js" at bounding box center [299, 33] width 49 height 20
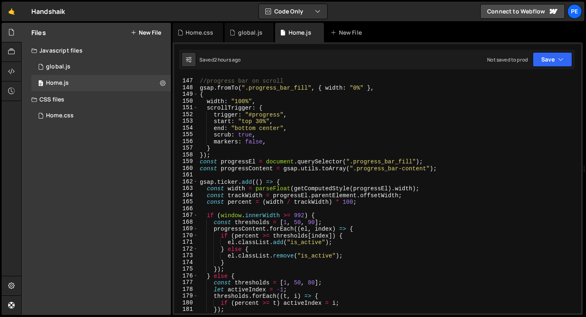
scroll to position [1168, 0]
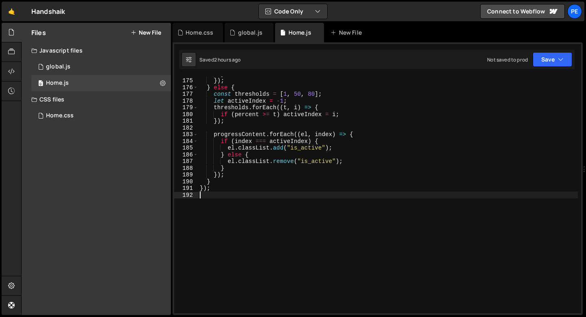
click at [222, 197] on div "} }) ; } else { const thresholds = [ 1 , 50 , 80 ] ; let activeIndex = - 1 ; th…" at bounding box center [388, 195] width 380 height 250
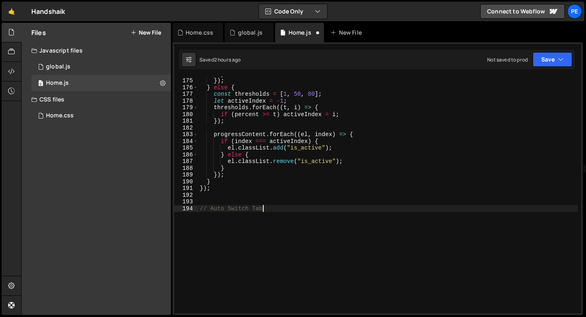
type textarea "// Auto Switch Tabs"
paste textarea "});"
type textarea "});"
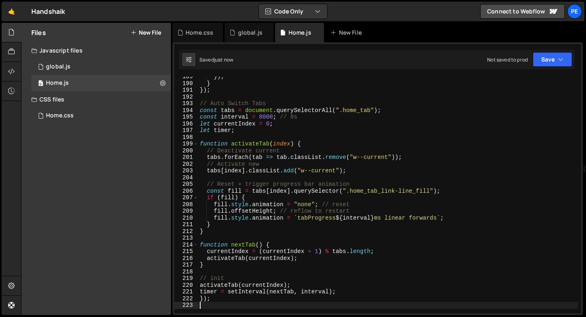
scroll to position [1269, 0]
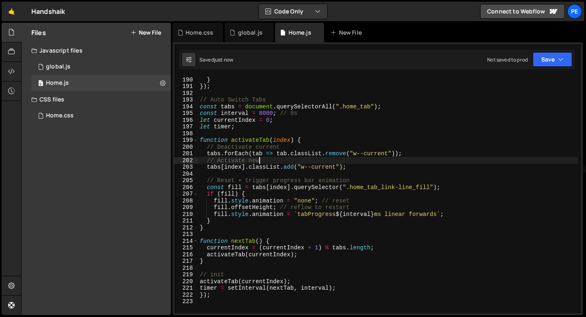
click at [276, 162] on div "} }) ; // Auto Switch Tabs const tabs = document . querySelectorAll ( ".home_ta…" at bounding box center [388, 201] width 380 height 250
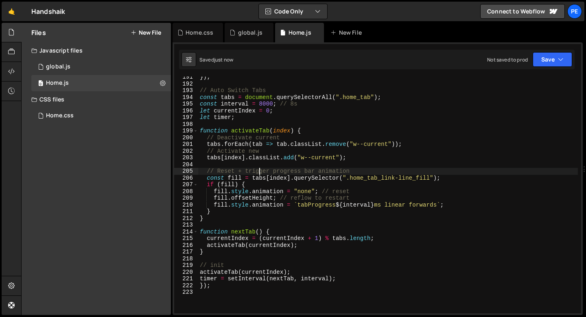
click at [260, 168] on div "}) ; // Auto Switch Tabs const tabs = document . querySelectorAll ( ".home_tab"…" at bounding box center [388, 199] width 380 height 250
type textarea "// Reset + trigger progress bar animation"
click at [248, 165] on div "}) ; // Auto Switch Tabs const tabs = document . querySelectorAll ( ".home_tab"…" at bounding box center [388, 199] width 380 height 250
click at [186, 32] on div "Home.css" at bounding box center [200, 32] width 28 height 8
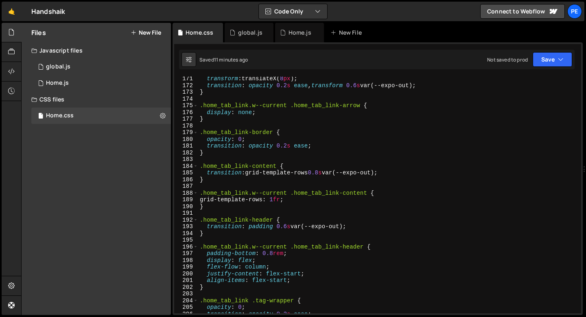
scroll to position [1329, 0]
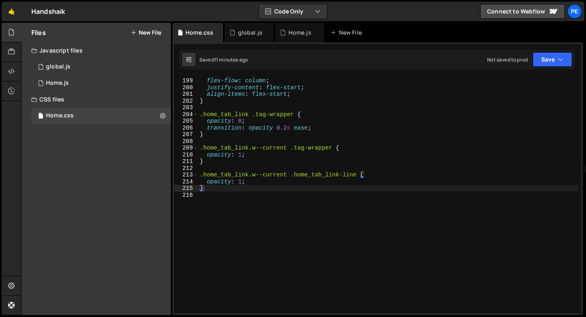
click at [236, 193] on div "display : flex ; flex-flow : column ; justify-content : flex-start ; align-item…" at bounding box center [388, 195] width 380 height 250
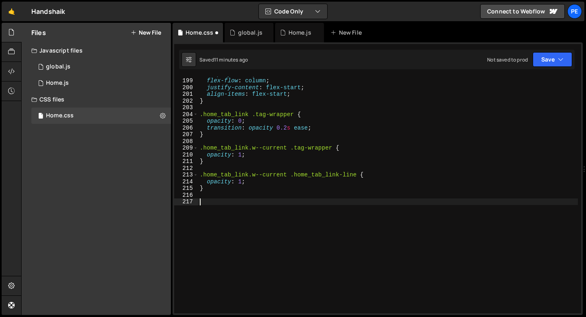
paste textarea "}"
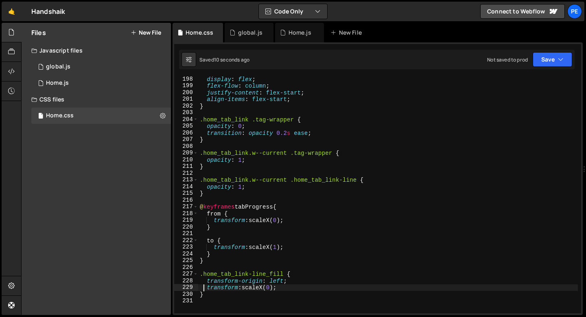
scroll to position [1329, 0]
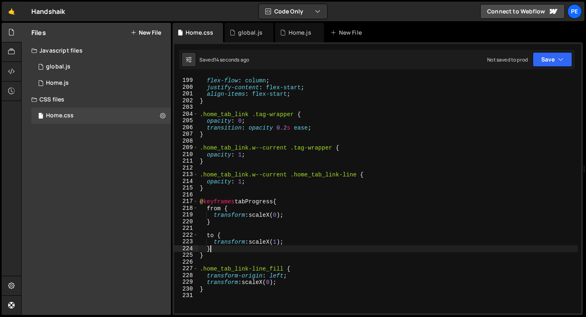
click at [224, 249] on div "display : flex ; flex-flow : column ; justify-content : flex-start ; align-item…" at bounding box center [388, 195] width 380 height 250
click at [211, 254] on div "display : flex ; flex-flow : column ; justify-content : flex-start ; align-item…" at bounding box center [388, 195] width 380 height 250
click at [289, 276] on div "display : flex ; flex-flow : column ; justify-content : flex-start ; align-item…" at bounding box center [388, 195] width 380 height 250
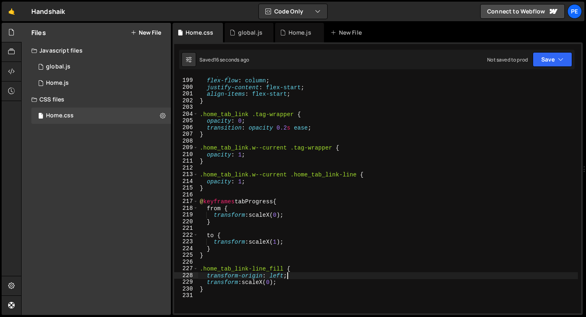
click at [289, 276] on div "display : flex ; flex-flow : column ; justify-content : flex-start ; align-item…" at bounding box center [388, 195] width 380 height 250
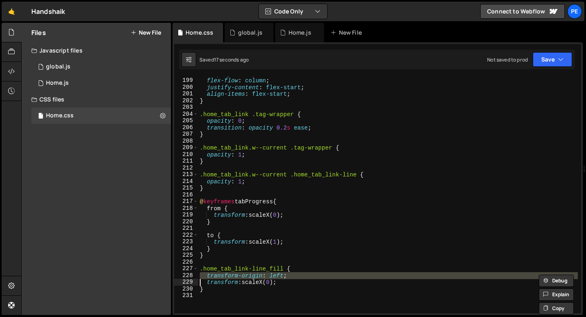
type textarea "transform: scaleX(0);"
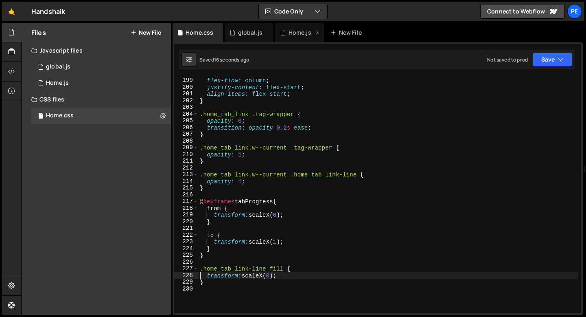
click at [300, 38] on div "Home.js" at bounding box center [299, 33] width 49 height 20
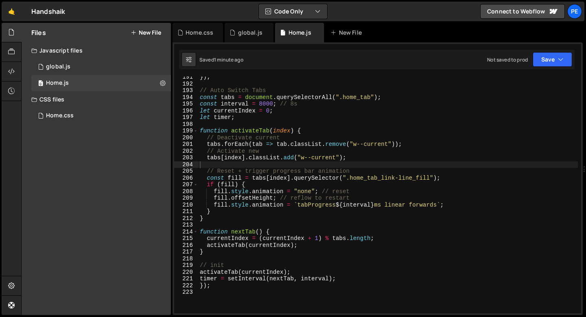
click at [247, 217] on div "}) ; // Auto Switch Tabs const tabs = document . querySelectorAll ( ".home_tab"…" at bounding box center [388, 199] width 380 height 250
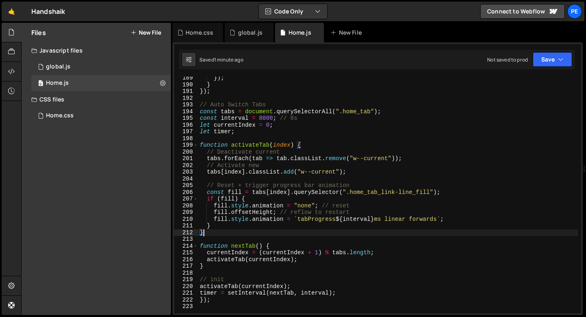
scroll to position [1276, 0]
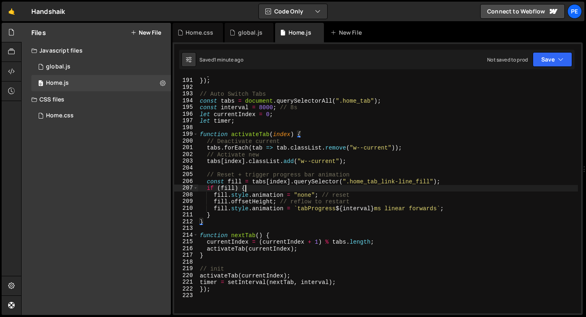
click at [252, 186] on div "} }) ; // Auto Switch Tabs const tabs = document . querySelectorAll ( ".home_ta…" at bounding box center [388, 195] width 380 height 250
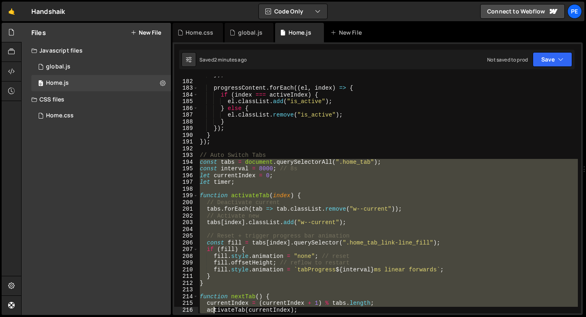
scroll to position [1261, 0]
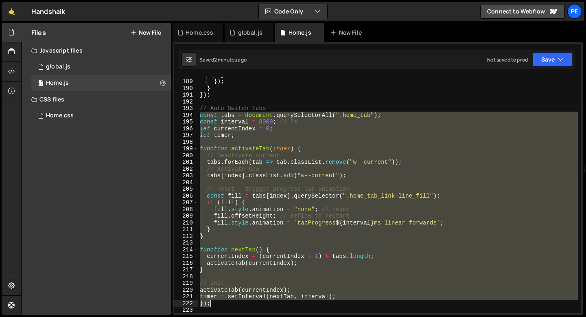
drag, startPoint x: 200, startPoint y: 216, endPoint x: 219, endPoint y: 302, distance: 88.0
click at [219, 302] on div "} }) ; } }) ; // Auto Switch Tabs const tabs = document . querySelectorAll ( ".…" at bounding box center [388, 196] width 380 height 250
paste textarea
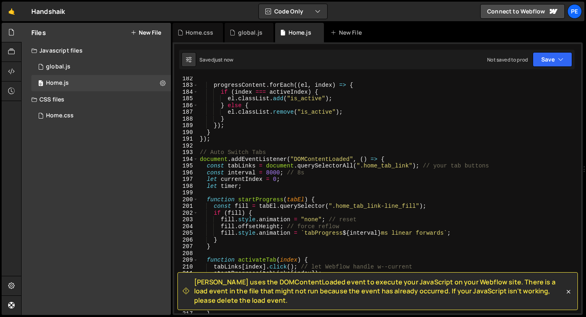
scroll to position [1217, 0]
click at [387, 157] on div "progressContent . forEach (( el , index ) => { if ( index === activeIndex ) { e…" at bounding box center [388, 200] width 380 height 250
click at [387, 156] on div "progressContent . forEach (( el , index ) => { if ( index === activeIndex ) { e…" at bounding box center [388, 200] width 380 height 250
type textarea "document.addEventListener("DOMContentLoaded", () => { const tabLinks = document…"
click at [387, 156] on div "progressContent . forEach (( el , index ) => { if ( index === activeIndex ) { e…" at bounding box center [388, 200] width 380 height 250
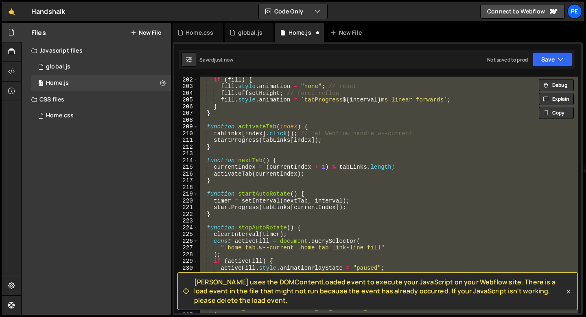
scroll to position [1197, 0]
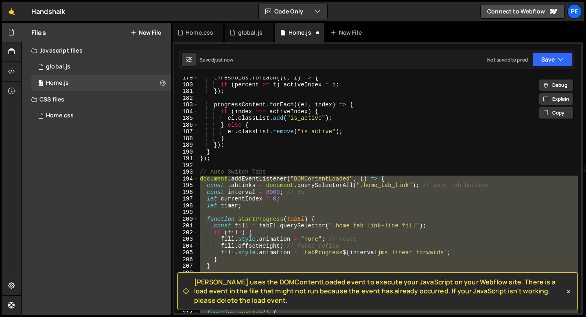
click at [392, 179] on div "thresholds . forEach (( t , i ) => { if ( percent >= t ) activeIndex = i ; }) ;…" at bounding box center [388, 195] width 380 height 236
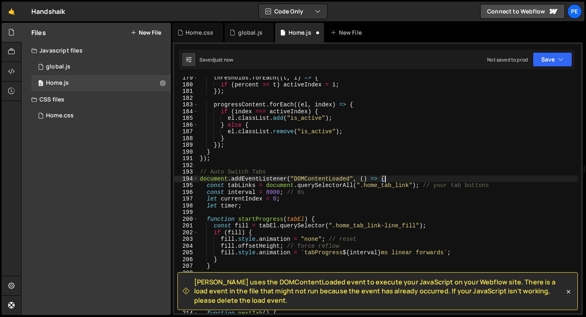
click at [387, 179] on div "thresholds . forEach (( t , i ) => { if ( percent >= t ) activeIndex = i ; }) ;…" at bounding box center [388, 199] width 380 height 250
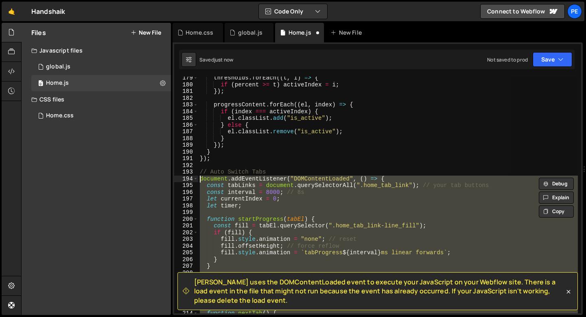
click at [390, 177] on div "thresholds . forEach (( t , i ) => { if ( percent >= t ) activeIndex = i ; }) ;…" at bounding box center [388, 195] width 380 height 236
click at [390, 177] on div "thresholds . forEach (( t , i ) => { if ( percent >= t ) activeIndex = i ; }) ;…" at bounding box center [388, 199] width 380 height 250
click at [354, 176] on div "thresholds . forEach (( t , i ) => { if ( percent >= t ) activeIndex = i ; }) ;…" at bounding box center [388, 195] width 380 height 236
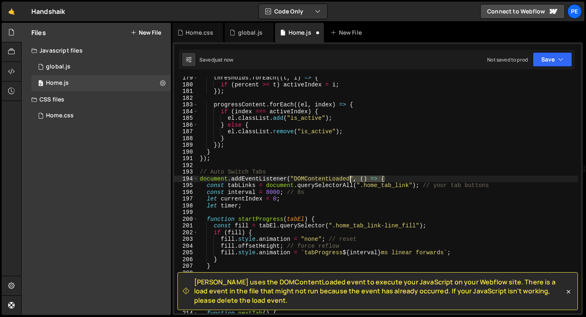
click at [354, 176] on div "thresholds . forEach (( t , i ) => { if ( percent >= t ) activeIndex = i ; }) ;…" at bounding box center [388, 199] width 380 height 250
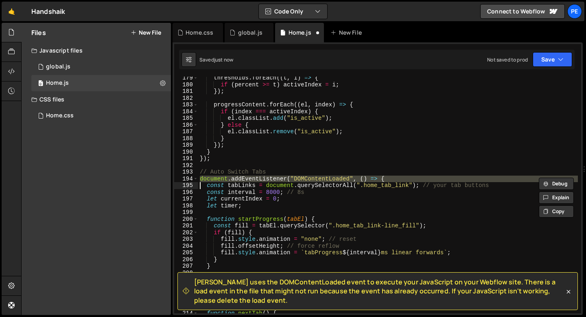
click at [354, 176] on div "thresholds . forEach (( t , i ) => { if ( percent >= t ) activeIndex = i ; }) ;…" at bounding box center [388, 199] width 380 height 250
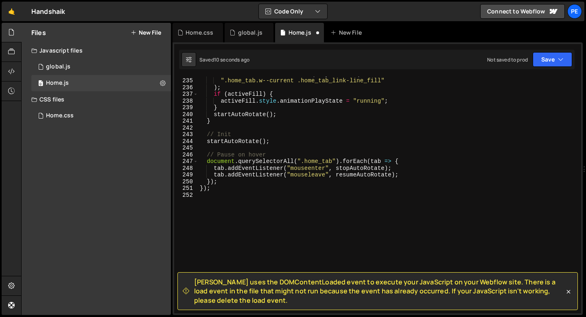
scroll to position [1571, 0]
click at [214, 190] on div "const activeFill = document . querySelector ( ".home_tab.w--current .home_tab_l…" at bounding box center [388, 195] width 380 height 250
type textarea "}"
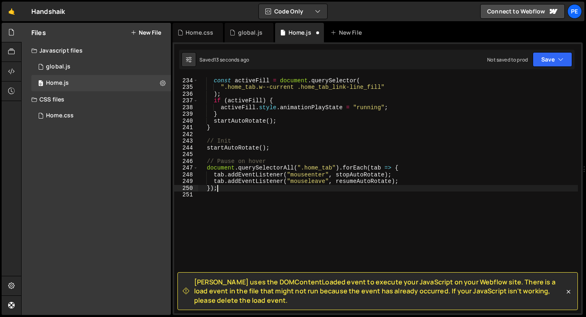
type textarea "});"
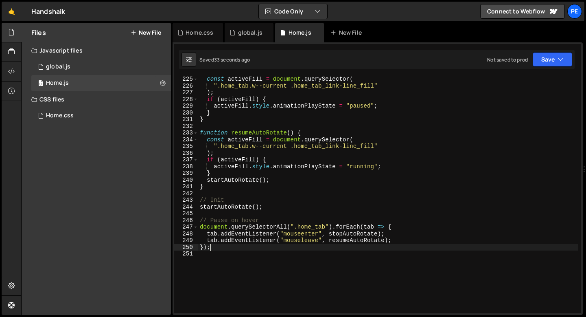
scroll to position [1496, 0]
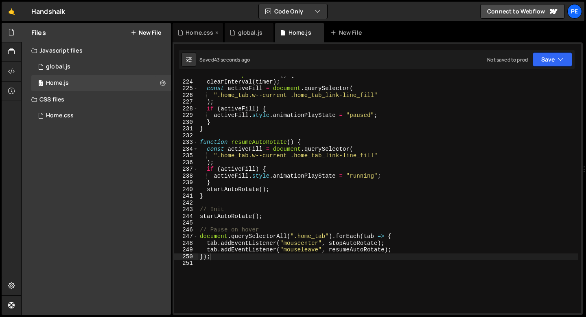
click at [199, 31] on div "Home.css" at bounding box center [200, 32] width 28 height 8
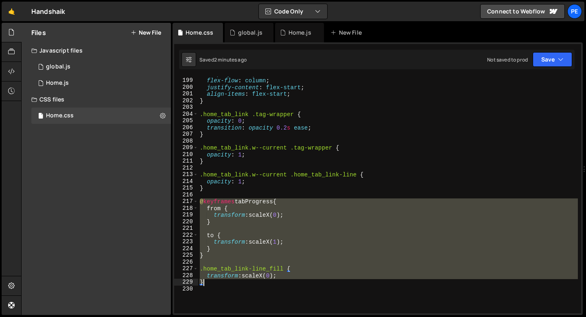
drag, startPoint x: 201, startPoint y: 201, endPoint x: 225, endPoint y: 280, distance: 82.5
click at [225, 280] on div "display : flex ; flex-flow : column ; justify-content : flex-start ; align-item…" at bounding box center [388, 195] width 380 height 250
paste textarea
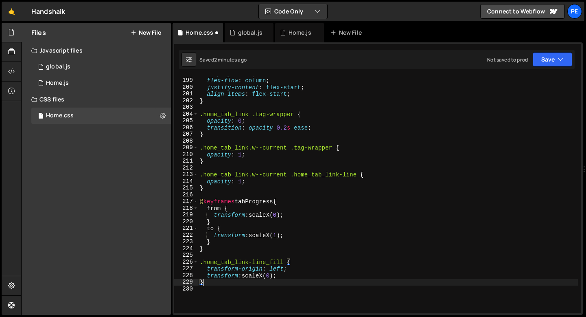
type textarea "transform: scaleX(0);"
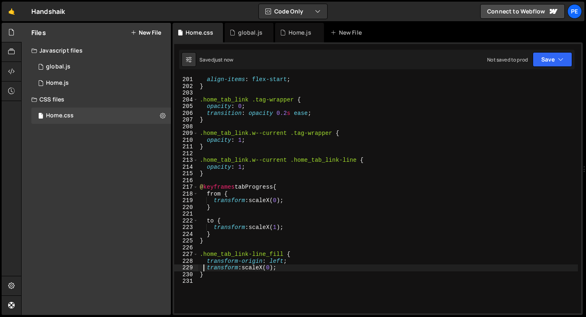
scroll to position [1346, 0]
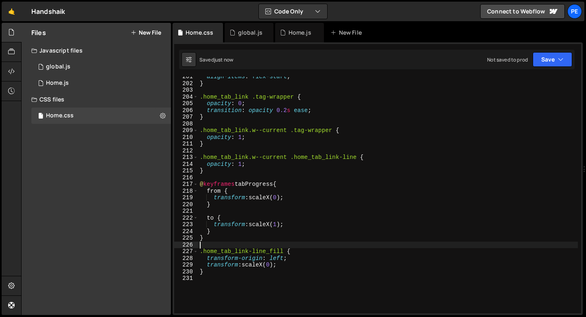
click at [220, 245] on div "align-items : flex-start ; } .home_tab_link .tag-wrapper { opacity : 0 ; transi…" at bounding box center [388, 198] width 380 height 250
click at [283, 249] on div "align-items : flex-start ; } .home_tab_link .tag-wrapper { opacity : 0 ; transi…" at bounding box center [388, 198] width 380 height 250
type textarea ".home_tab_link-line_fill {"
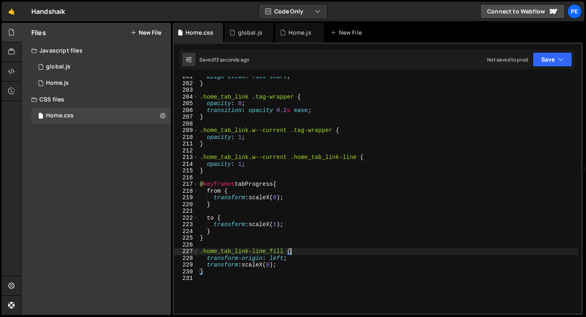
click at [295, 250] on div "align-items : flex-start ; } .home_tab_link .tag-wrapper { opacity : 0 ; transi…" at bounding box center [388, 198] width 380 height 250
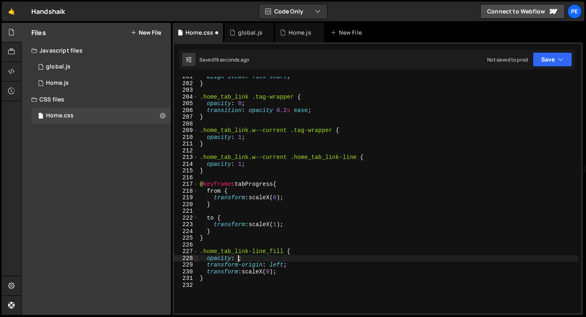
scroll to position [0, 2]
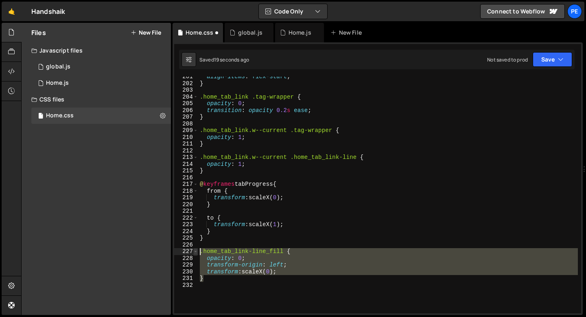
drag, startPoint x: 208, startPoint y: 276, endPoint x: 197, endPoint y: 252, distance: 26.0
click at [197, 252] on div "opacity: 0; 201 202 203 204 205 206 207 208 209 210 211 212 213 214 215 216 217…" at bounding box center [377, 195] width 407 height 236
click at [283, 272] on div "align-items : flex-start ; } .home_tab_link .tag-wrapper { opacity : 0 ; transi…" at bounding box center [388, 195] width 380 height 236
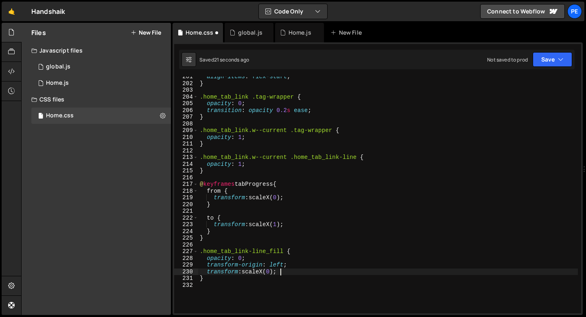
click at [280, 263] on div "align-items : flex-start ; } .home_tab_link .tag-wrapper { opacity : 0 ; transi…" at bounding box center [388, 198] width 380 height 250
type textarea "transform: scaleX(0);"
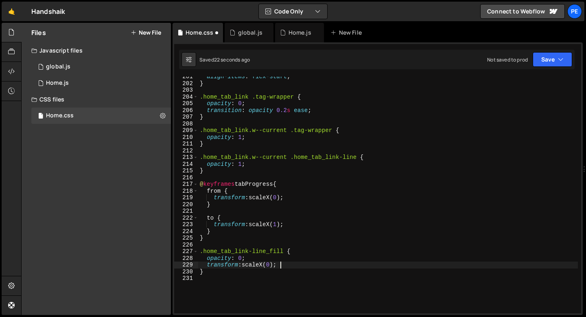
click at [282, 265] on div "align-items : flex-start ; } .home_tab_link .tag-wrapper { opacity : 0 ; transi…" at bounding box center [388, 198] width 380 height 250
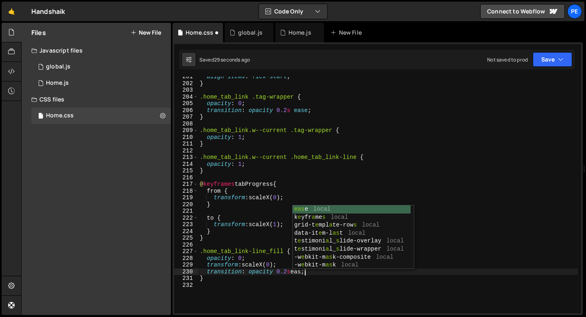
scroll to position [0, 7]
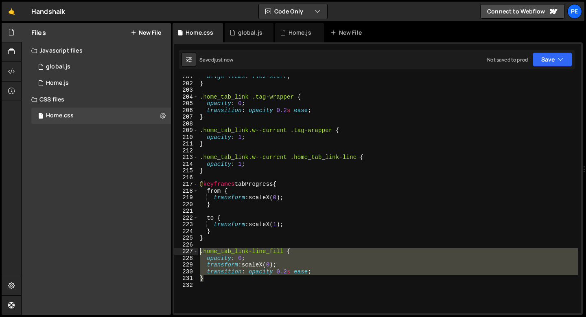
drag, startPoint x: 214, startPoint y: 278, endPoint x: 200, endPoint y: 253, distance: 29.2
click at [200, 253] on div "align-items : flex-start ; } .home_tab_link .tag-wrapper { opacity : 0 ; transi…" at bounding box center [388, 198] width 380 height 250
type textarea ".home_tab_link-line_fill { opacity: 0;"
click at [213, 282] on div "align-items : flex-start ; } .home_tab_link .tag-wrapper { opacity : 0 ; transi…" at bounding box center [388, 198] width 380 height 250
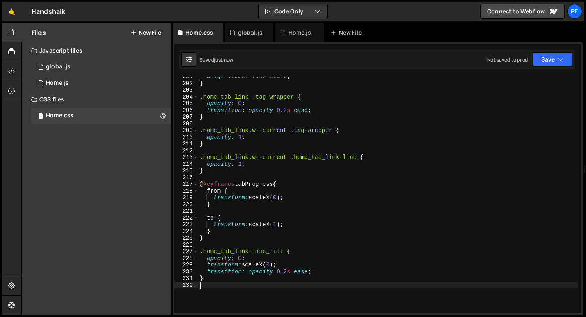
scroll to position [0, 0]
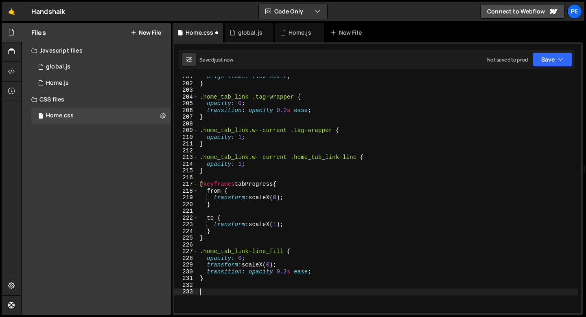
paste textarea "}"
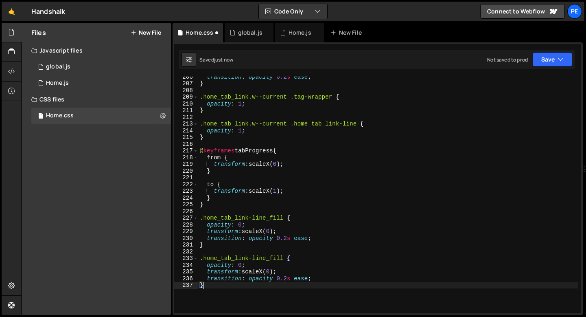
scroll to position [1380, 0]
click at [201, 259] on div "transition : opacity 0.2 s ease ; } .home_tab_link.w--current .tag-wrapper { op…" at bounding box center [388, 198] width 380 height 250
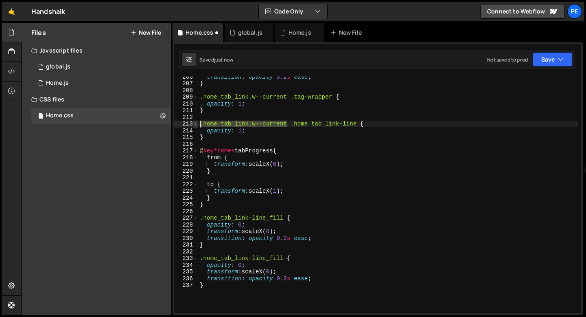
drag, startPoint x: 288, startPoint y: 123, endPoint x: 194, endPoint y: 122, distance: 93.6
click at [193, 122] on div ".home_tab_link-line_fill { 206 207 208 209 210 211 212 213 214 215 216 217 218 …" at bounding box center [377, 195] width 407 height 236
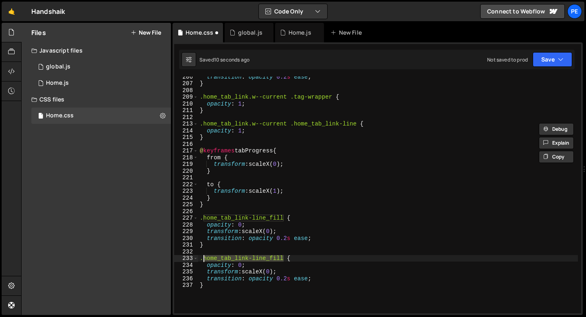
drag, startPoint x: 283, startPoint y: 258, endPoint x: 204, endPoint y: 257, distance: 79.0
click at [204, 257] on div "transition : opacity 0.2 s ease ; } .home_tab_link.w--current .tag-wrapper { op…" at bounding box center [388, 198] width 380 height 250
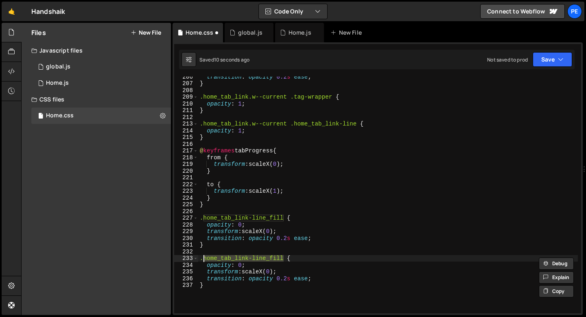
click at [200, 258] on div "transition : opacity 0.2 s ease ; } .home_tab_link.w--current .tag-wrapper { op…" at bounding box center [388, 198] width 380 height 250
paste textarea ".home_tab_link.w--current"
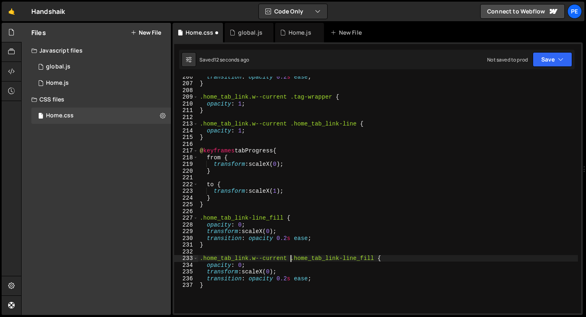
click at [226, 266] on div "transition : opacity 0.2 s ease ; } .home_tab_link.w--current .tag-wrapper { op…" at bounding box center [388, 198] width 380 height 250
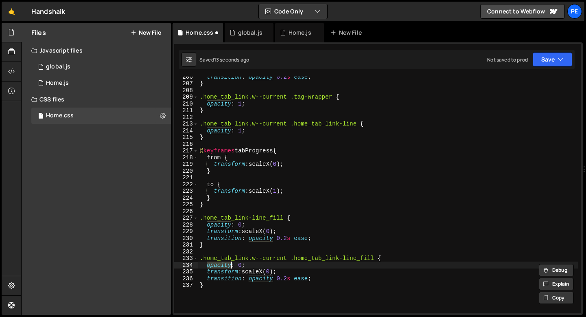
click at [262, 271] on div "transition : opacity 0.2 s ease ; } .home_tab_link.w--current .tag-wrapper { op…" at bounding box center [388, 198] width 380 height 250
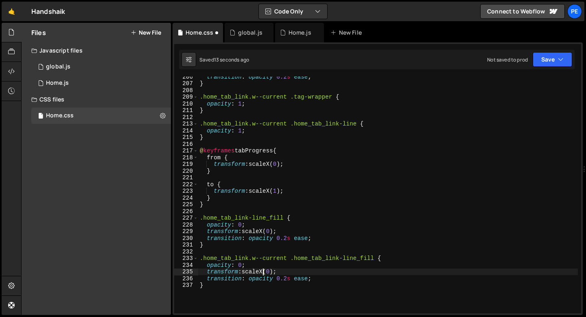
click at [262, 271] on div "transition : opacity 0.2 s ease ; } .home_tab_link.w--current .tag-wrapper { op…" at bounding box center [388, 198] width 380 height 250
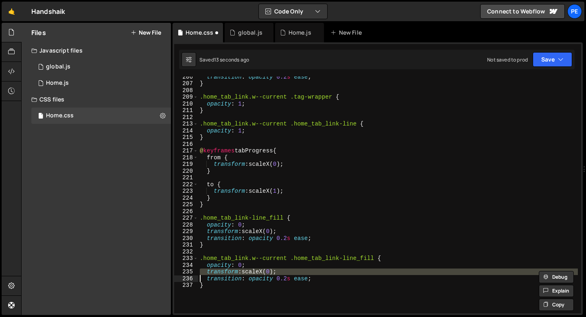
click at [262, 271] on div "transition : opacity 0.2 s ease ; } .home_tab_link.w--current .tag-wrapper { op…" at bounding box center [388, 198] width 380 height 250
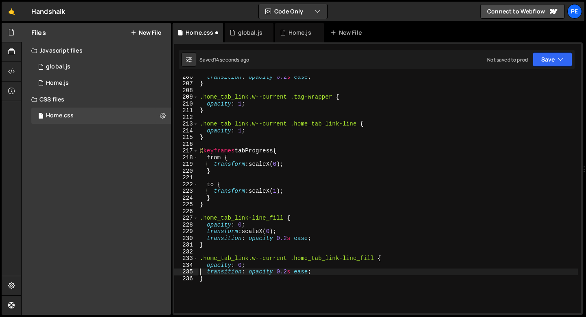
click at [258, 271] on div "transition : opacity 0.2 s ease ; } .home_tab_link.w--current .tag-wrapper { op…" at bounding box center [388, 198] width 380 height 250
click at [258, 270] on div "transition : opacity 0.2 s ease ; } .home_tab_link.w--current .tag-wrapper { op…" at bounding box center [388, 198] width 380 height 250
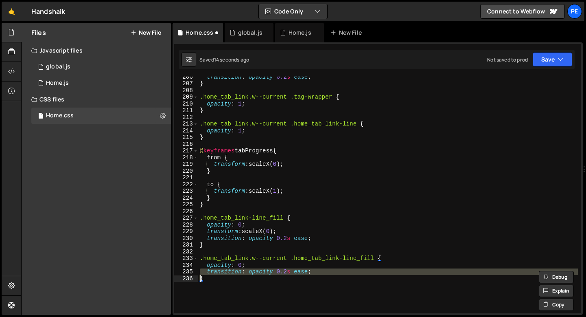
scroll to position [0, 0]
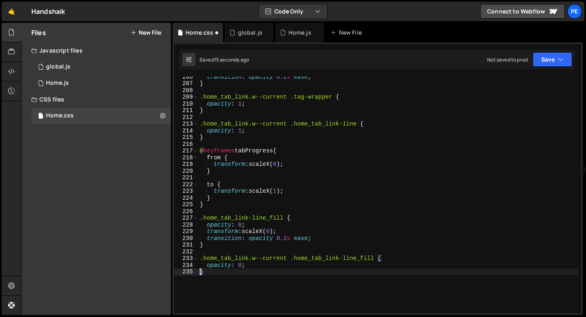
click at [242, 265] on div "transition : opacity 0.2 s ease ; } .home_tab_link.w--current .tag-wrapper { op…" at bounding box center [388, 198] width 380 height 250
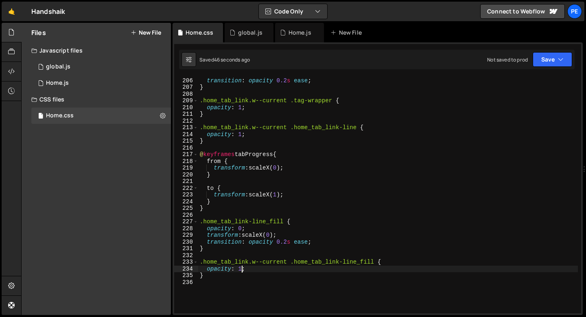
scroll to position [1376, 0]
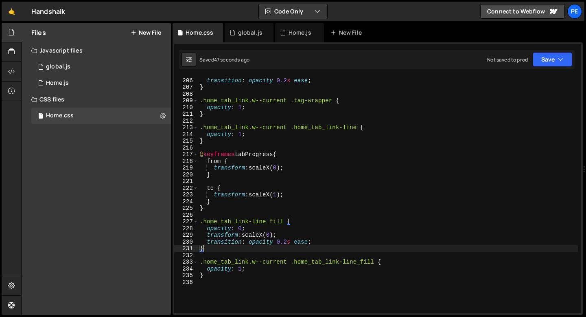
click at [225, 246] on div "opacity : 0 ; transition : opacity 0.2 s ease ; } .home_tab_link.w--current .ta…" at bounding box center [388, 195] width 380 height 250
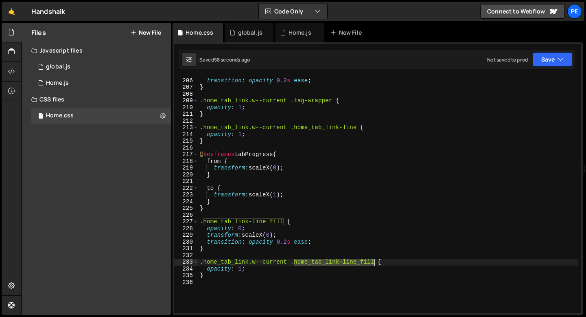
drag, startPoint x: 294, startPoint y: 263, endPoint x: 376, endPoint y: 264, distance: 81.8
click at [376, 264] on div "opacity : 0 ; transition : opacity 0.2 s ease ; } .home_tab_link.w--current .ta…" at bounding box center [388, 195] width 380 height 250
paste textarea
type textarea ".home_tab_link.w--current .home_tab_link-line {"
click at [229, 253] on div "opacity : 0 ; transition : opacity 0.2 s ease ; } .home_tab_link.w--current .ta…" at bounding box center [388, 195] width 380 height 250
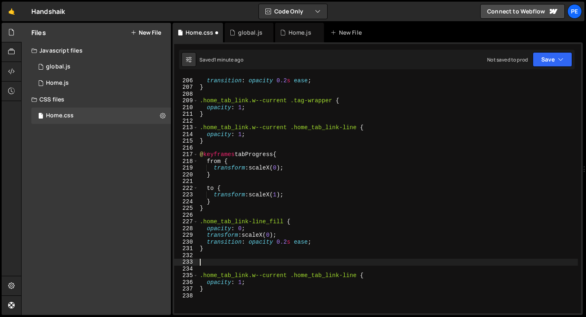
paste textarea "home_tab_link-line"
click at [222, 260] on div "opacity : 0 ; transition : opacity 0.2 s ease ; } .home_tab_link.w--current .ta…" at bounding box center [388, 195] width 380 height 250
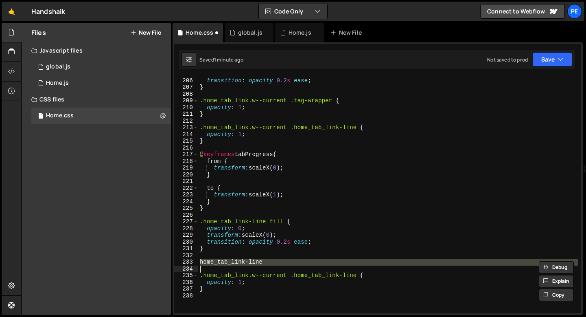
click at [222, 260] on div "opacity : 0 ; transition : opacity 0.2 s ease ; } .home_tab_link.w--current .ta…" at bounding box center [388, 195] width 380 height 250
type textarea "home_tab_link-line"
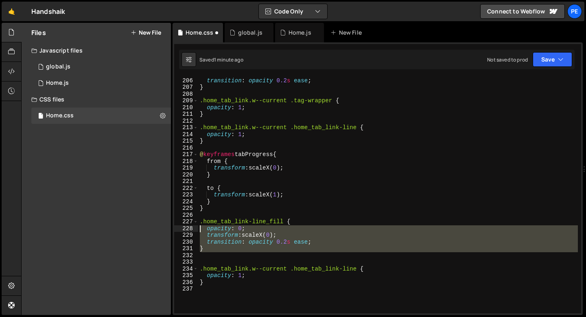
drag, startPoint x: 208, startPoint y: 252, endPoint x: 199, endPoint y: 225, distance: 28.3
click at [199, 225] on div "opacity : 0 ; transition : opacity 0.2 s ease ; } .home_tab_link.w--current .ta…" at bounding box center [388, 195] width 380 height 250
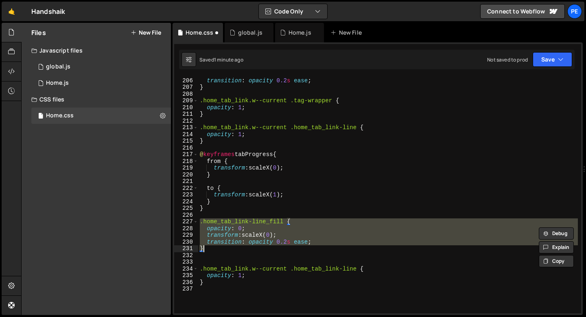
drag, startPoint x: 199, startPoint y: 222, endPoint x: 208, endPoint y: 247, distance: 26.5
click at [208, 249] on div "opacity : 0 ; transition : opacity 0.2 s ease ; } .home_tab_link.w--current .ta…" at bounding box center [388, 195] width 380 height 250
type textarea "transition: opacity 0.2s ease; }"
click at [212, 253] on div "opacity : 0 ; transition : opacity 0.2 s ease ; } .home_tab_link.w--current .ta…" at bounding box center [388, 195] width 380 height 250
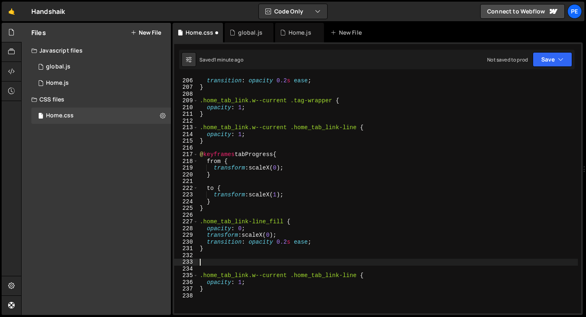
paste textarea "}"
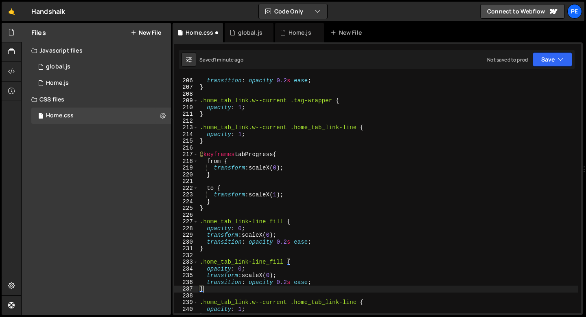
click at [276, 261] on div "opacity : 0 ; transition : opacity 0.2 s ease ; } .home_tab_link.w--current .ta…" at bounding box center [388, 195] width 380 height 250
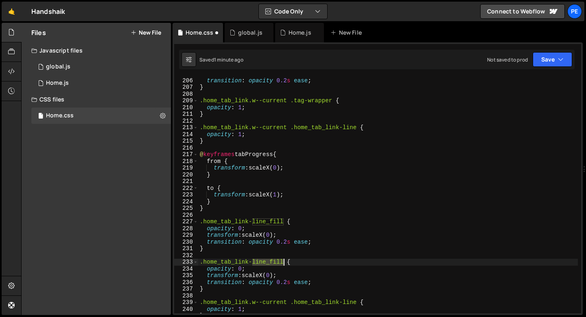
click at [276, 261] on div "opacity : 0 ; transition : opacity 0.2 s ease ; } .home_tab_link.w--current .ta…" at bounding box center [388, 195] width 380 height 250
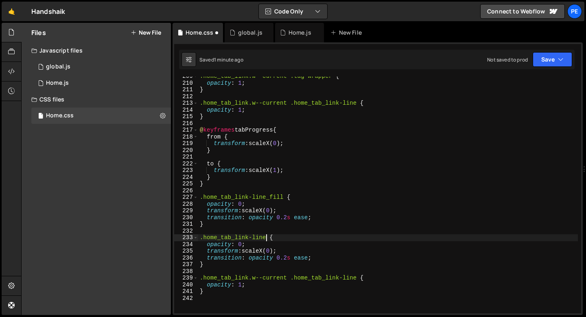
scroll to position [1405, 0]
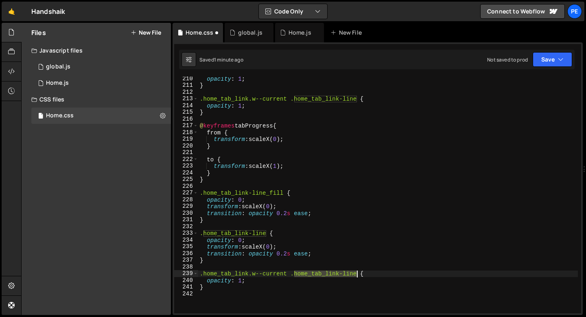
drag, startPoint x: 295, startPoint y: 275, endPoint x: 356, endPoint y: 274, distance: 61.1
click at [356, 274] on div "opacity : 1 ; } .home_tab_link.w--current .home_tab_link-line { opacity : 1 ; }…" at bounding box center [388, 200] width 380 height 250
click at [264, 235] on div "opacity : 1 ; } .home_tab_link.w--current .home_tab_link-line { opacity : 1 ; }…" at bounding box center [388, 200] width 380 height 250
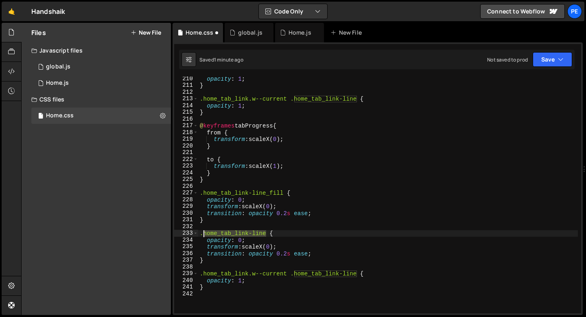
drag, startPoint x: 265, startPoint y: 234, endPoint x: 205, endPoint y: 232, distance: 60.7
click at [205, 232] on div "opacity : 1 ; } .home_tab_link.w--current .home_tab_link-line { opacity : 1 ; }…" at bounding box center [388, 200] width 380 height 250
paste textarea "transform: scaleX(0);"
click at [259, 247] on div "opacity : 1 ; } .home_tab_link.w--current .home_tab_link-line { opacity : 1 ; }…" at bounding box center [388, 200] width 380 height 250
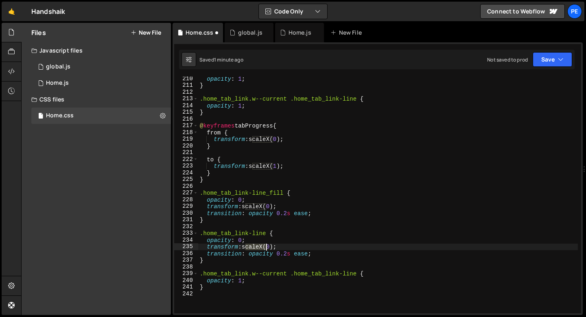
click at [259, 247] on div "opacity : 1 ; } .home_tab_link.w--current .home_tab_link-line { opacity : 1 ; }…" at bounding box center [388, 200] width 380 height 250
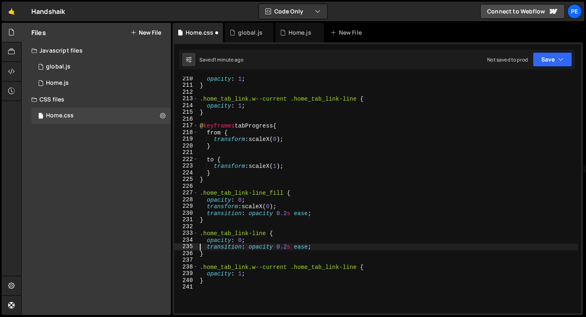
click at [235, 200] on div "opacity : 1 ; } .home_tab_link.w--current .home_tab_link-line { opacity : 1 ; }…" at bounding box center [388, 200] width 380 height 250
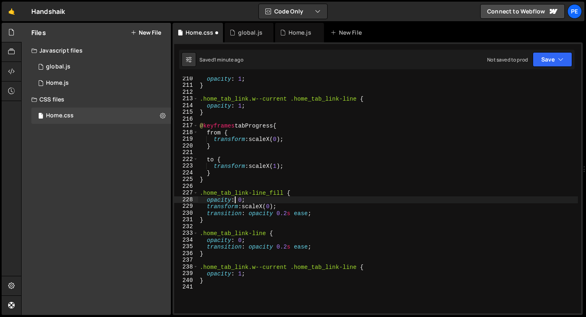
click at [235, 200] on div "opacity : 1 ; } .home_tab_link.w--current .home_tab_link-line { opacity : 1 ; }…" at bounding box center [388, 200] width 380 height 250
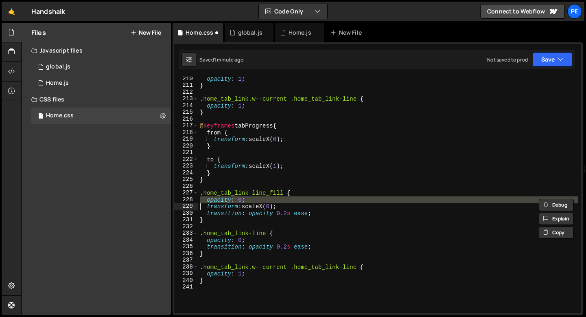
click at [235, 200] on div "opacity : 1 ; } .home_tab_link.w--current .home_tab_link-line { opacity : 1 ; }…" at bounding box center [388, 200] width 380 height 250
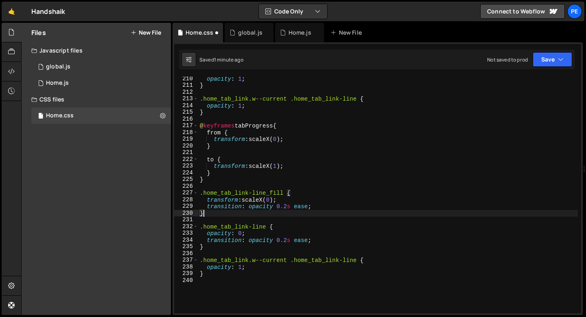
click at [232, 216] on div "opacity : 1 ; } .home_tab_link.w--current .home_tab_link-line { opacity : 1 ; }…" at bounding box center [388, 200] width 380 height 250
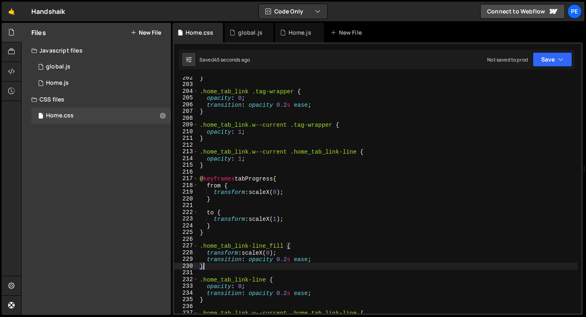
scroll to position [1352, 0]
click at [208, 169] on div "} .home_tab_link .tag-wrapper { opacity : 0 ; transition : opacity 0.2 s ease ;…" at bounding box center [388, 199] width 380 height 250
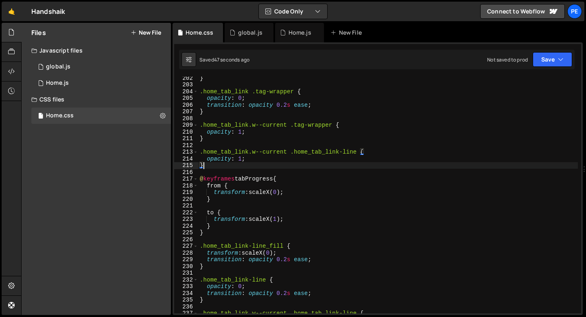
click at [212, 141] on div "} .home_tab_link .tag-wrapper { opacity : 0 ; transition : opacity 0.2 s ease ;…" at bounding box center [388, 199] width 380 height 250
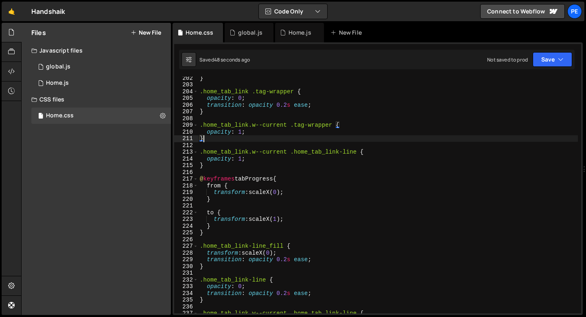
click at [212, 164] on div "} .home_tab_link .tag-wrapper { opacity : 0 ; transition : opacity 0.2 s ease ;…" at bounding box center [388, 199] width 380 height 250
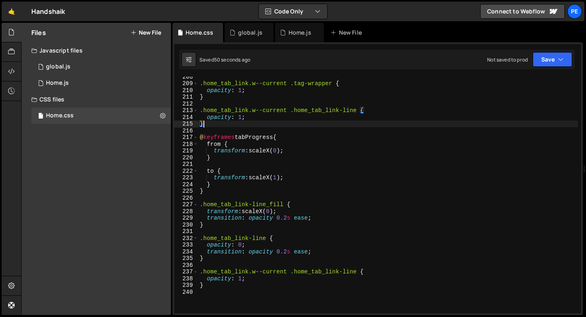
scroll to position [1393, 0]
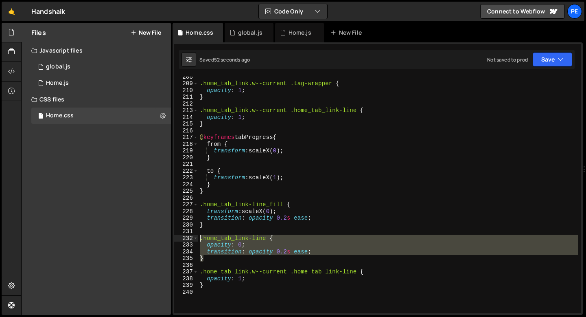
drag, startPoint x: 209, startPoint y: 256, endPoint x: 200, endPoint y: 238, distance: 20.4
click at [200, 238] on div ".home_tab_link.w--current .tag-wrapper { opacity : 1 ; } .home_tab_link.w--curr…" at bounding box center [388, 198] width 380 height 250
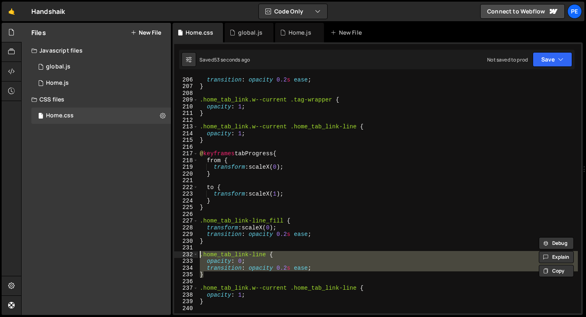
scroll to position [1377, 0]
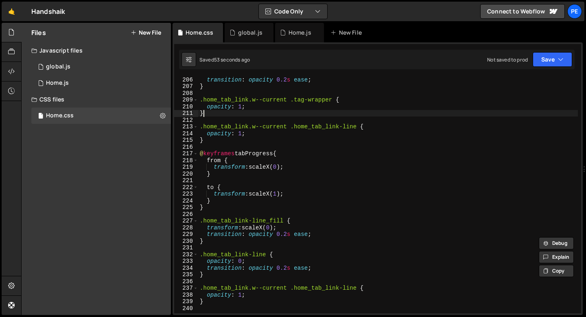
click at [224, 115] on div "transition : opacity 0.2 s ease ; } .home_tab_link.w--current .tag-wrapper { op…" at bounding box center [388, 201] width 380 height 250
type textarea "}"
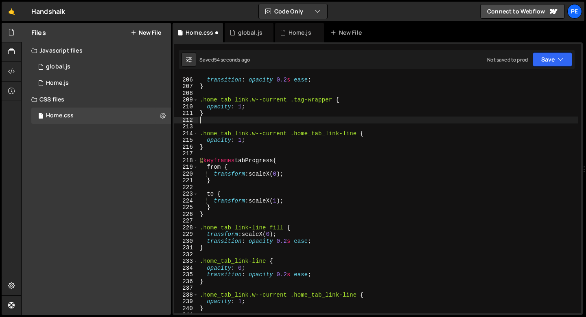
paste textarea "}"
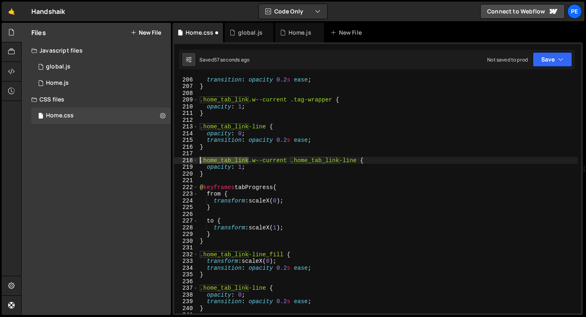
drag, startPoint x: 248, startPoint y: 161, endPoint x: 201, endPoint y: 160, distance: 47.2
click at [200, 160] on div "transition : opacity 0.2 s ease ; } .home_tab_link.w--current .tag-wrapper { op…" at bounding box center [388, 201] width 380 height 250
click at [200, 128] on div "transition : opacity 0.2 s ease ; } .home_tab_link.w--current .tag-wrapper { op…" at bounding box center [388, 201] width 380 height 250
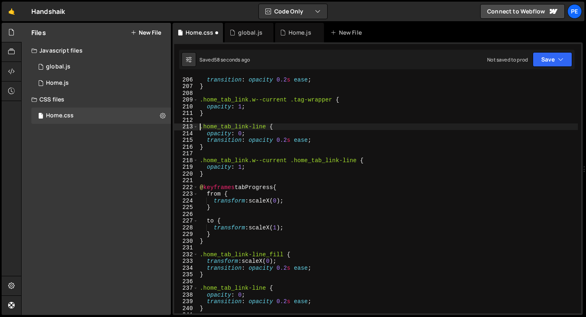
paste textarea ".home_tab_link"
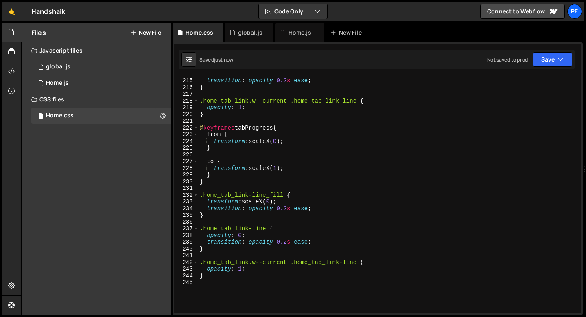
scroll to position [1447, 0]
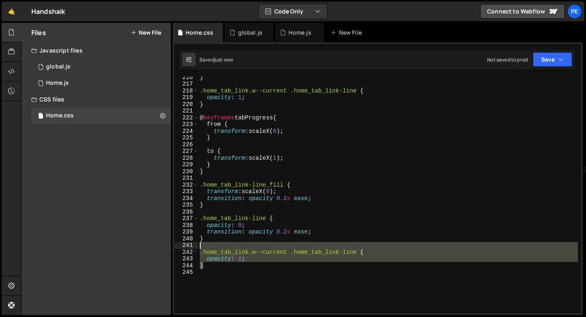
drag, startPoint x: 205, startPoint y: 266, endPoint x: 196, endPoint y: 246, distance: 22.2
click at [196, 246] on div ".home_tab_link .home_tab_link-line { 216 217 218 219 220 221 222 223 224 225 22…" at bounding box center [377, 195] width 407 height 236
type textarea ".home_tab_link.w--current .home_tab_link-line {"
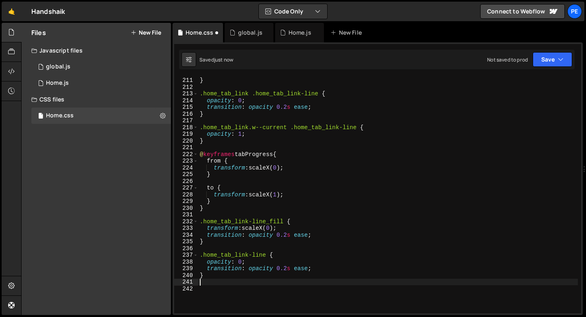
scroll to position [1409, 0]
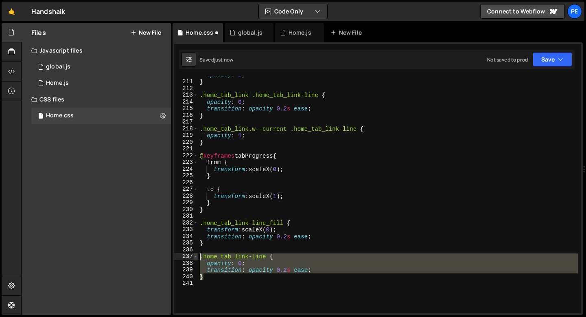
drag, startPoint x: 207, startPoint y: 276, endPoint x: 195, endPoint y: 257, distance: 22.8
click at [195, 257] on div "} 210 211 212 213 214 215 216 217 218 219 220 221 222 223 224 225 226 227 228 2…" at bounding box center [377, 195] width 407 height 236
type textarea ".home_tab_link-line { opacity: 0;"
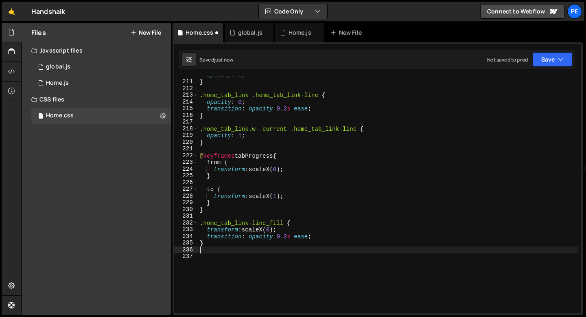
type textarea "}"
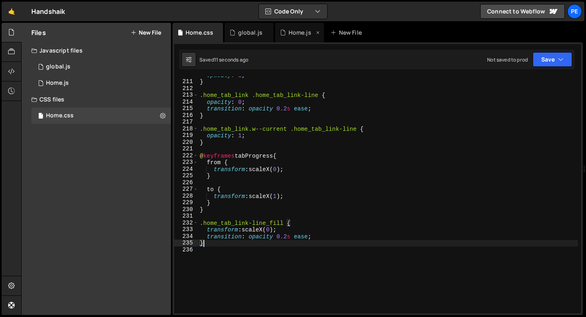
click at [298, 37] on div "Home.js" at bounding box center [299, 33] width 49 height 20
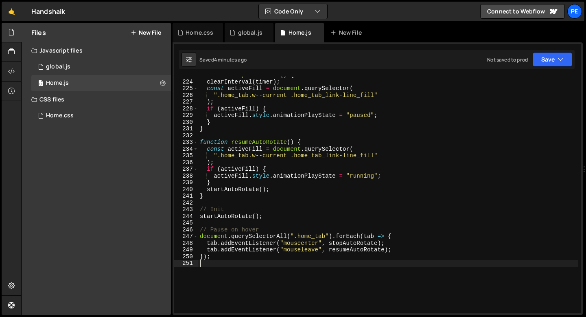
click at [212, 260] on div "function stopAutoRotate ( ) { clearInterval ( timer ) ; const activeFill = docu…" at bounding box center [388, 197] width 380 height 250
click at [209, 258] on div "function stopAutoRotate ( ) { clearInterval ( timer ) ; const activeFill = docu…" at bounding box center [388, 197] width 380 height 250
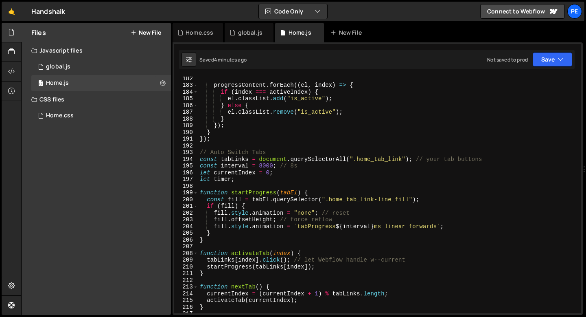
scroll to position [1217, 0]
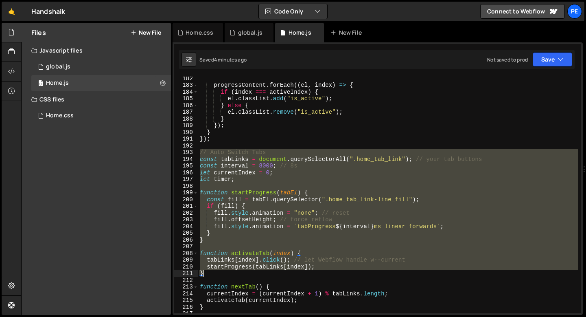
drag, startPoint x: 200, startPoint y: 153, endPoint x: 218, endPoint y: 269, distance: 117.4
click at [218, 271] on div "progressContent . forEach (( el , index ) => { if ( index === activeIndex ) { e…" at bounding box center [388, 200] width 380 height 250
type textarea "startProgress(tabLinks[index]); }"
click at [202, 31] on div "Home.css" at bounding box center [200, 32] width 28 height 8
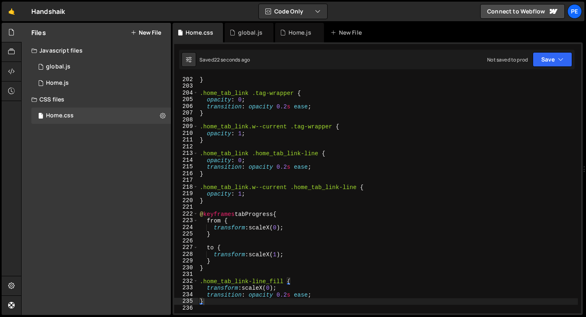
scroll to position [1350, 0]
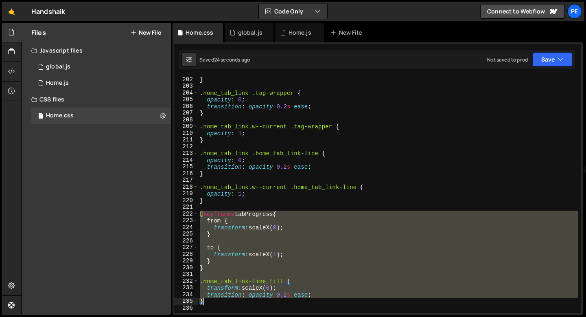
drag, startPoint x: 200, startPoint y: 214, endPoint x: 215, endPoint y: 301, distance: 88.1
click at [215, 301] on div "} .home_tab_link .tag-wrapper { opacity : 0 ; transition : opacity 0.2 s ease ;…" at bounding box center [388, 201] width 380 height 250
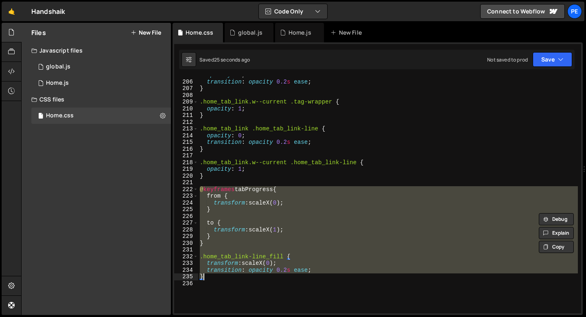
scroll to position [1375, 0]
click at [223, 270] on div "opacity : 0 ; transition : opacity 0.2 s ease ; } .home_tab_link.w--current .ta…" at bounding box center [388, 195] width 380 height 236
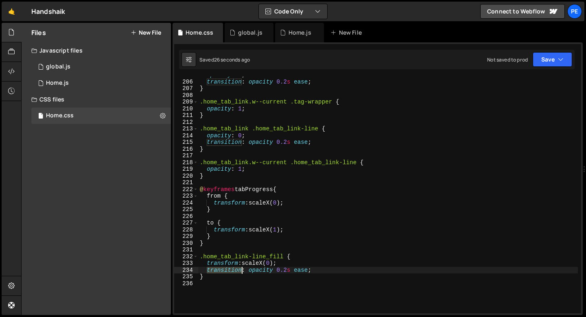
click at [223, 270] on div "opacity : 0 ; transition : opacity 0.2 s ease ; } .home_tab_link.w--current .ta…" at bounding box center [388, 197] width 380 height 250
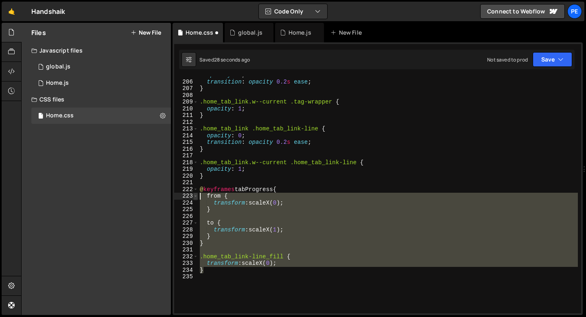
drag, startPoint x: 214, startPoint y: 269, endPoint x: 195, endPoint y: 193, distance: 77.7
click at [195, 193] on div "} 205 206 207 208 209 210 211 212 213 214 215 216 217 218 219 220 221 222 223 2…" at bounding box center [377, 195] width 407 height 236
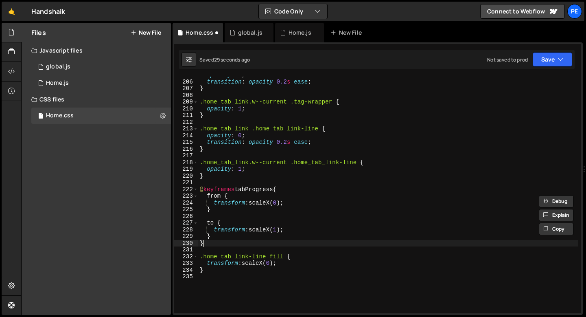
click at [209, 245] on div "opacity : 0 ; transition : opacity 0.2 s ease ; } .home_tab_link.w--current .ta…" at bounding box center [388, 197] width 380 height 250
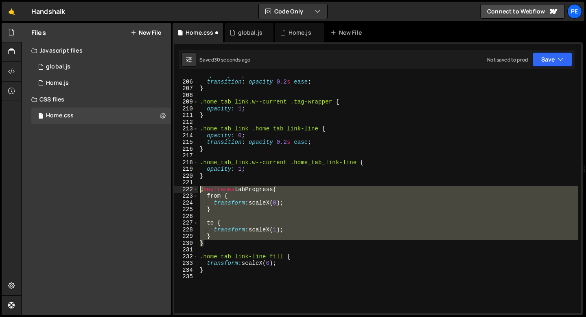
drag, startPoint x: 205, startPoint y: 242, endPoint x: 199, endPoint y: 191, distance: 51.6
click at [199, 191] on div "opacity : 0 ; transition : opacity 0.2 s ease ; } .home_tab_link.w--current .ta…" at bounding box center [388, 197] width 380 height 250
type textarea "@keyframes tabProgress { from {"
click at [285, 184] on div "opacity : 0 ; transition : opacity 0.2 s ease ; } .home_tab_link.w--current .ta…" at bounding box center [388, 197] width 380 height 250
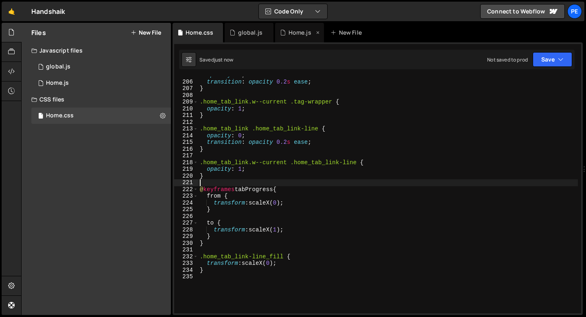
click at [291, 28] on div "Home.js" at bounding box center [299, 33] width 49 height 20
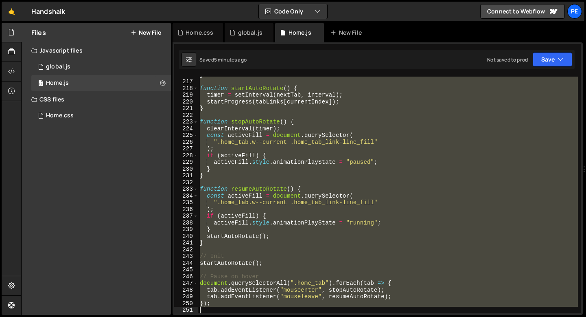
scroll to position [1449, 0]
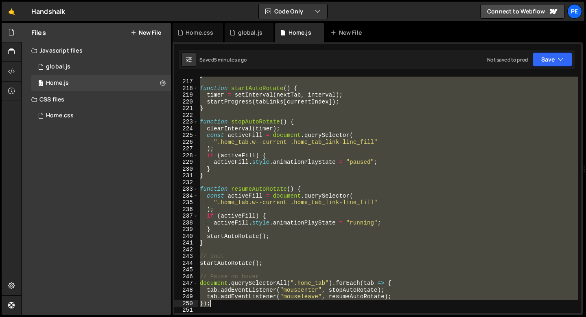
drag, startPoint x: 201, startPoint y: 159, endPoint x: 221, endPoint y: 305, distance: 147.5
click at [221, 305] on div "} function startAutoRotate ( ) { timer = setInterval ( nextTab , interval ) ; s…" at bounding box center [388, 196] width 380 height 250
paste textarea
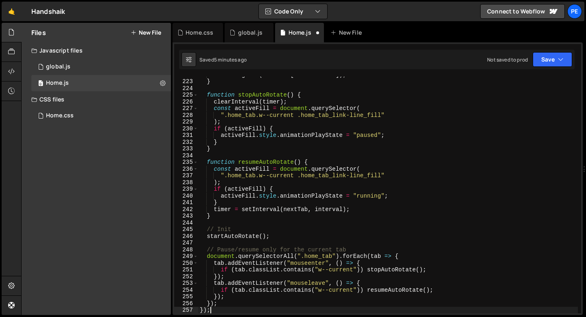
scroll to position [1489, 0]
type textarea "}"
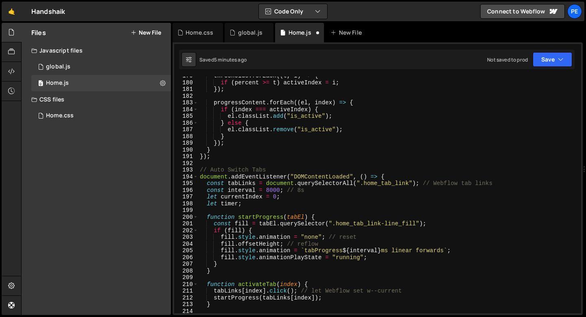
scroll to position [1199, 0]
click at [254, 175] on div "thresholds . forEach (( t , i ) => { if ( percent >= t ) activeIndex = i ; }) ;…" at bounding box center [388, 197] width 380 height 250
click at [254, 176] on div "thresholds . forEach (( t , i ) => { if ( percent >= t ) activeIndex = i ; }) ;…" at bounding box center [388, 197] width 380 height 250
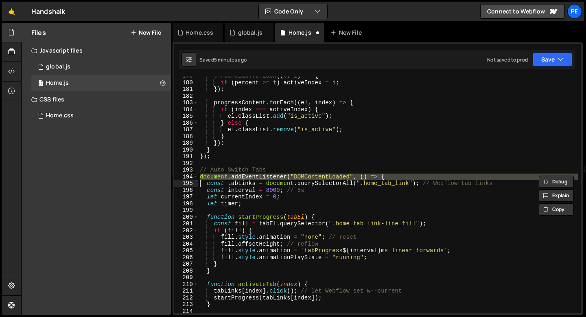
click at [254, 176] on div "thresholds . forEach (( t , i ) => { if ( percent >= t ) activeIndex = i ; }) ;…" at bounding box center [388, 197] width 380 height 250
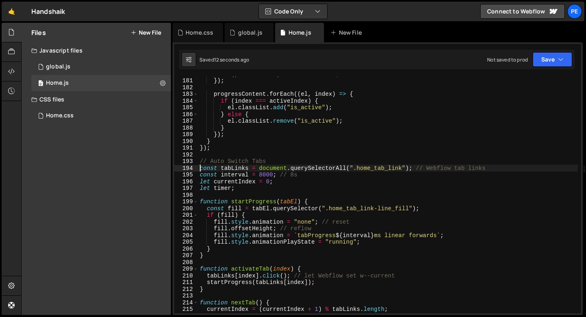
scroll to position [1210, 0]
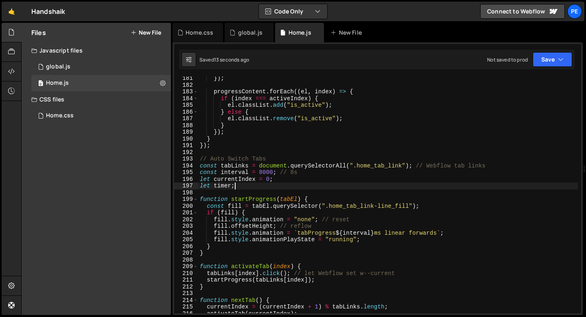
click at [277, 187] on div "}) ; progressContent . forEach (( el , index ) => { if ( index === activeIndex …" at bounding box center [388, 200] width 380 height 250
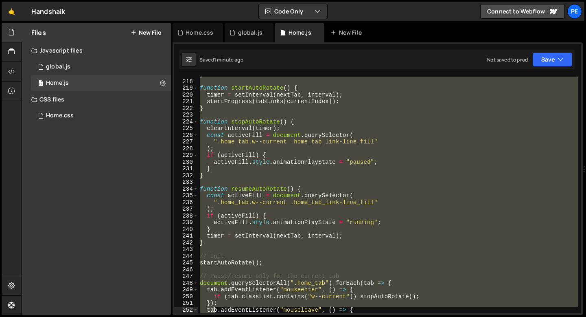
scroll to position [1483, 0]
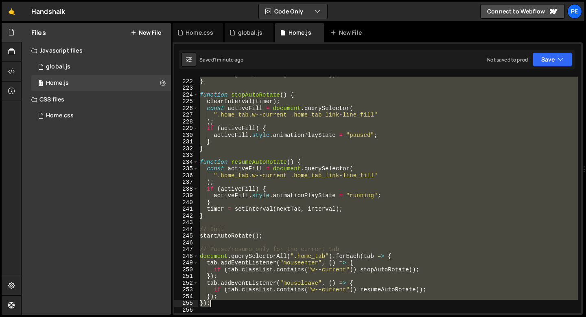
drag, startPoint x: 199, startPoint y: 149, endPoint x: 218, endPoint y: 304, distance: 157.0
click at [218, 304] on div "startProgress ( tabLinks [ currentIndex ]) ; } function stopAutoRotate ( ) { cl…" at bounding box center [388, 196] width 380 height 250
paste textarea "</script>"
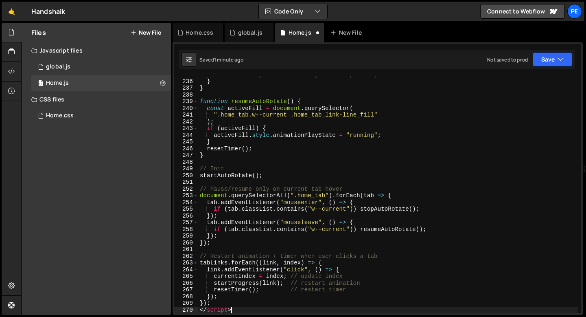
scroll to position [1577, 0]
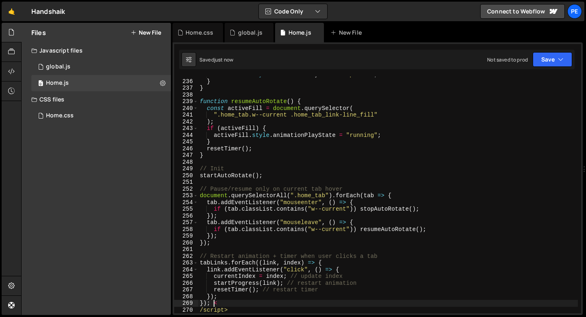
drag, startPoint x: 214, startPoint y: 302, endPoint x: 249, endPoint y: 313, distance: 36.6
click at [249, 313] on div "activeFill . style . animationPlayState = "paused" ; } } function resumeAutoRot…" at bounding box center [388, 196] width 380 height 250
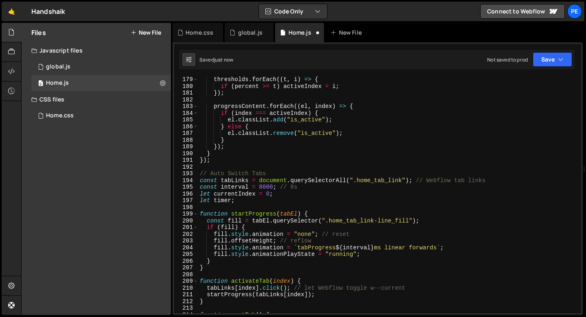
scroll to position [1175, 0]
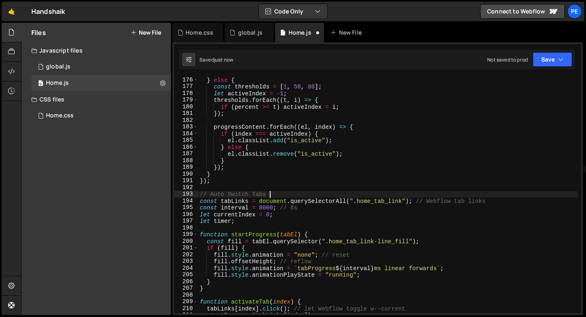
click at [274, 195] on div "} else { const thresholds = [ 1 , 50 , 80 ] ; let activeIndex = - 1 ; threshold…" at bounding box center [388, 202] width 380 height 250
type textarea "// Auto Switch Tabs"
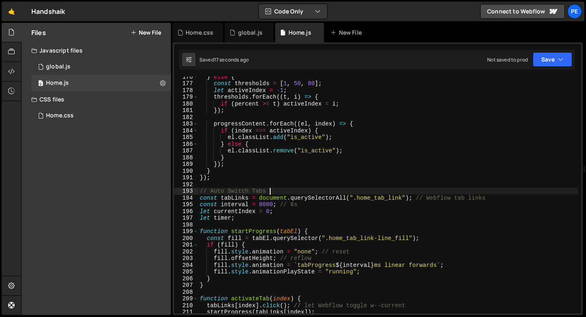
scroll to position [1195, 0]
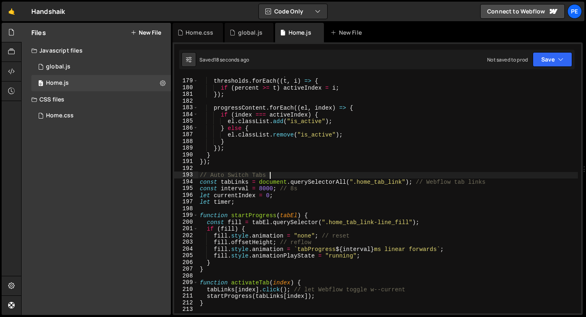
click at [282, 209] on div "let activeIndex = - 1 ; thresholds . forEach (( t , i ) => { if ( percent >= t …" at bounding box center [388, 196] width 380 height 250
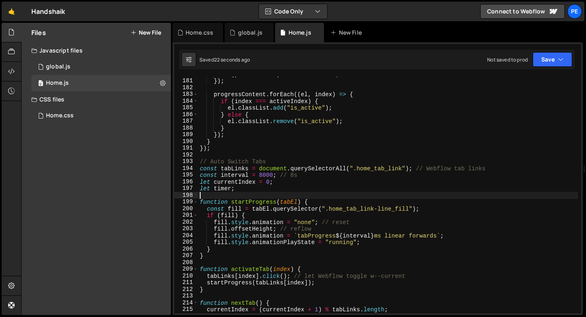
scroll to position [1234, 0]
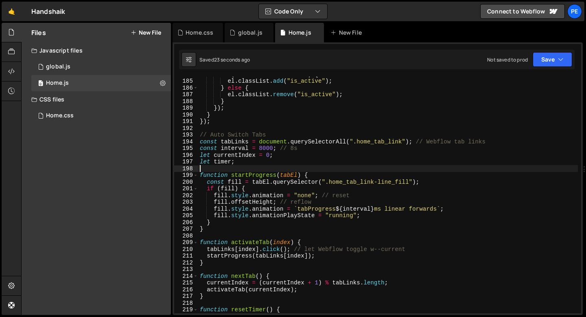
click at [243, 225] on div "if ( index === activeIndex ) { el . classList . add ( "is_active" ) ; } else { …" at bounding box center [388, 196] width 380 height 250
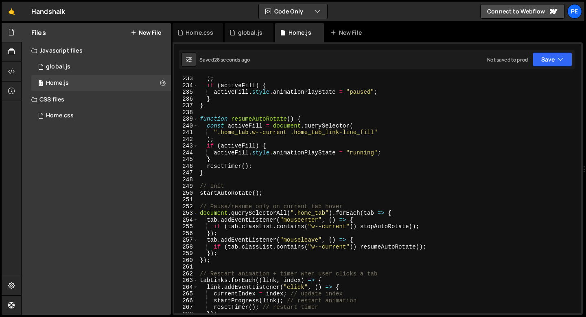
scroll to position [1576, 0]
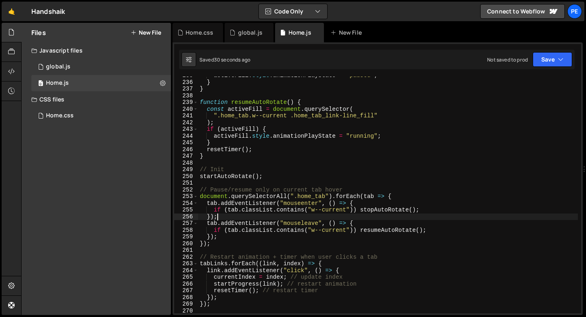
click at [268, 215] on div "activeFill . style . animationPlayState = "paused" ; } } function resumeAutoRot…" at bounding box center [388, 197] width 380 height 250
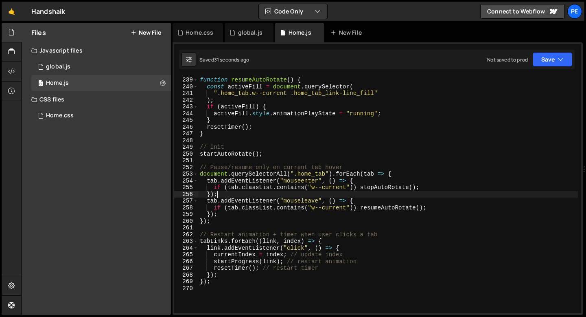
scroll to position [1602, 0]
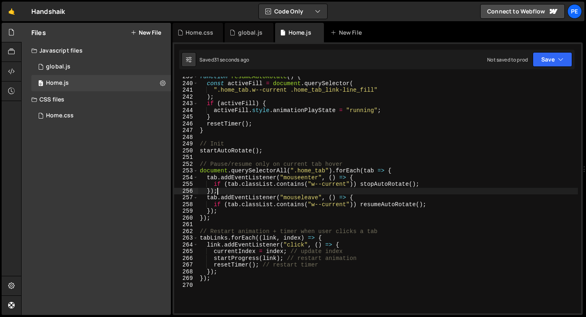
click at [239, 218] on div "function resumeAutoRotate ( ) { const activeFill = document . querySelector ( "…" at bounding box center [388, 198] width 380 height 250
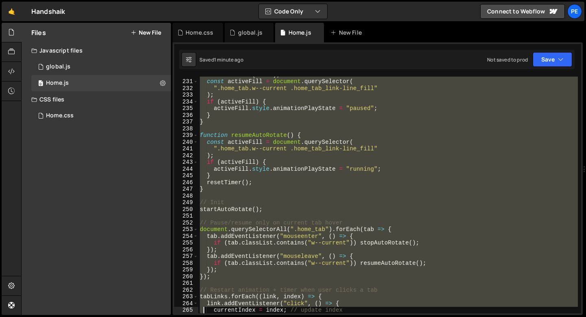
scroll to position [1577, 0]
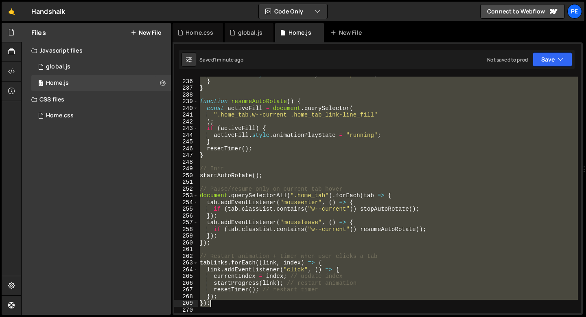
drag, startPoint x: 200, startPoint y: 115, endPoint x: 213, endPoint y: 304, distance: 189.7
click at [213, 305] on div "activeFill . style . animationPlayState = "paused" ; } } function resumeAutoRot…" at bounding box center [388, 196] width 380 height 250
paste textarea "}"
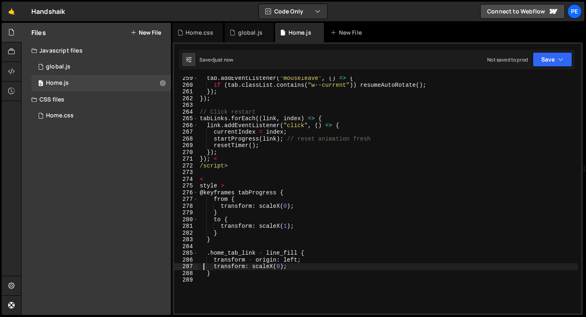
scroll to position [1748, 0]
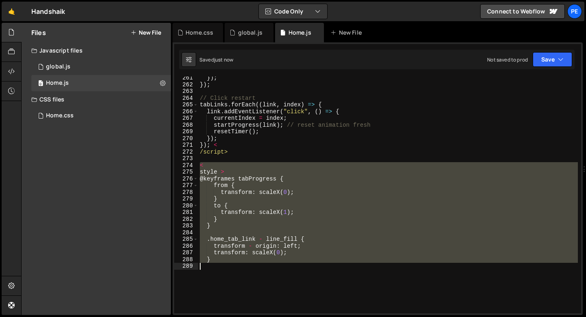
drag, startPoint x: 199, startPoint y: 166, endPoint x: 210, endPoint y: 267, distance: 102.3
click at [210, 267] on div "}) ; }) ; // Click restart tabLinks . forEach (( link , index ) => { link . add…" at bounding box center [388, 199] width 380 height 250
type textarea "}"
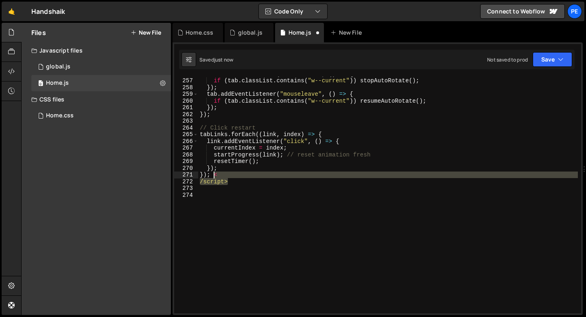
drag, startPoint x: 228, startPoint y: 180, endPoint x: 212, endPoint y: 176, distance: 15.6
click at [212, 176] on div "tab . addEventListener ( "mouseenter" , ( ) => { if ( tab . classList . contain…" at bounding box center [388, 195] width 380 height 250
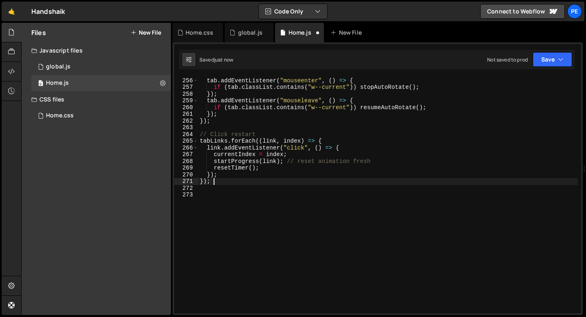
type textarea "});"
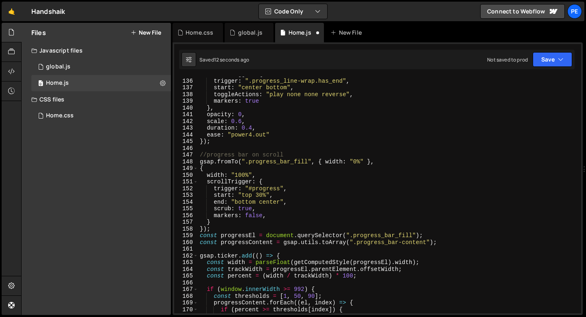
scroll to position [906, 0]
click at [217, 229] on div "scrollTrigger : { trigger : ".progress_line-wrap.has_end" , start : "center bot…" at bounding box center [388, 196] width 380 height 250
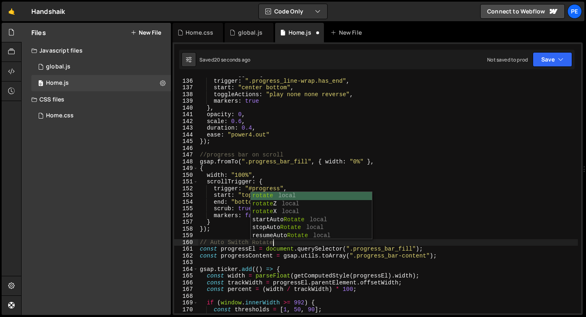
scroll to position [0, 4]
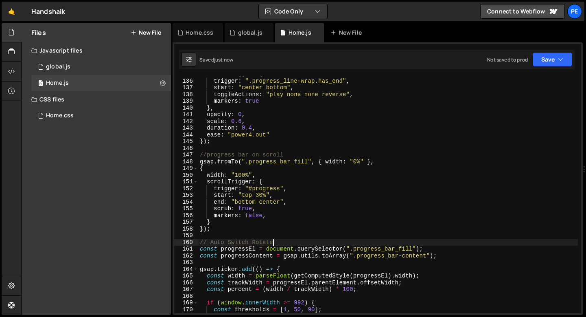
type textarea "// Auto Switch Rotate"
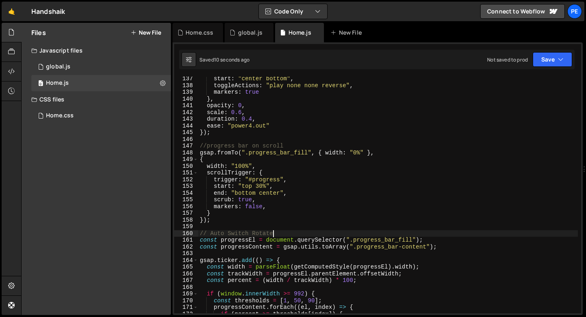
scroll to position [998, 0]
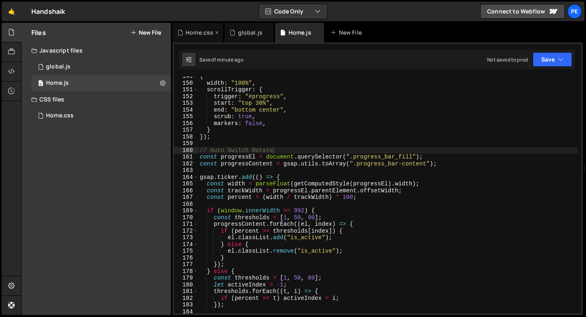
click at [197, 36] on div "Home.css" at bounding box center [200, 32] width 28 height 8
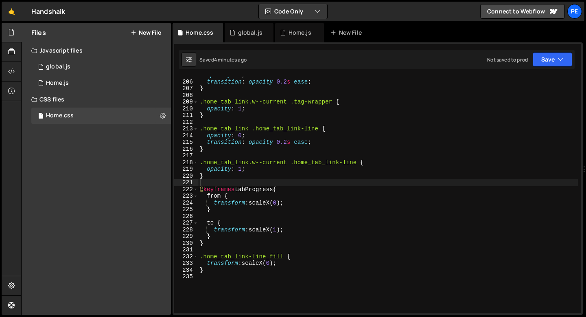
type textarea "}"
click at [219, 238] on div "opacity : 0 ; transition : opacity 0.2 s ease ; } .home_tab_link.w--current .ta…" at bounding box center [388, 197] width 380 height 250
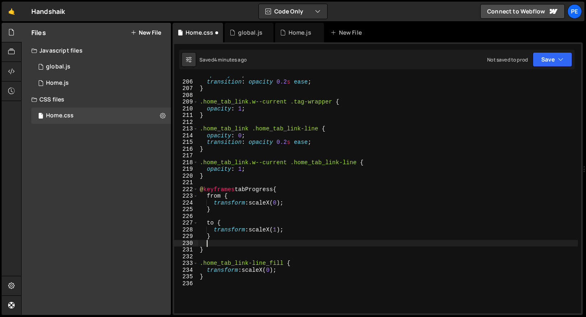
paste textarea
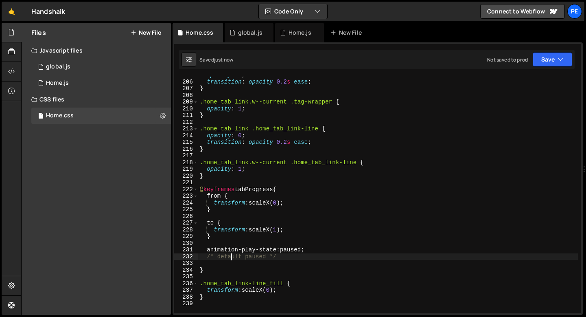
click at [233, 258] on div "opacity : 0 ; transition : opacity 0.2 s ease ; } .home_tab_link.w--current .ta…" at bounding box center [388, 197] width 380 height 250
click at [232, 257] on div "opacity : 0 ; transition : opacity 0.2 s ease ; } .home_tab_link.w--current .ta…" at bounding box center [388, 197] width 380 height 250
type textarea "/* default paused */"
click at [290, 35] on div "Home.js" at bounding box center [300, 32] width 23 height 8
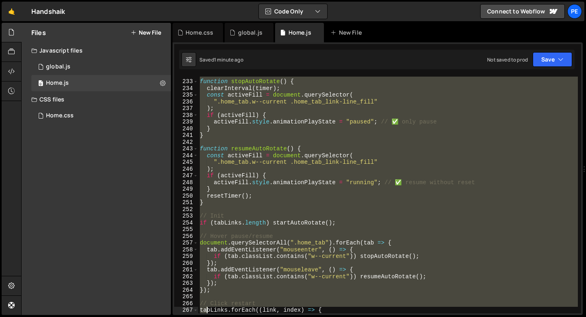
scroll to position [1604, 0]
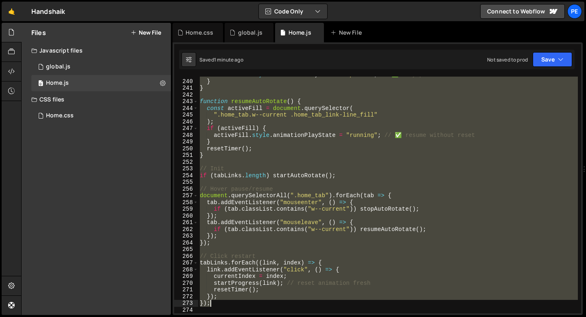
drag, startPoint x: 200, startPoint y: 157, endPoint x: 216, endPoint y: 305, distance: 149.0
click at [216, 305] on div "activeFill . style . animationPlayState = "paused" ; // ✅ only pause } } functi…" at bounding box center [388, 196] width 380 height 250
paste textarea
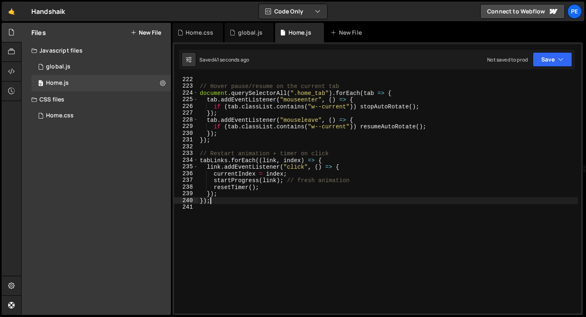
scroll to position [1463, 0]
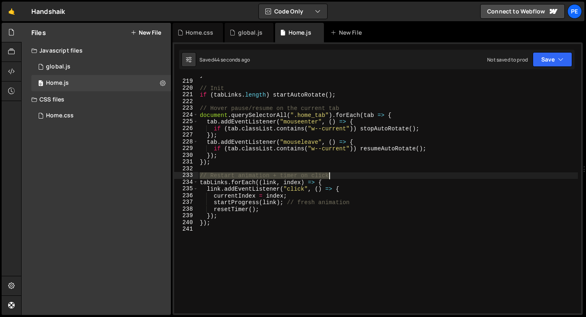
drag, startPoint x: 200, startPoint y: 176, endPoint x: 370, endPoint y: 178, distance: 170.5
click at [370, 178] on div "} // Init if ( tabLinks . length ) startAutoRotate ( ) ; // Hover pause/resume …" at bounding box center [388, 196] width 380 height 250
type textarea "// Restart animation + timer on click"
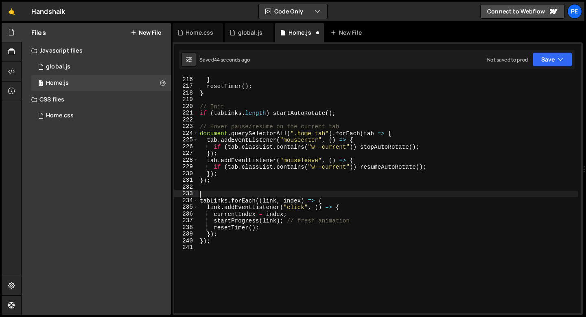
scroll to position [1443, 0]
click at [298, 126] on div "activeFill . style . animationPlayState = "running" ; // ✅ resume smoothly } re…" at bounding box center [388, 195] width 380 height 250
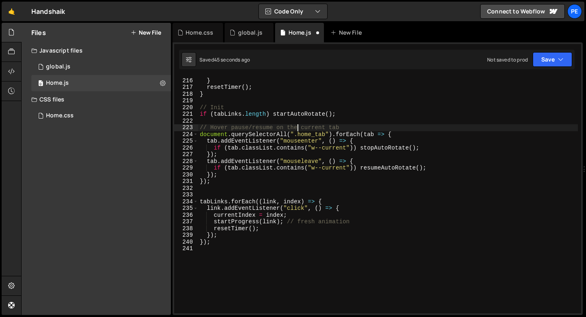
click at [298, 126] on div "activeFill . style . animationPlayState = "running" ; // ✅ resume smoothly } re…" at bounding box center [388, 195] width 380 height 250
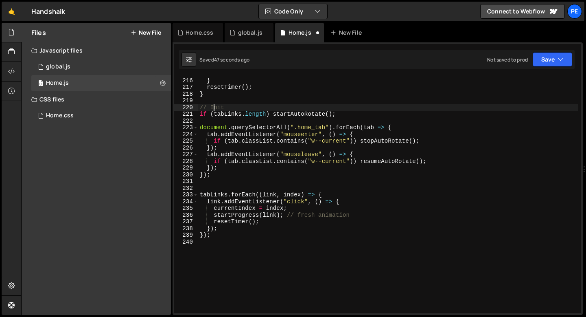
click at [215, 105] on div "activeFill . style . animationPlayState = "running" ; // ✅ resume smoothly } re…" at bounding box center [388, 195] width 380 height 250
click at [214, 105] on div "activeFill . style . animationPlayState = "running" ; // ✅ resume smoothly } re…" at bounding box center [388, 195] width 380 height 250
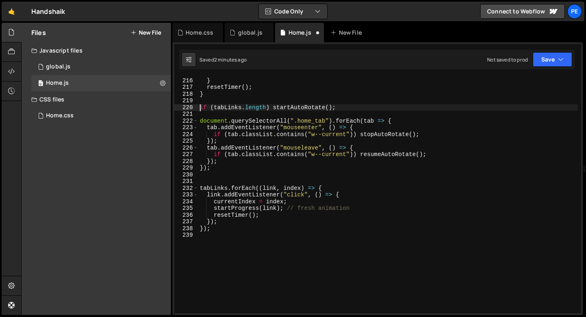
click at [244, 163] on div "activeFill . style . animationPlayState = "running" ; // ✅ resume smoothly } re…" at bounding box center [388, 195] width 380 height 250
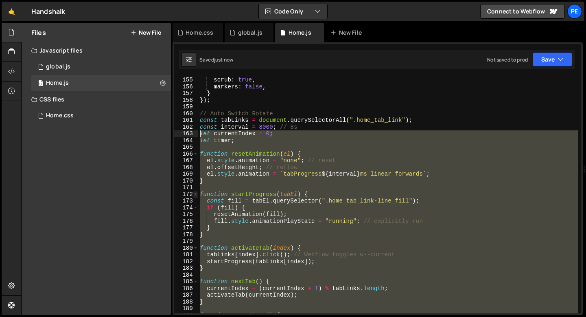
scroll to position [1034, 0]
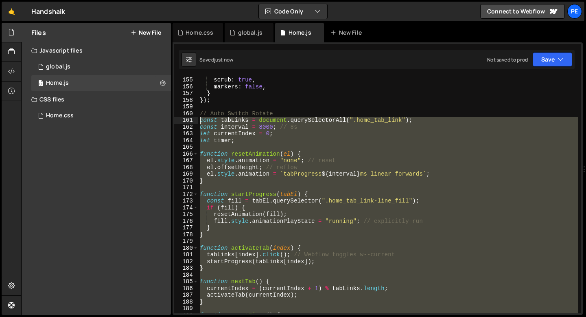
drag, startPoint x: 214, startPoint y: 224, endPoint x: 188, endPoint y: 120, distance: 107.6
click at [188, 120] on div "}); 155 156 157 158 159 160 161 162 163 164 165 166 167 168 169 170 171 172 173…" at bounding box center [377, 195] width 407 height 236
paste textarea "}"
type textarea "}"
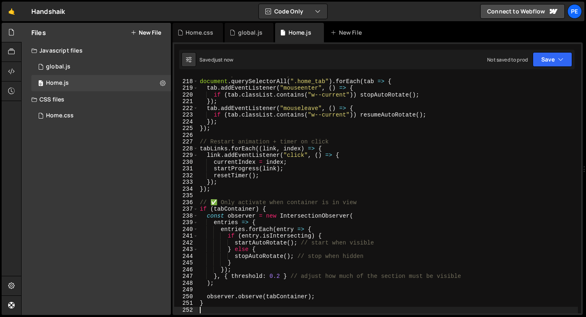
click at [255, 203] on div "// Hover pause/resume only for current tab document . querySelectorAll ( ".home…" at bounding box center [388, 196] width 380 height 250
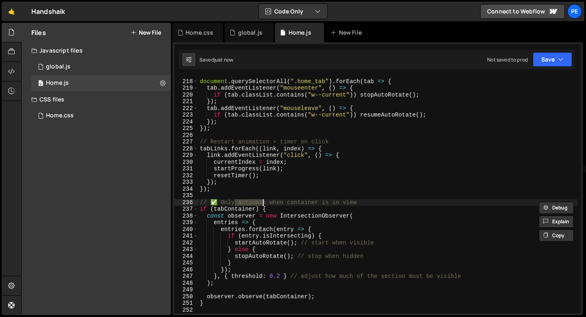
click at [255, 203] on div "// Hover pause/resume only for current tab document . querySelectorAll ( ".home…" at bounding box center [388, 196] width 380 height 250
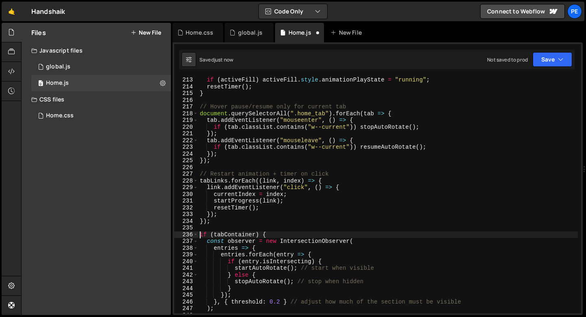
scroll to position [1424, 0]
click at [240, 172] on div "if ( activeFill ) activeFill . style . animationPlayState = "running" ; resetTi…" at bounding box center [388, 202] width 380 height 250
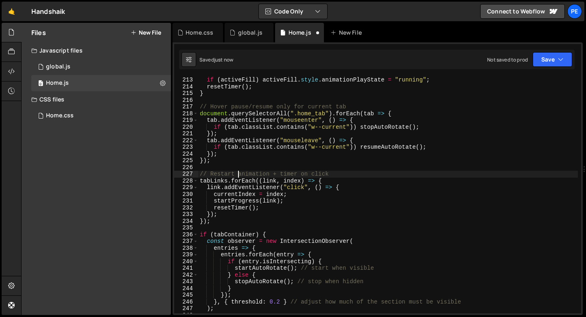
click at [240, 173] on div "if ( activeFill ) activeFill . style . animationPlayState = "running" ; resetTi…" at bounding box center [388, 202] width 380 height 250
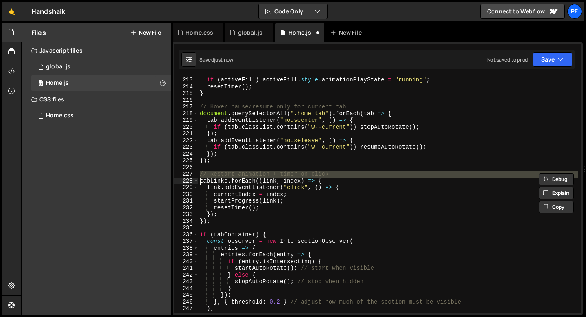
click at [240, 173] on div "if ( activeFill ) activeFill . style . animationPlayState = "running" ; resetTi…" at bounding box center [388, 202] width 380 height 250
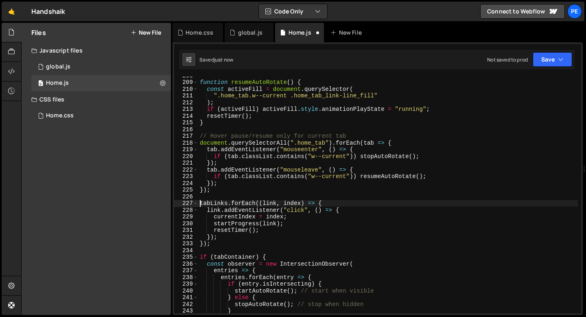
scroll to position [1391, 0]
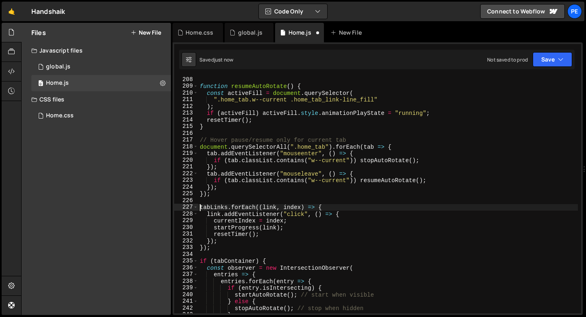
click at [241, 140] on div "function resumeAutoRotate ( ) { const activeFill = document . querySelector ( "…" at bounding box center [388, 201] width 380 height 250
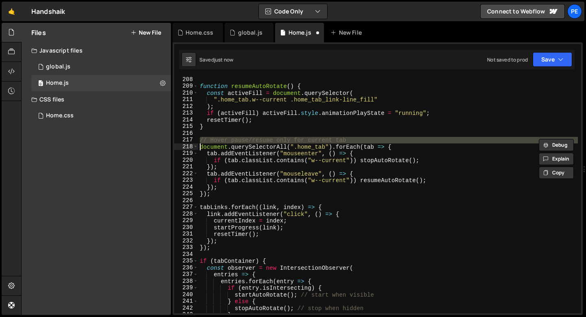
click at [241, 140] on div "function resumeAutoRotate ( ) { const activeFill = document . querySelector ( "…" at bounding box center [388, 201] width 380 height 250
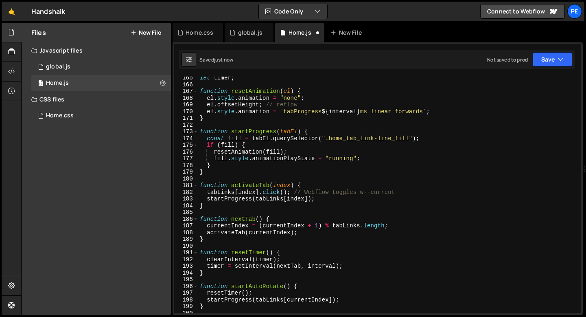
scroll to position [1103, 0]
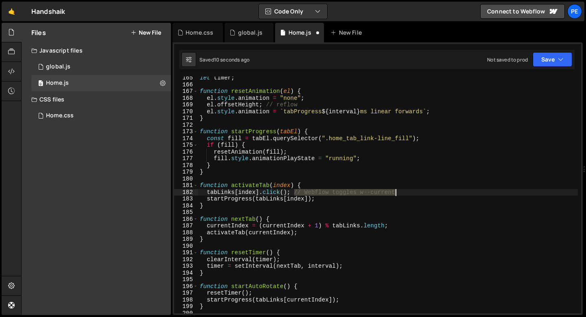
drag, startPoint x: 295, startPoint y: 193, endPoint x: 400, endPoint y: 193, distance: 105.8
click at [400, 193] on div "let timer ; function resetAnimation ( el ) { el . style . animation = "none" ; …" at bounding box center [388, 199] width 380 height 250
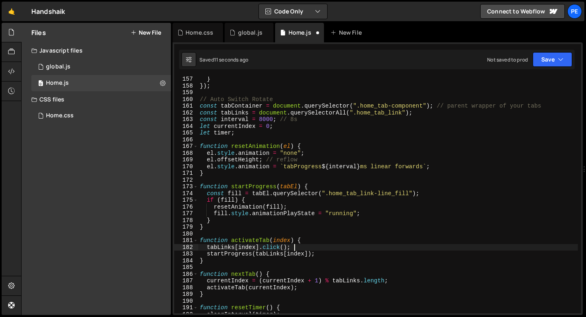
scroll to position [1047, 0]
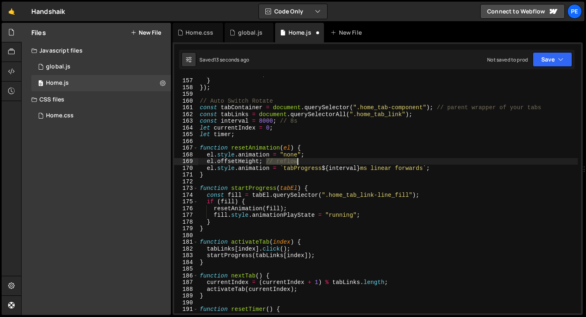
drag, startPoint x: 267, startPoint y: 162, endPoint x: 301, endPoint y: 163, distance: 34.2
click at [301, 163] on div "markers : false , } }) ; // Auto Switch Rotate const tabContainer = document . …" at bounding box center [388, 195] width 380 height 250
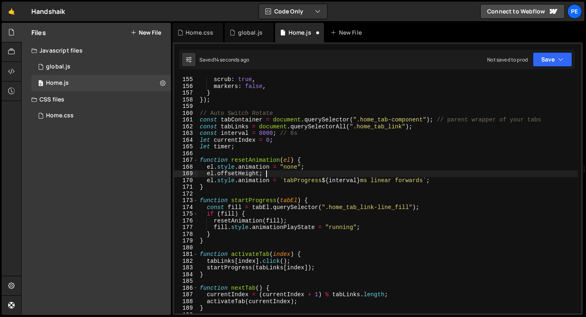
scroll to position [1027, 0]
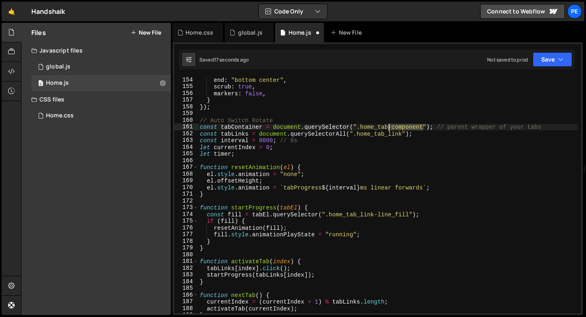
drag, startPoint x: 423, startPoint y: 127, endPoint x: 389, endPoint y: 127, distance: 34.6
click at [389, 127] on div "end : "bottom center" , scrub : true , markers : false , } }) ; // Auto Switch …" at bounding box center [388, 202] width 380 height 250
click at [398, 140] on div "end : "bottom center" , scrub : true , markers : false , } }) ; // Auto Switch …" at bounding box center [388, 202] width 380 height 250
type textarea "const interval = 8000; // 8s"
